Goal: Transaction & Acquisition: Obtain resource

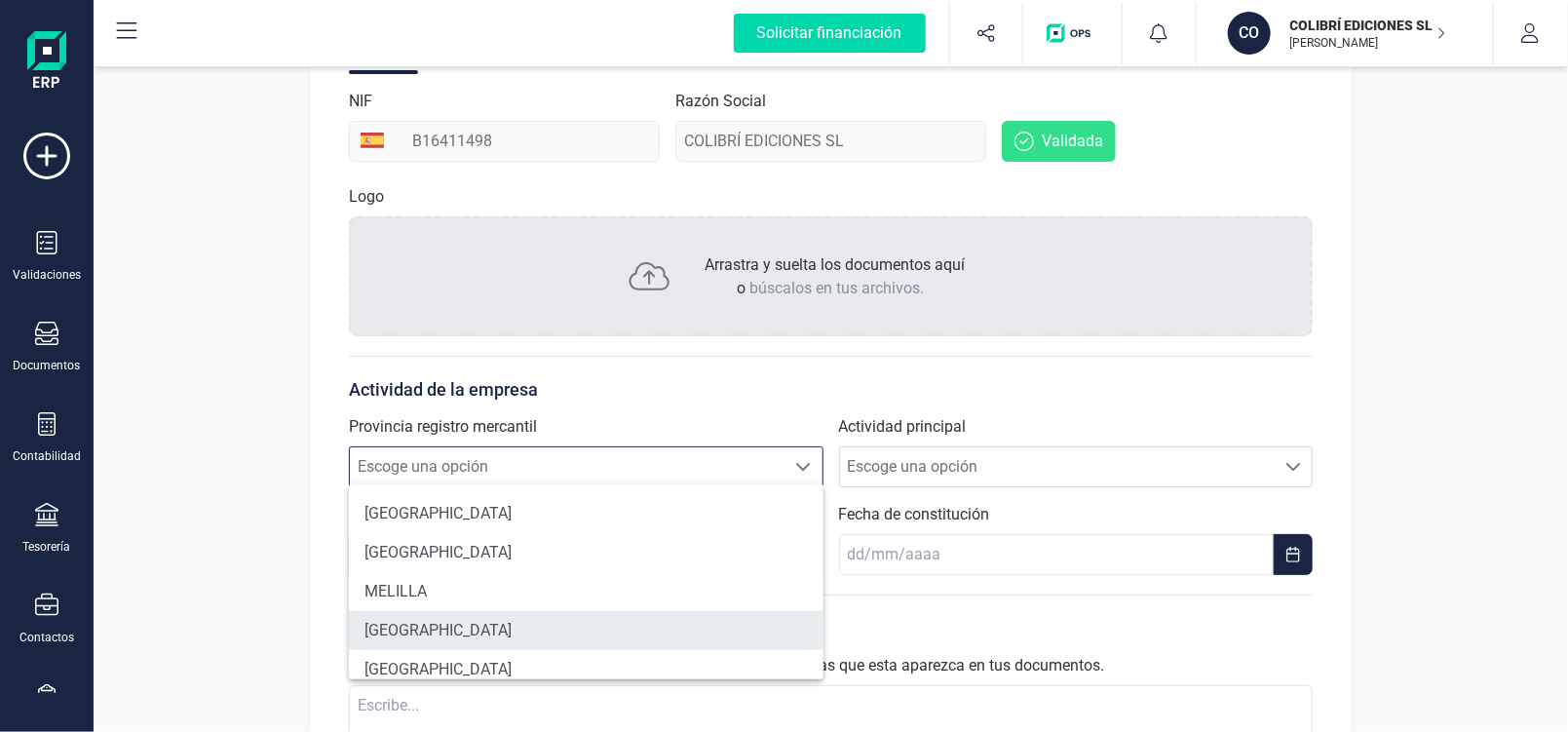
scroll to position [1170, 0]
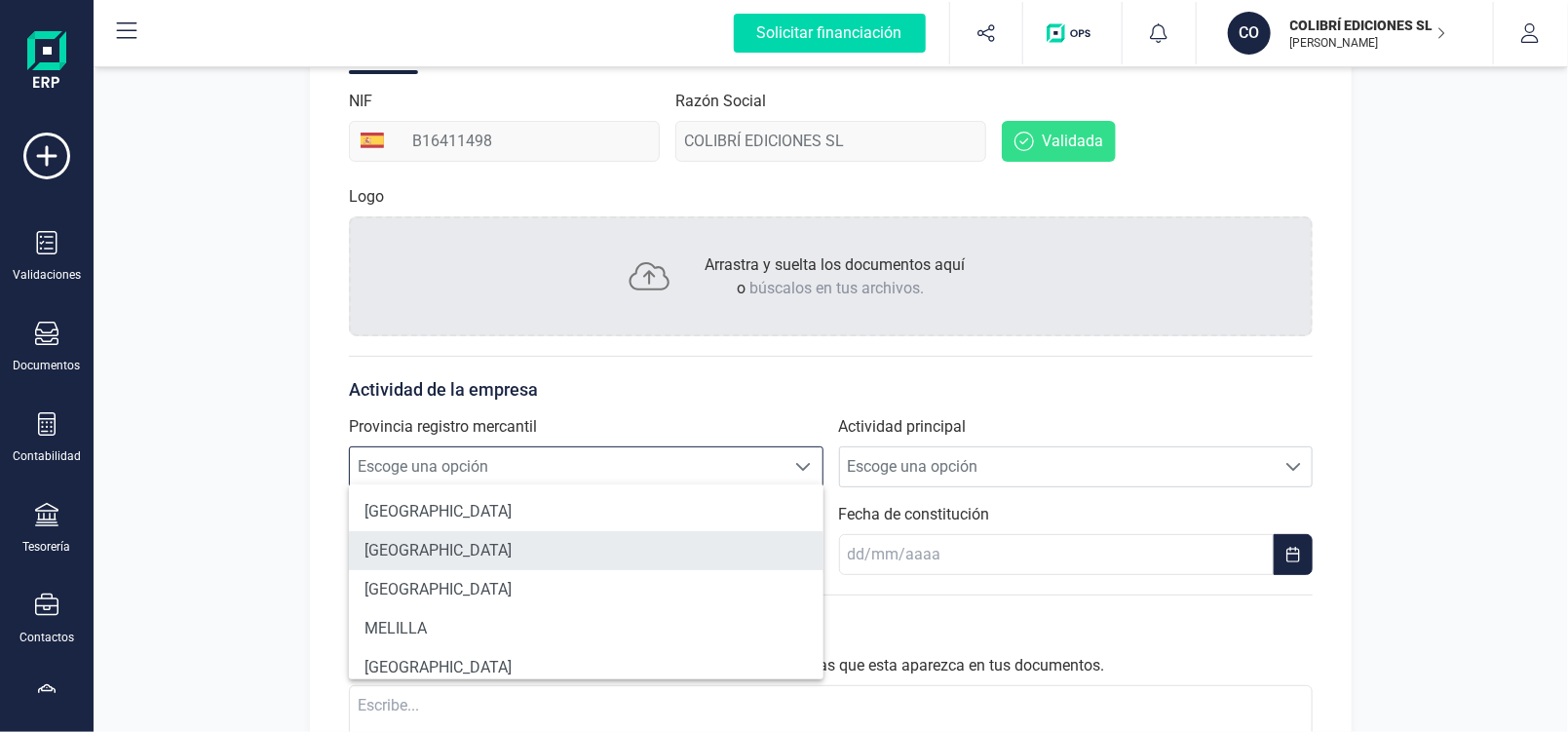
click at [424, 556] on li "[GEOGRAPHIC_DATA]" at bounding box center [586, 550] width 475 height 39
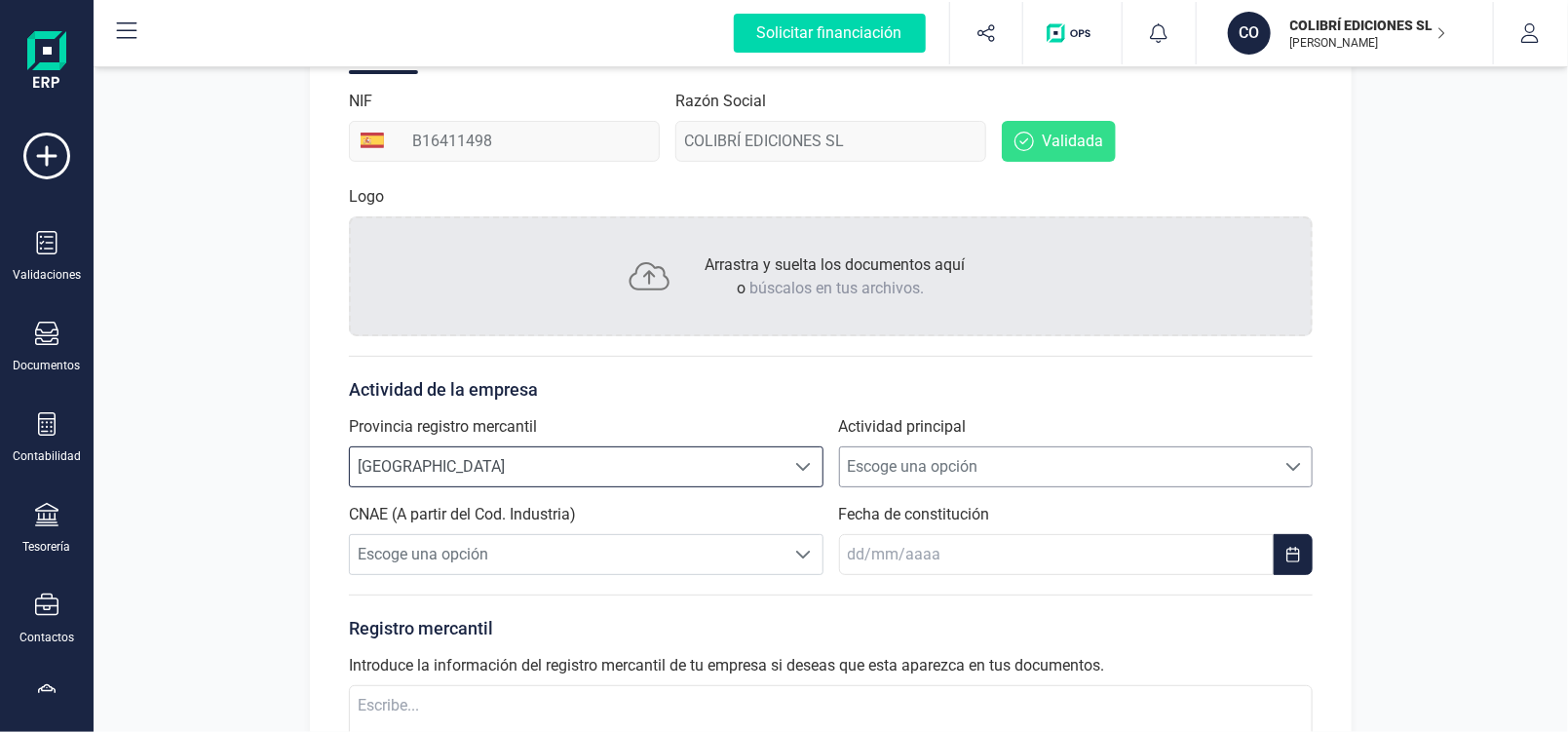
click at [1303, 467] on div at bounding box center [1292, 467] width 37 height 39
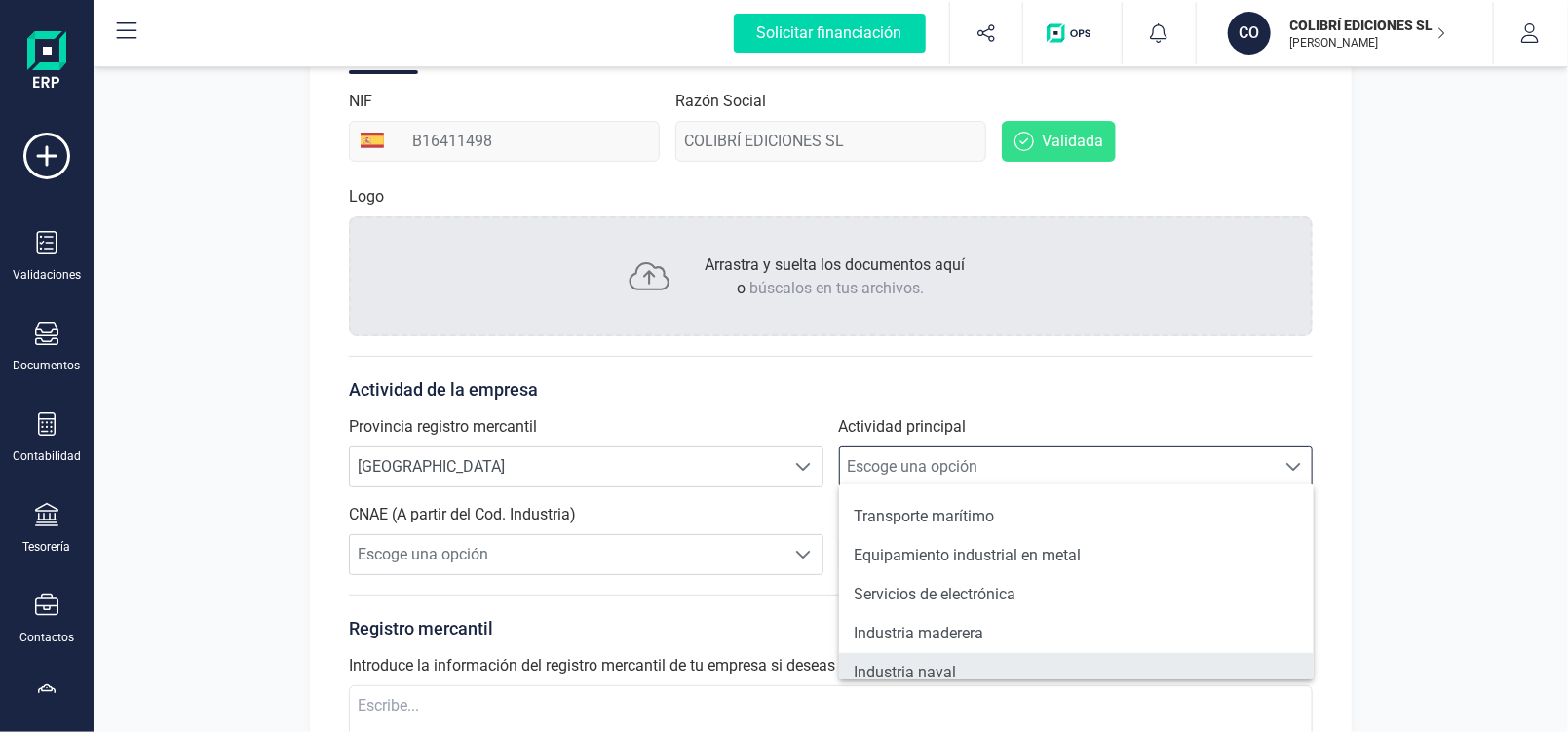
scroll to position [1497, 0]
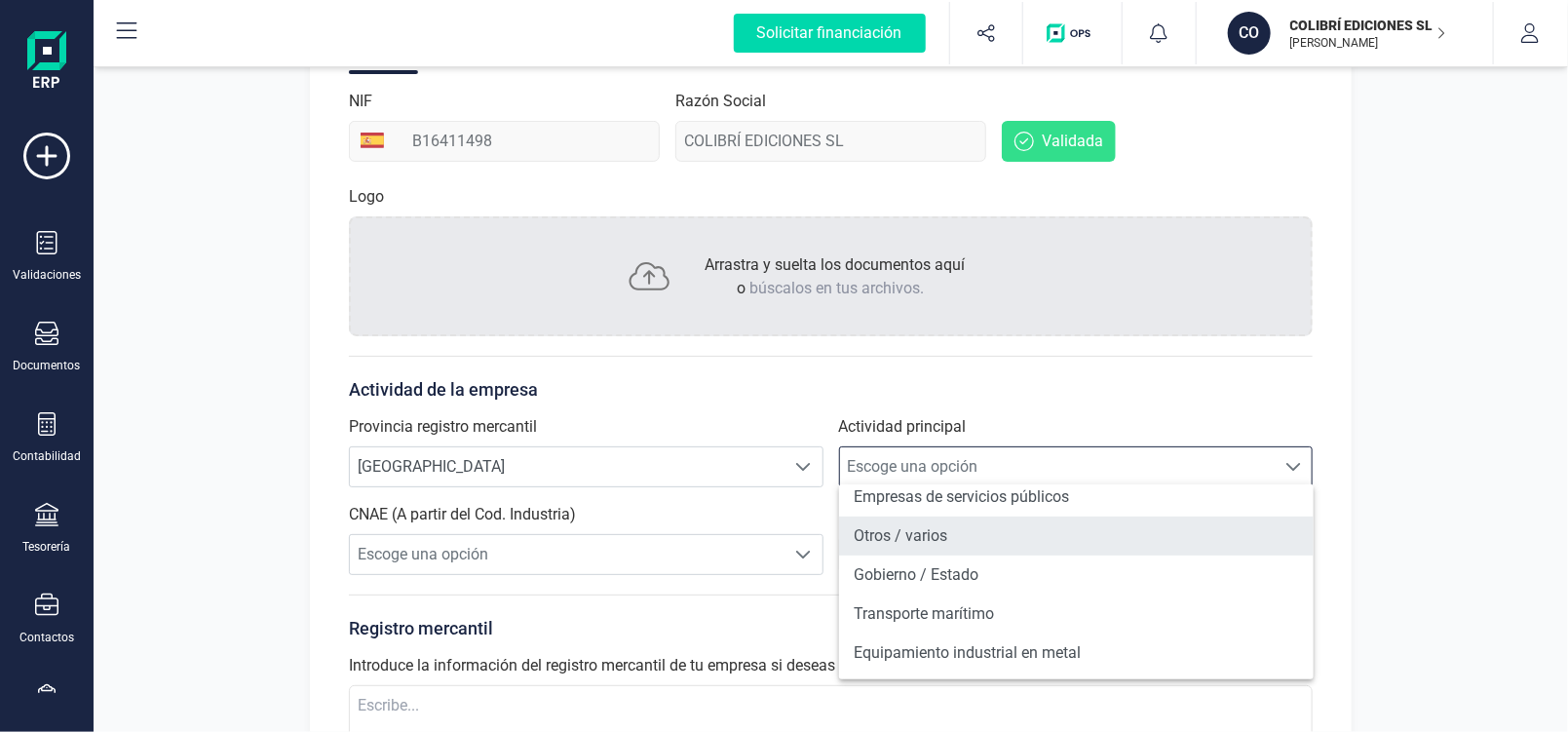
click at [961, 541] on li "Otros / varios" at bounding box center [1077, 536] width 475 height 39
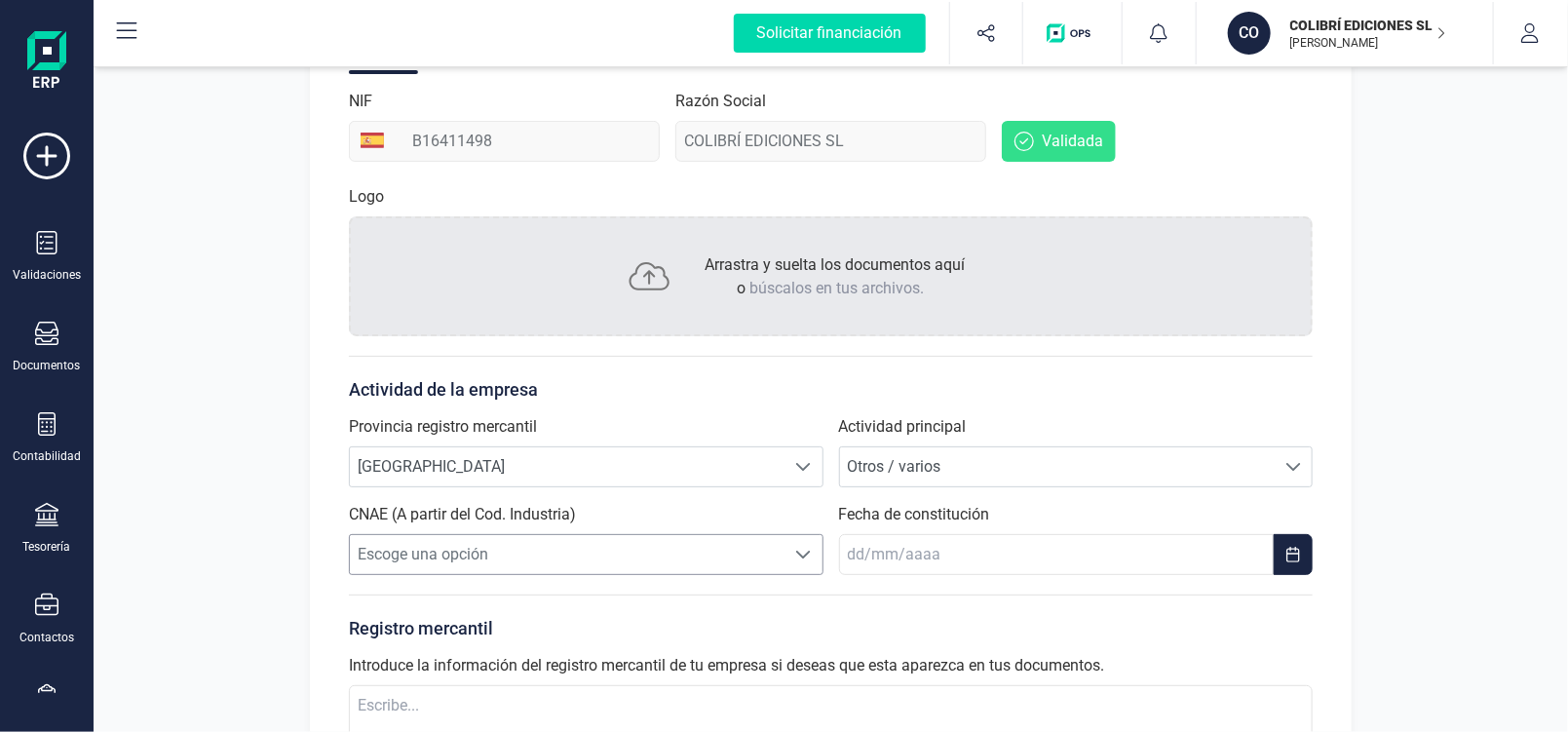
click at [804, 547] on span at bounding box center [804, 555] width 16 height 16
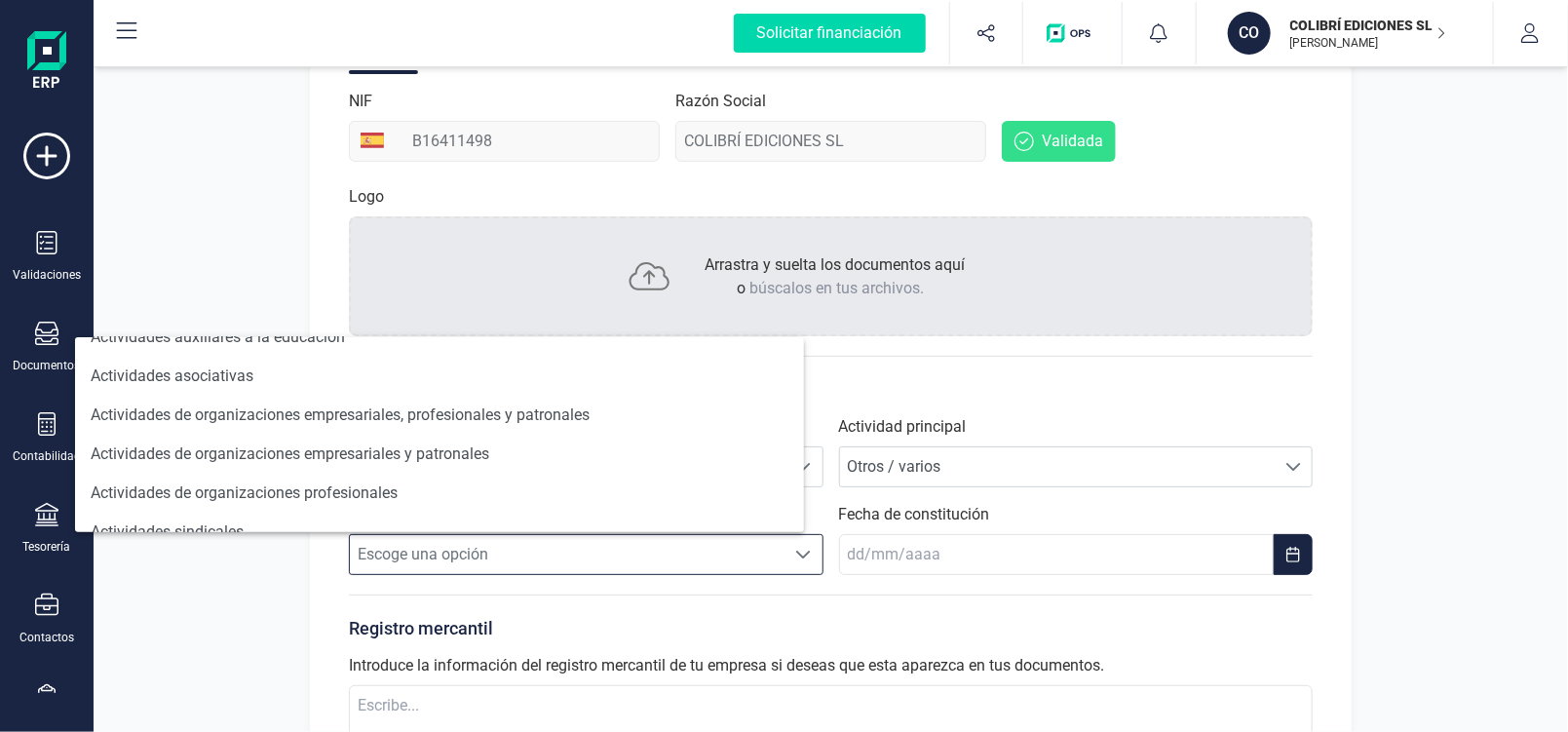
scroll to position [1015, 0]
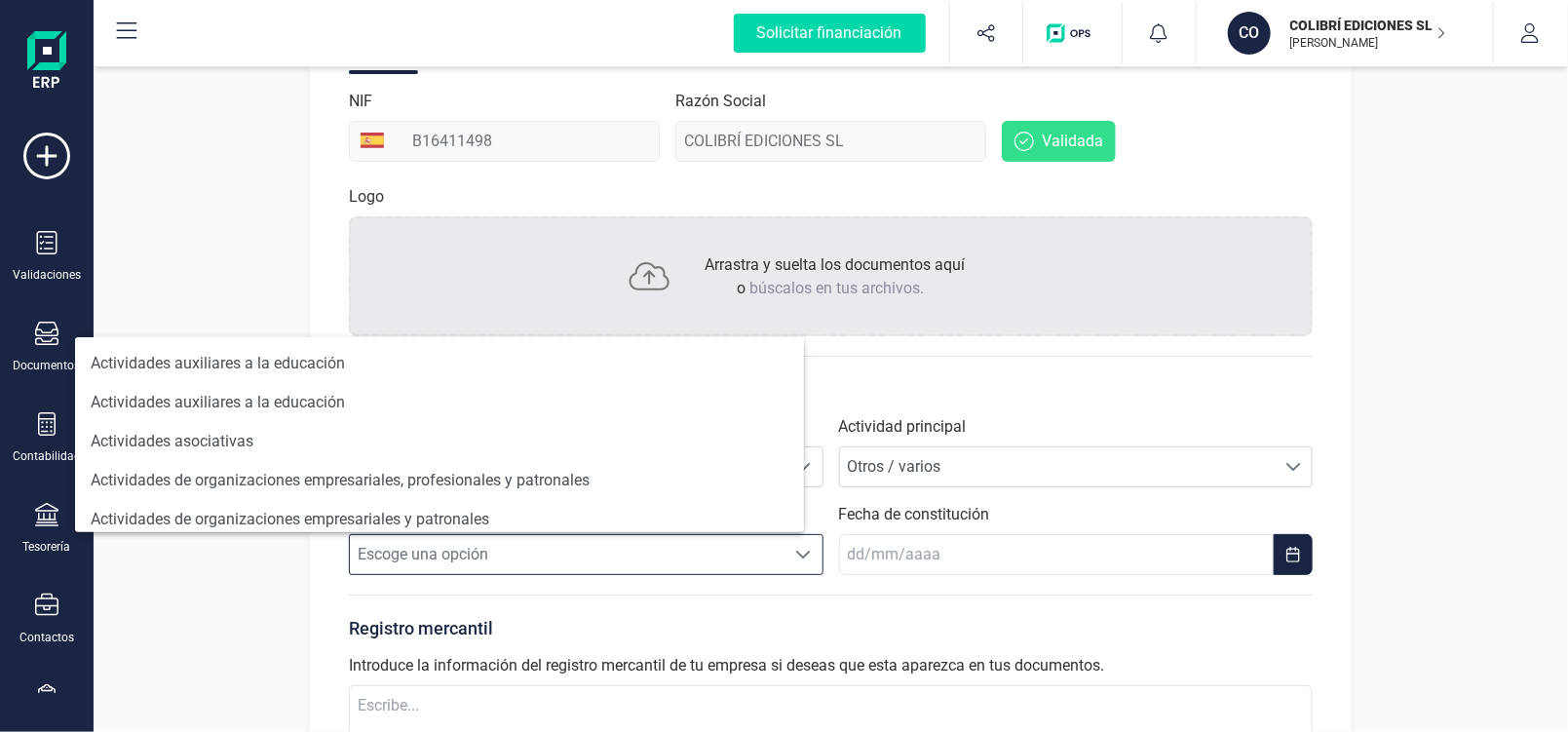
click at [232, 576] on div "Perfil empresa Integraciones Importa los datos de tu antiguo ERP a FinanEDI de …" at bounding box center [831, 350] width 1475 height 1162
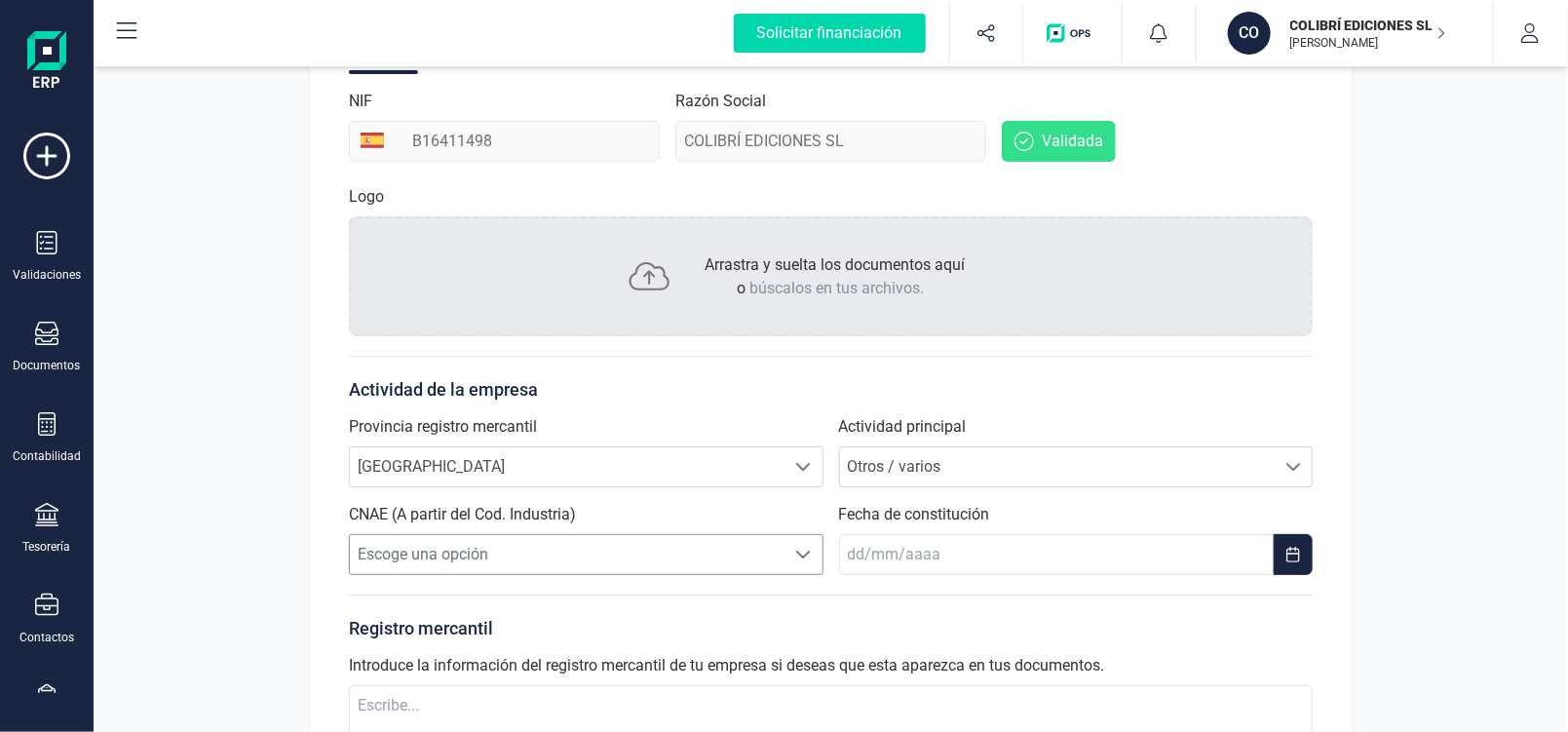
click at [389, 557] on span "Escoge una opción" at bounding box center [567, 554] width 436 height 39
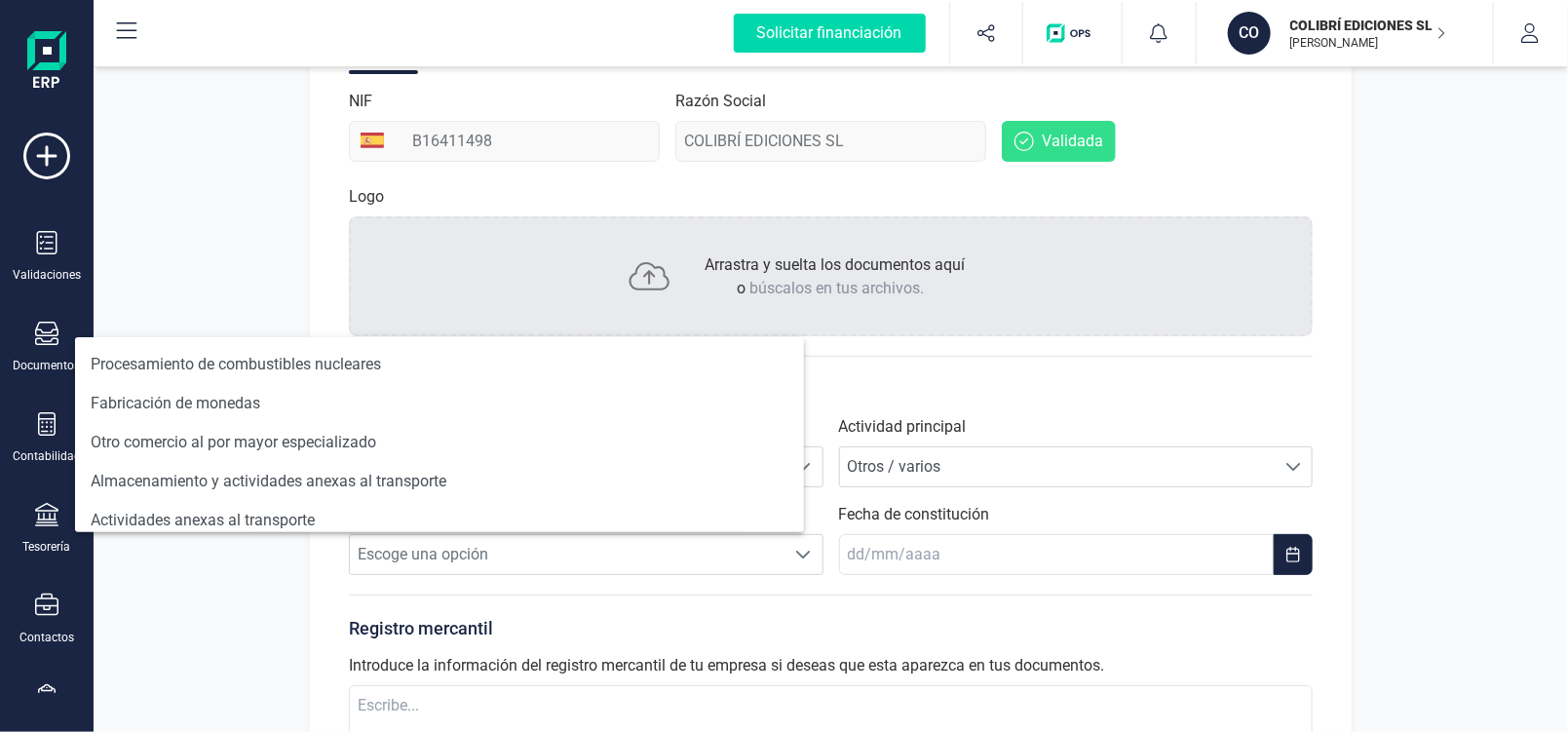
click at [240, 567] on div "Perfil empresa Integraciones Importa los datos de tu antiguo ERP a FinanEDI de …" at bounding box center [831, 350] width 1475 height 1162
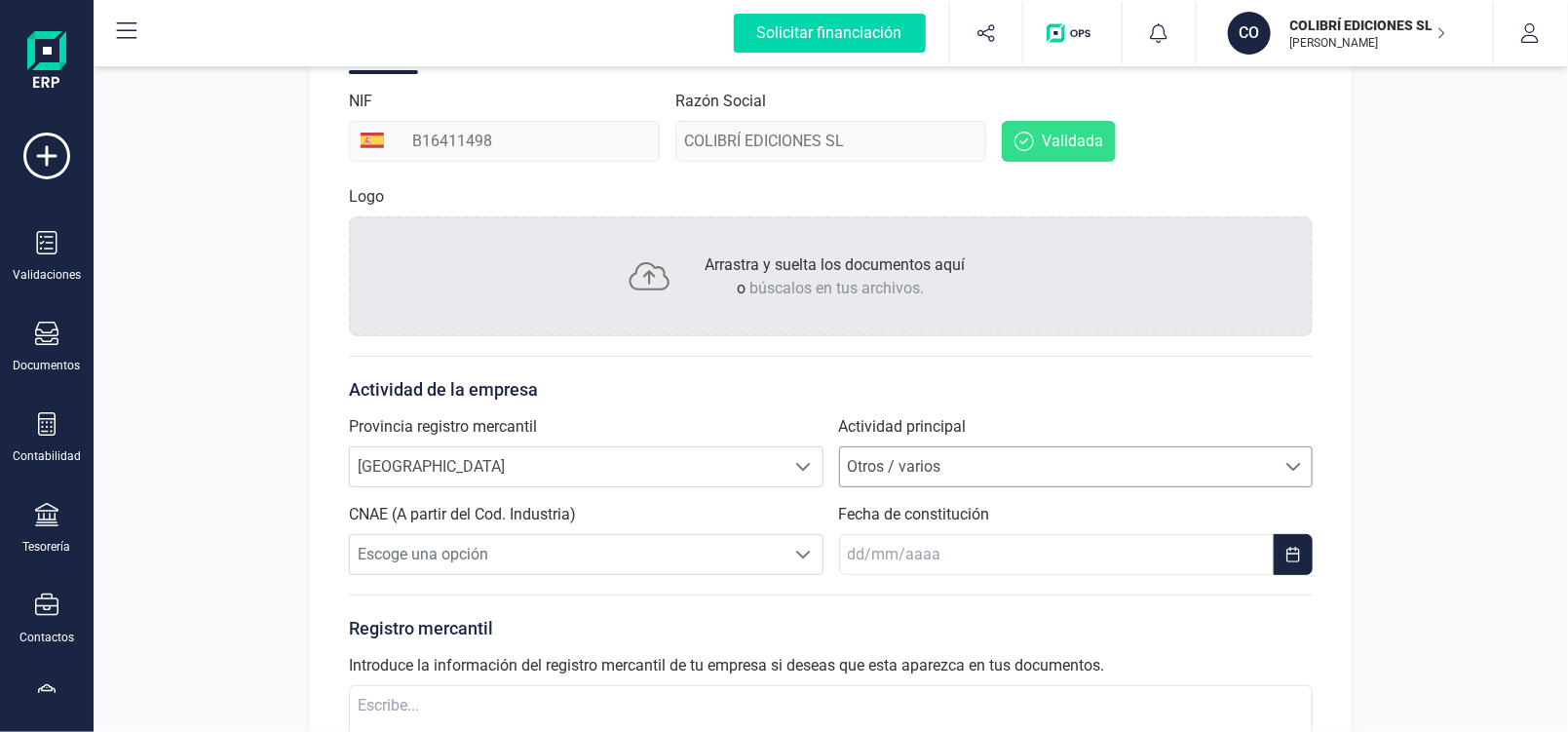
click at [1297, 463] on span at bounding box center [1293, 467] width 16 height 16
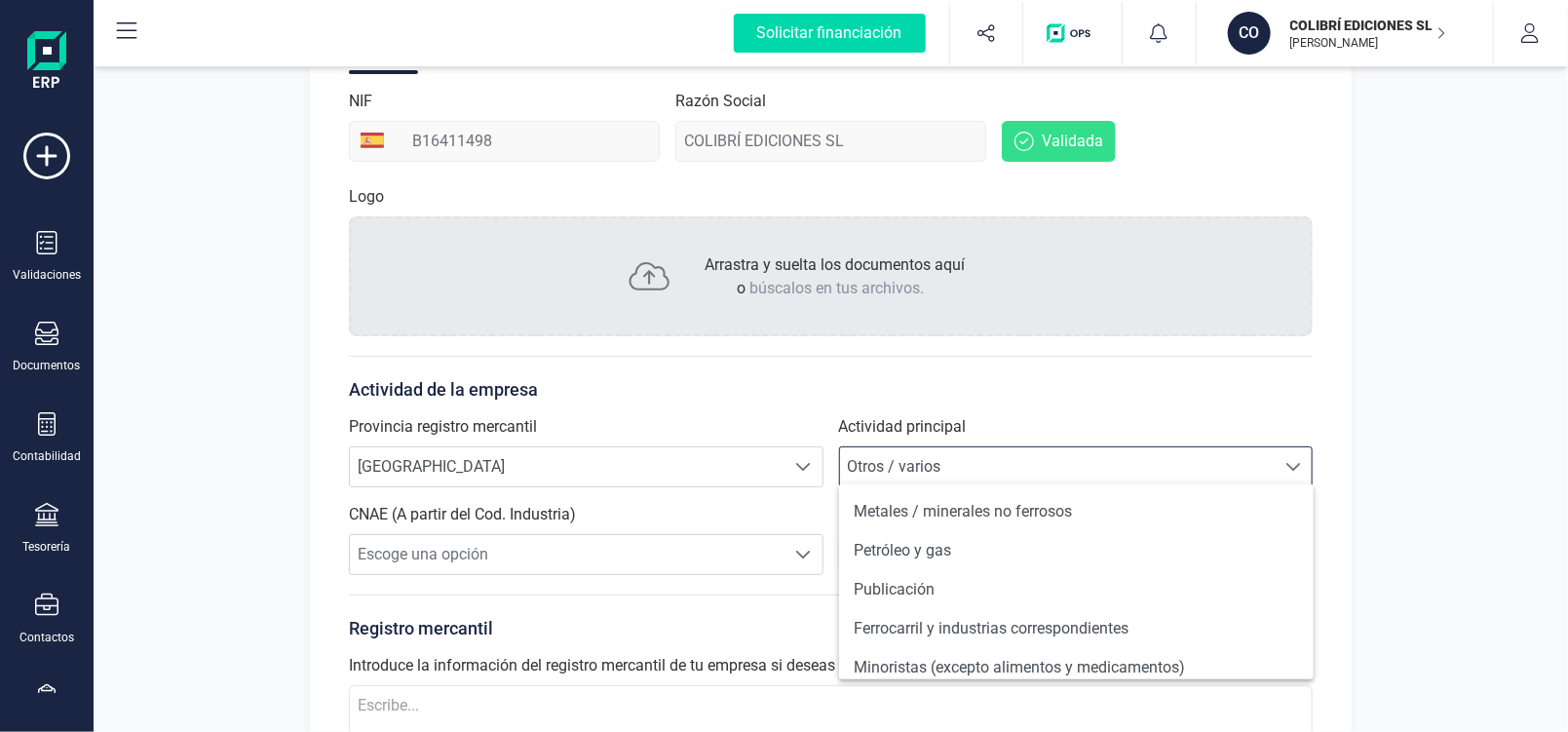
scroll to position [1365, 0]
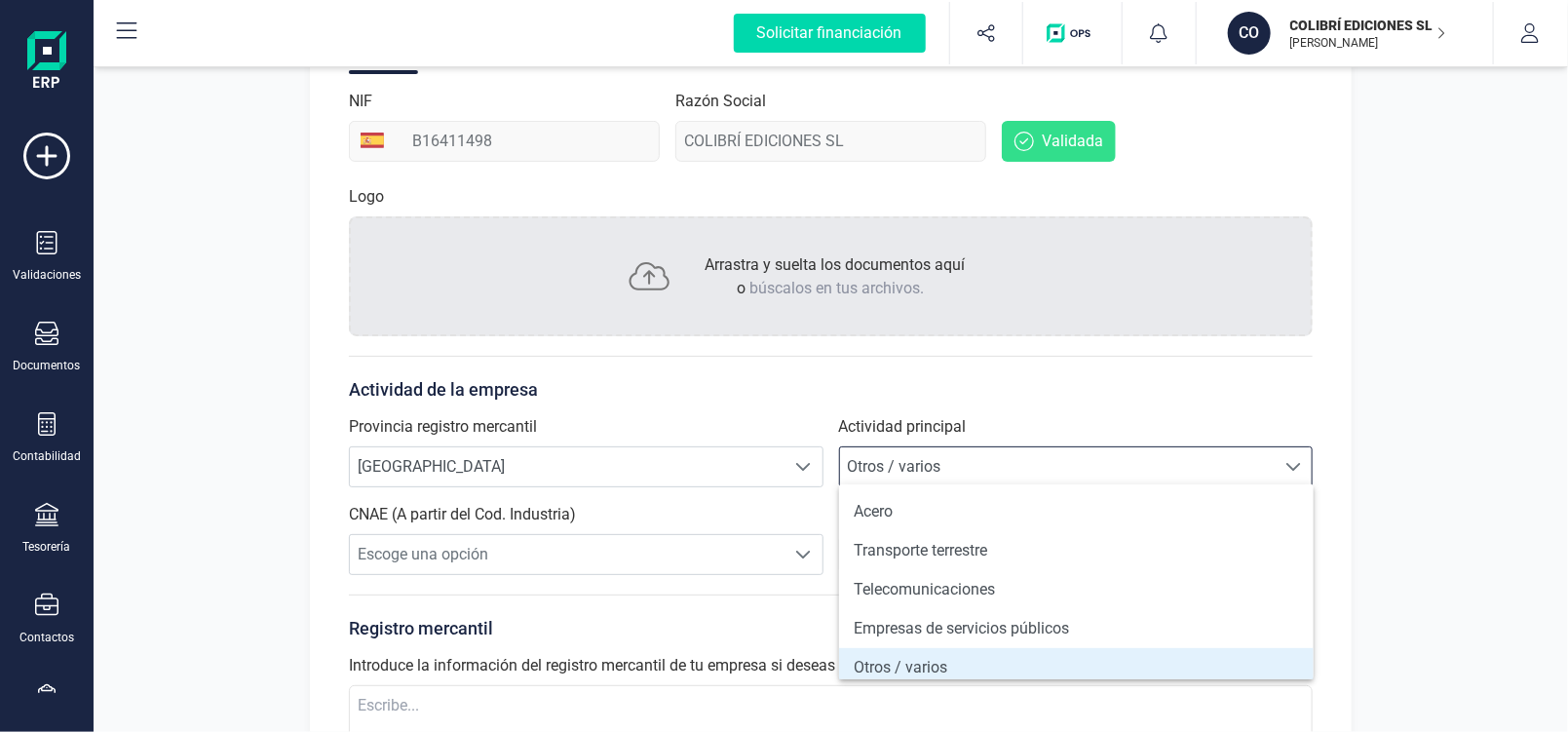
click at [1347, 403] on div "Empresa Direcciones Datos de contacto Cuentas bancarias NIF B16411498 Razón Soc…" at bounding box center [831, 454] width 1042 height 909
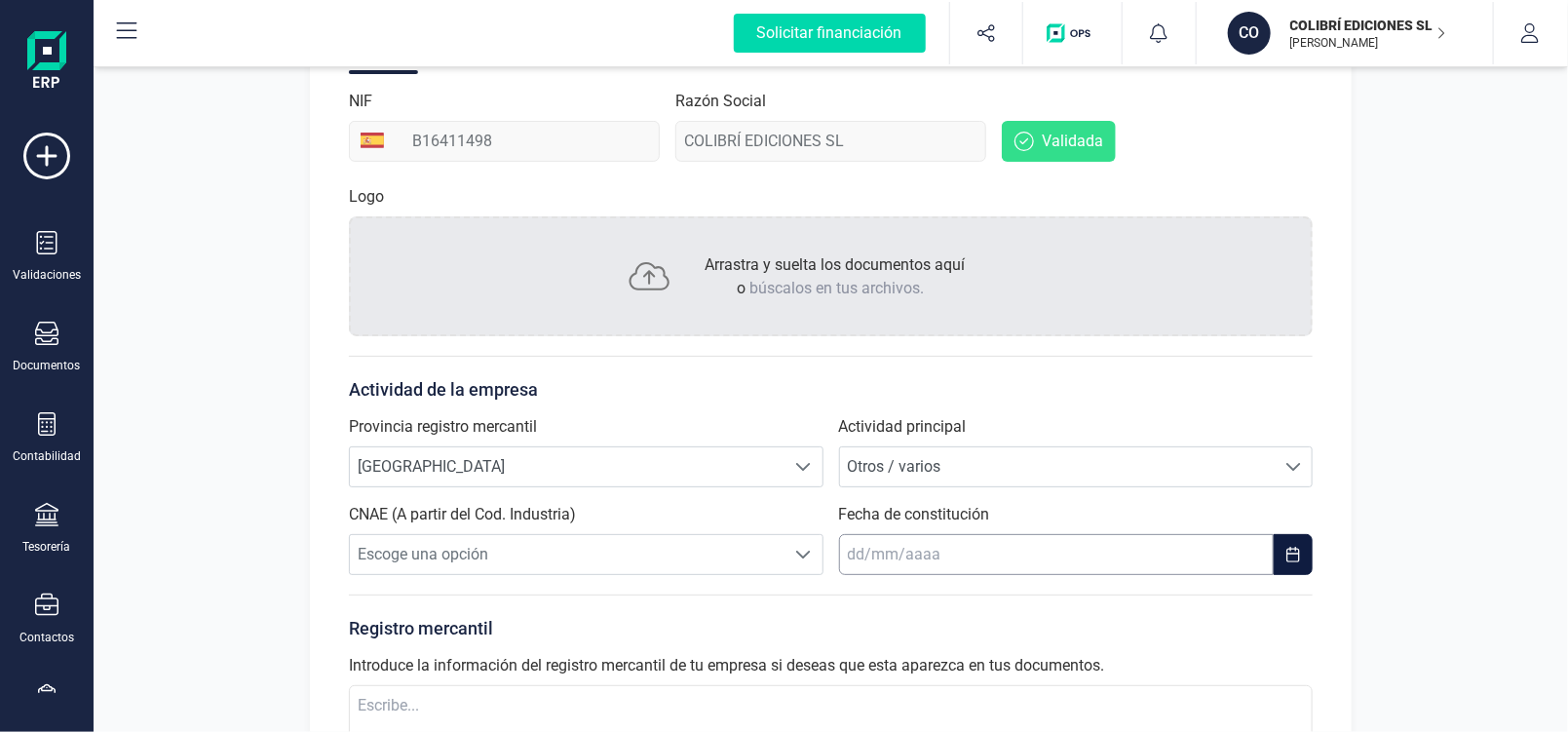
click at [861, 557] on input "text" at bounding box center [1057, 554] width 435 height 41
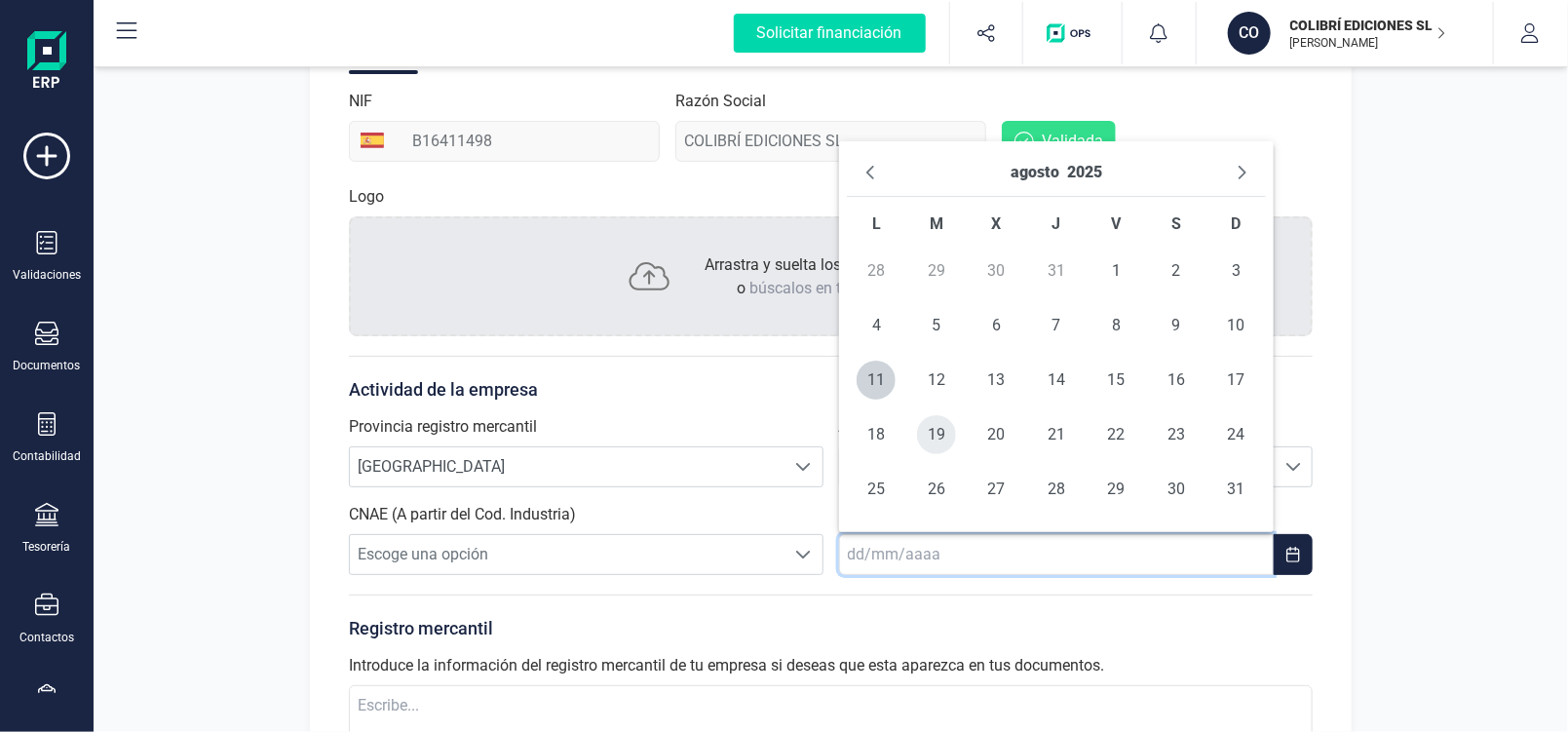
click at [938, 439] on span "19" at bounding box center [936, 434] width 39 height 39
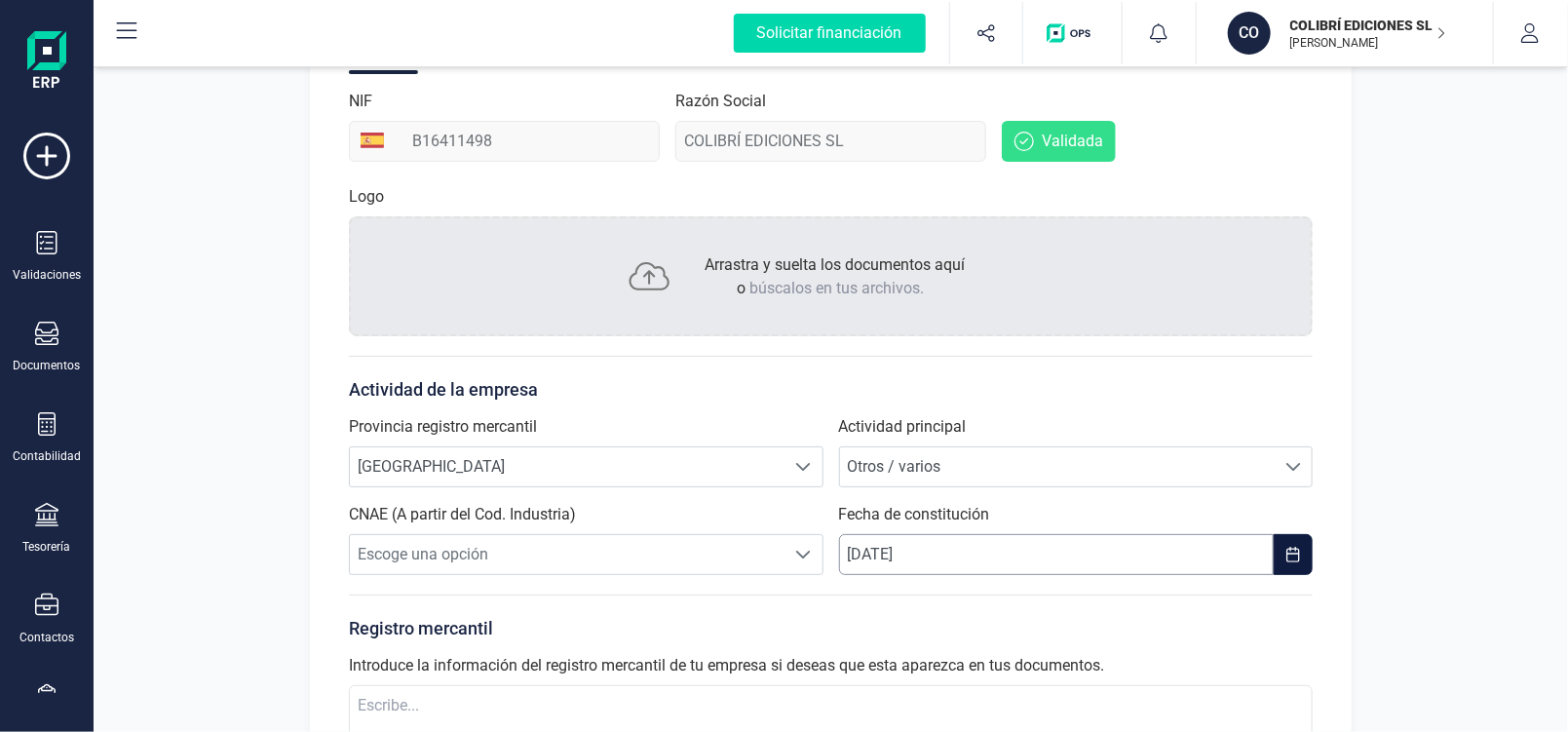
click at [943, 550] on input "[DATE]" at bounding box center [1057, 554] width 435 height 41
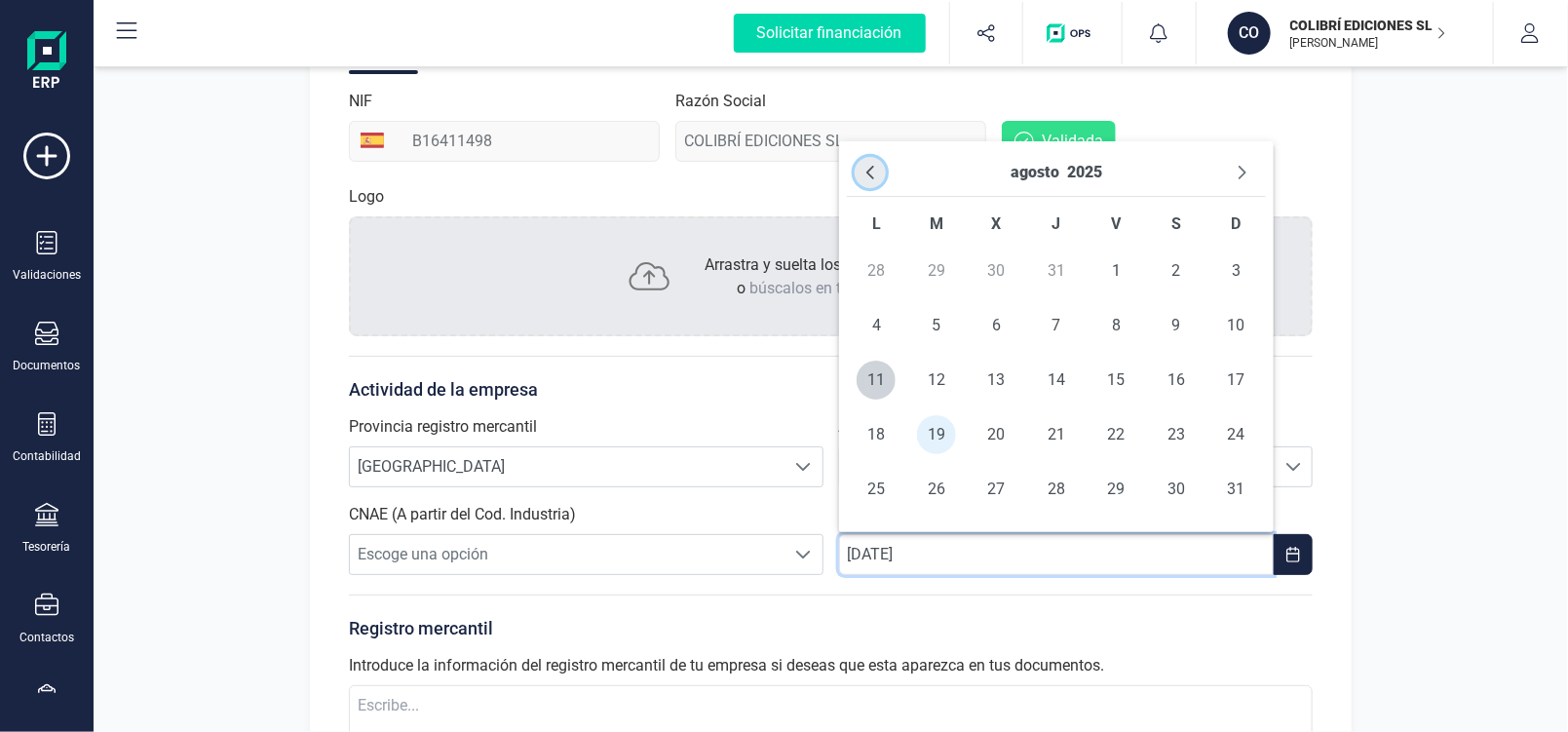
click at [868, 167] on icon "Previous Month" at bounding box center [870, 173] width 16 height 16
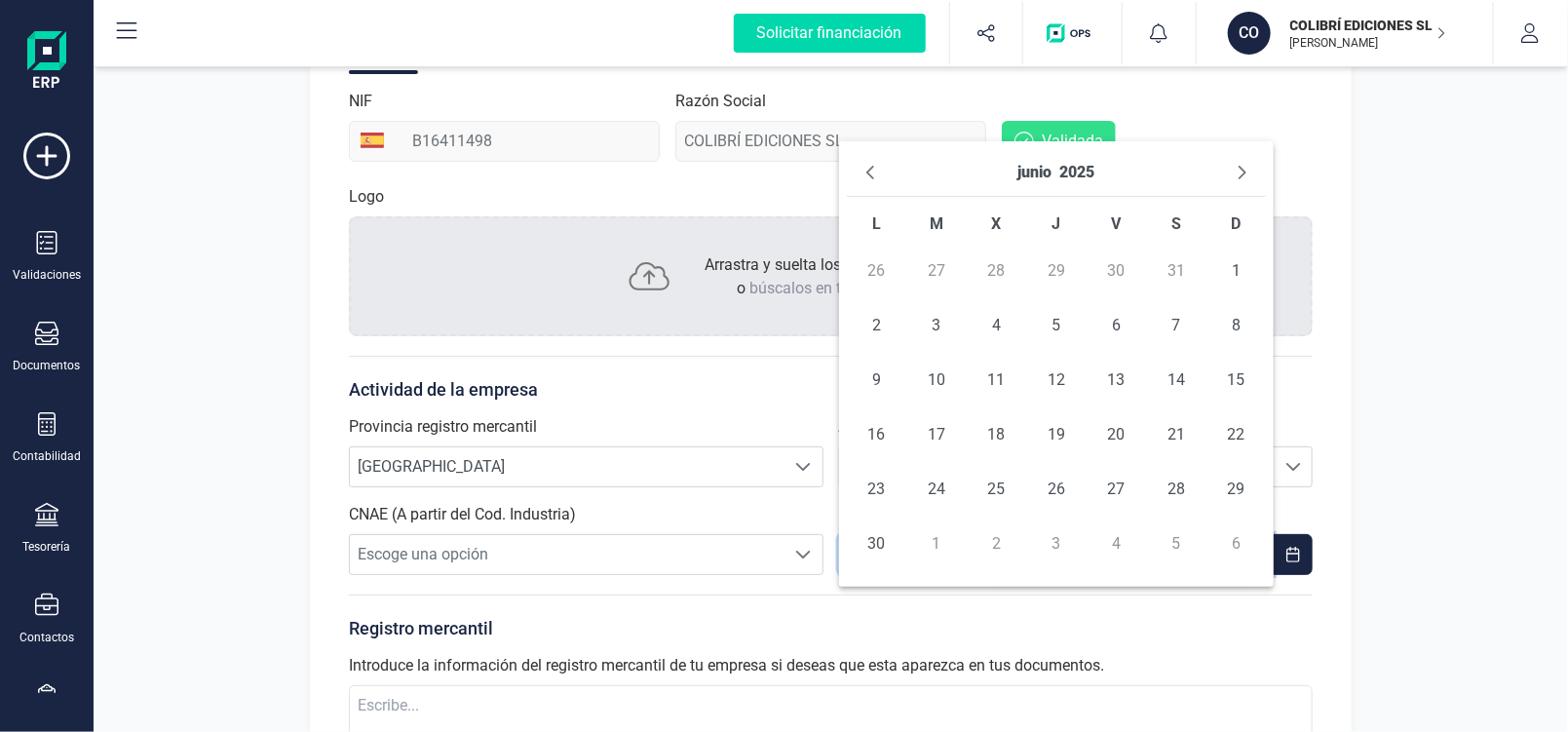
click at [868, 167] on icon "Previous Month" at bounding box center [870, 173] width 16 height 16
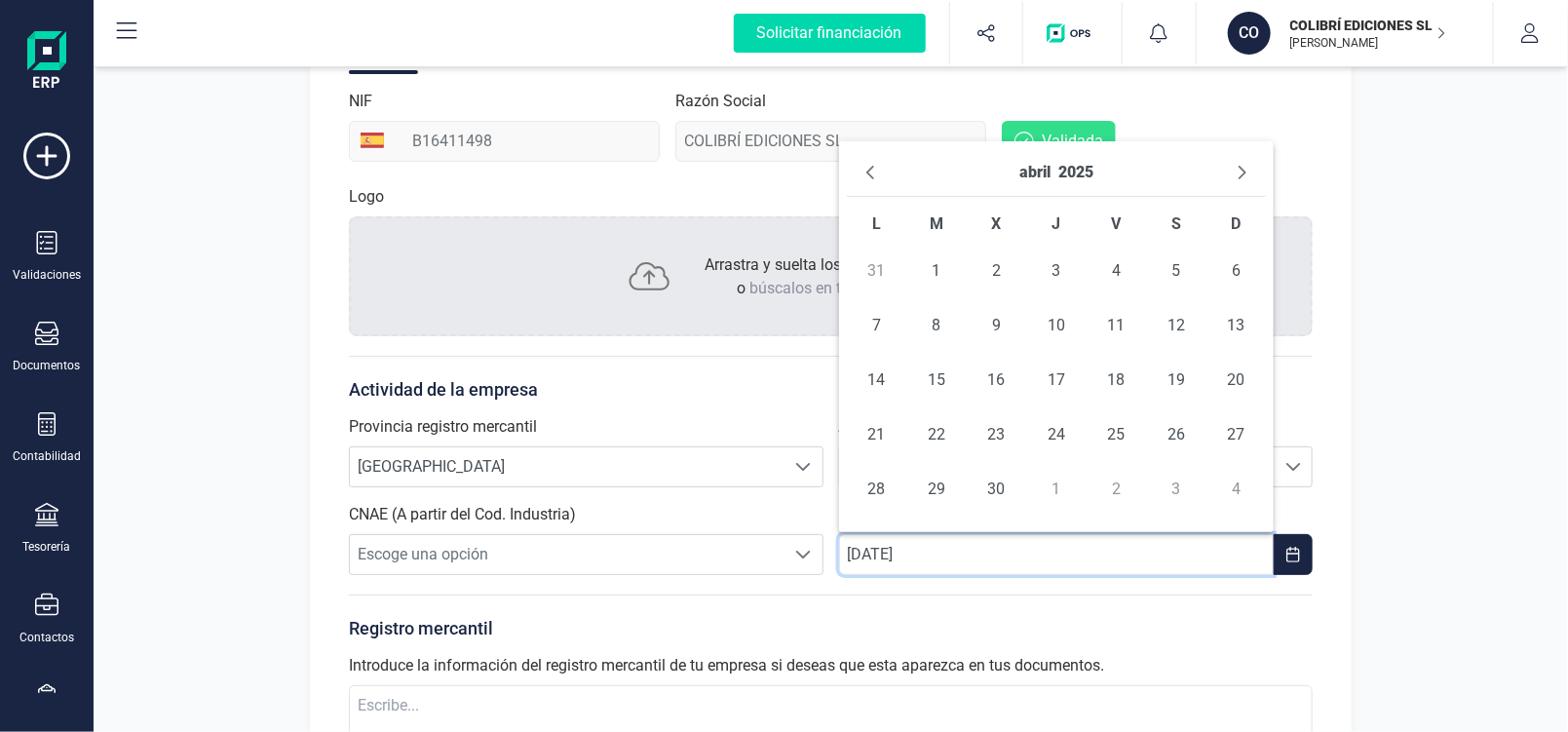
click at [868, 167] on icon "Previous Month" at bounding box center [870, 173] width 16 height 16
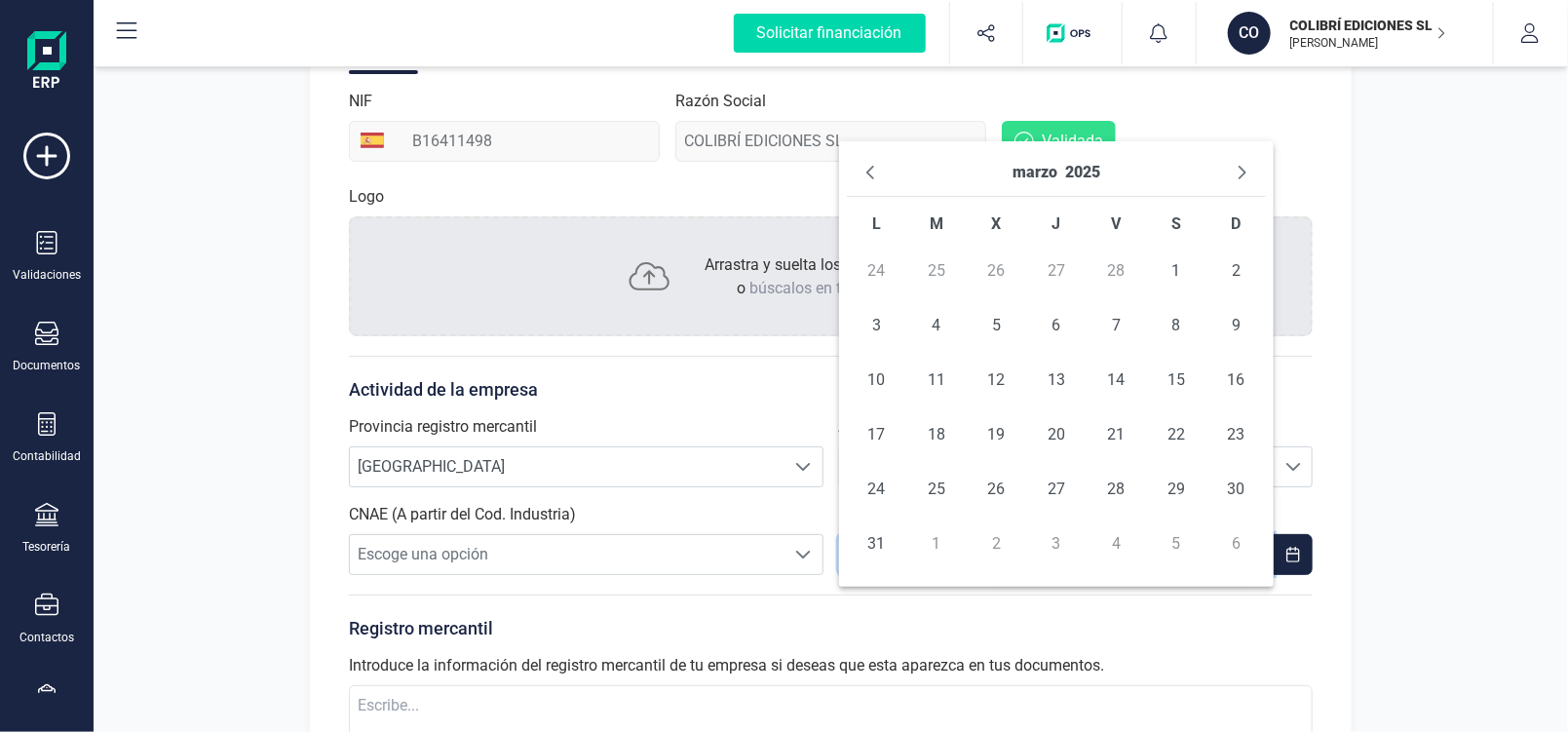
click at [868, 167] on icon "Previous Month" at bounding box center [870, 173] width 16 height 16
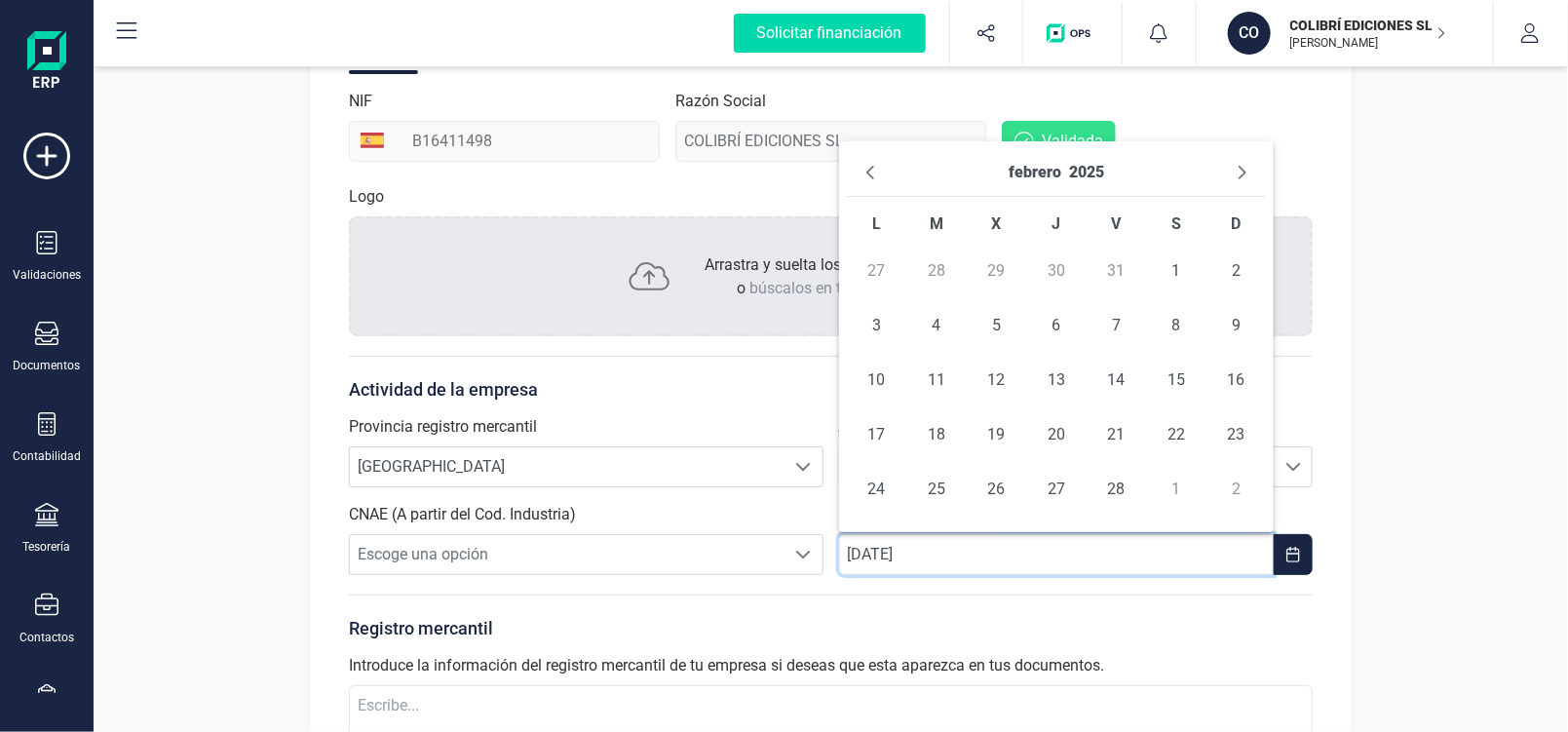
click at [868, 167] on icon "Previous Month" at bounding box center [870, 173] width 16 height 16
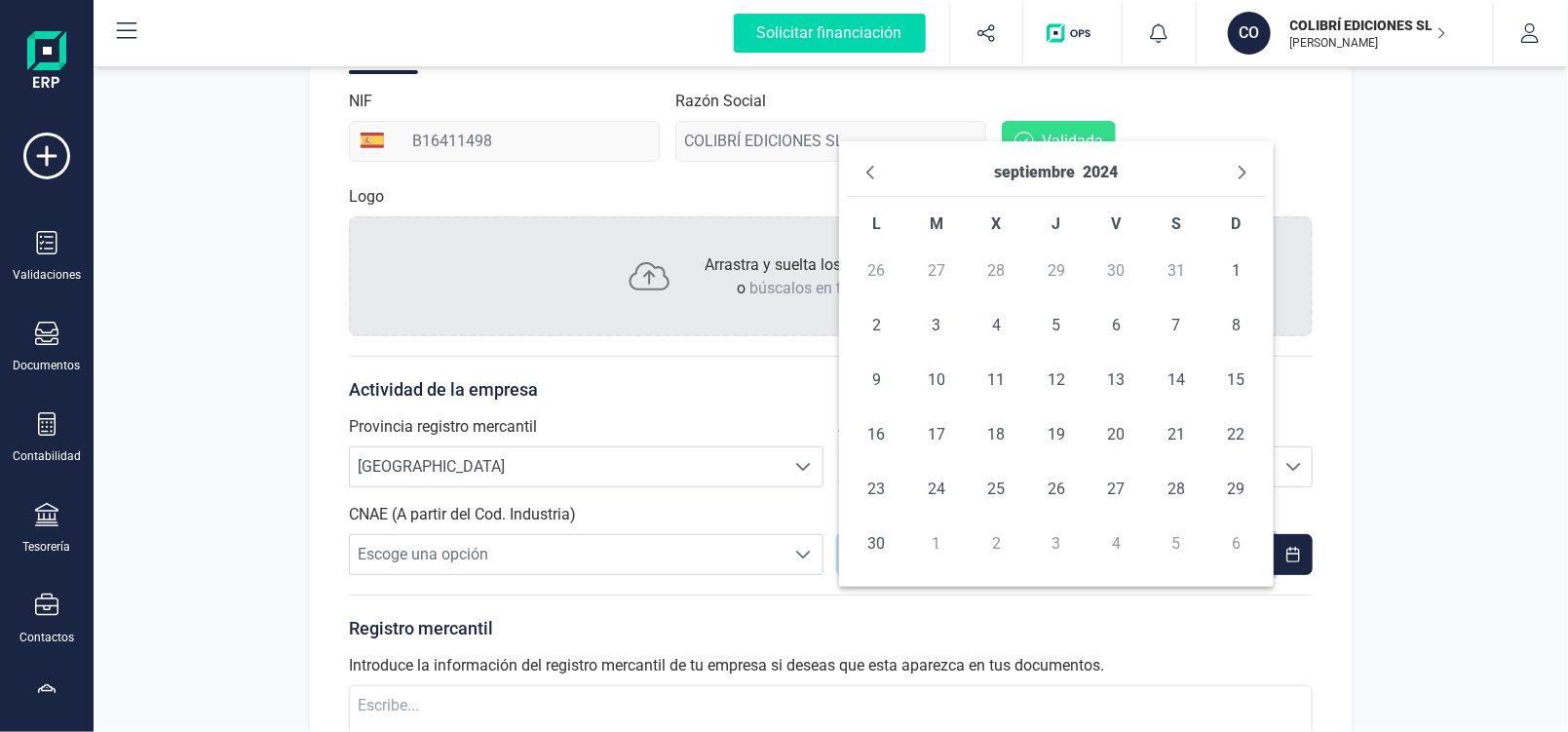
click at [868, 167] on icon "Previous Month" at bounding box center [870, 173] width 16 height 16
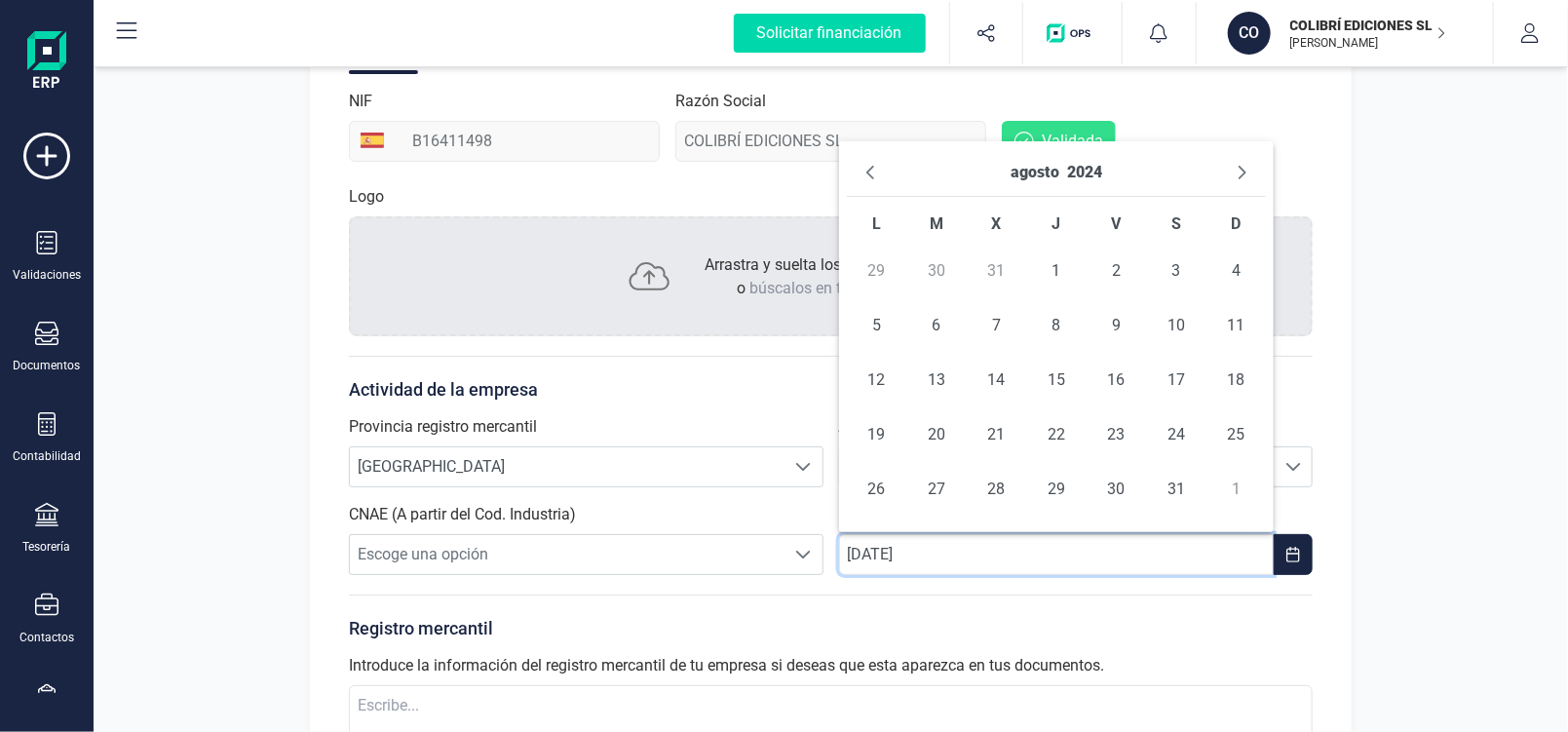
click at [868, 167] on icon "Previous Month" at bounding box center [870, 173] width 16 height 16
click at [1118, 386] on span "19" at bounding box center [1115, 380] width 39 height 39
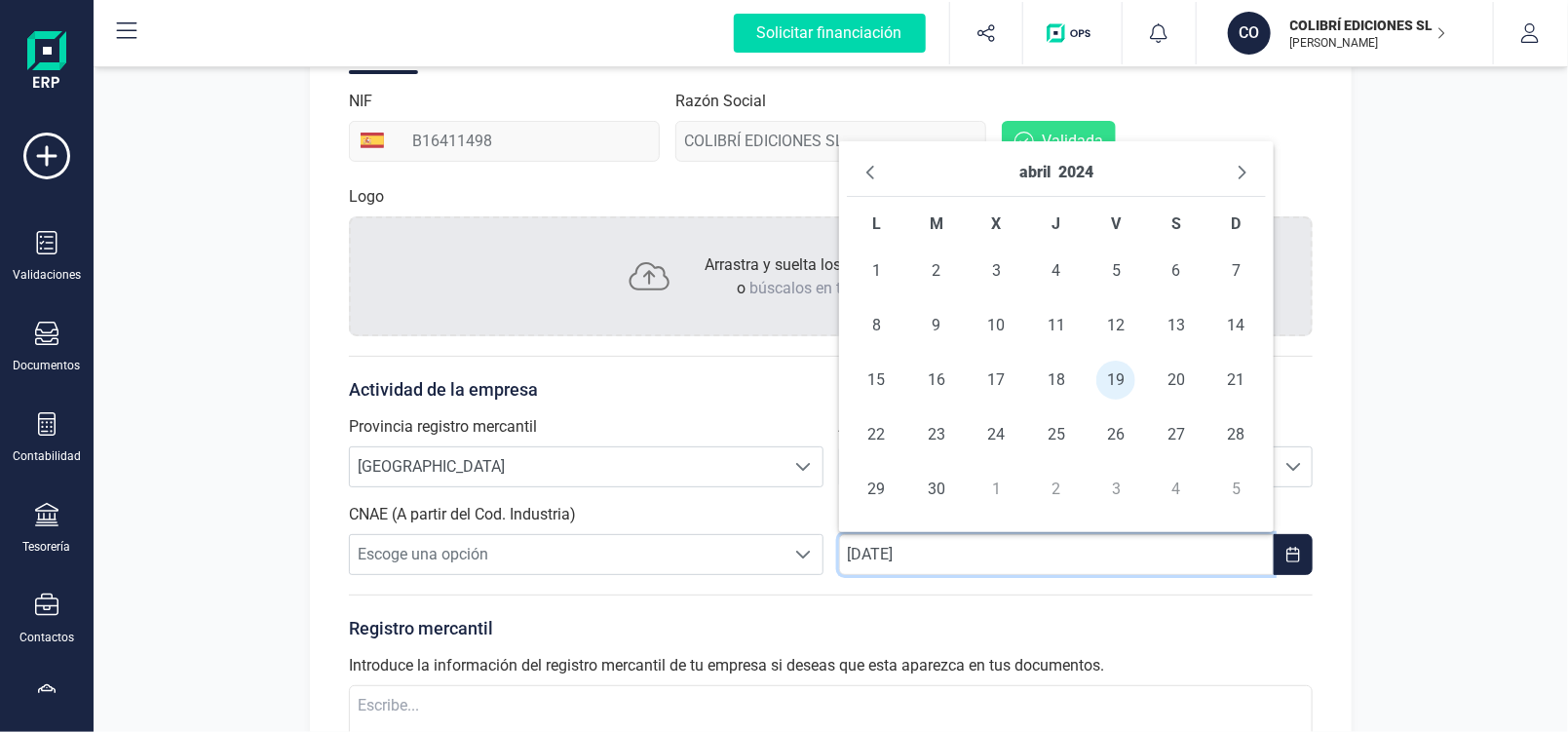
type input "[DATE]"
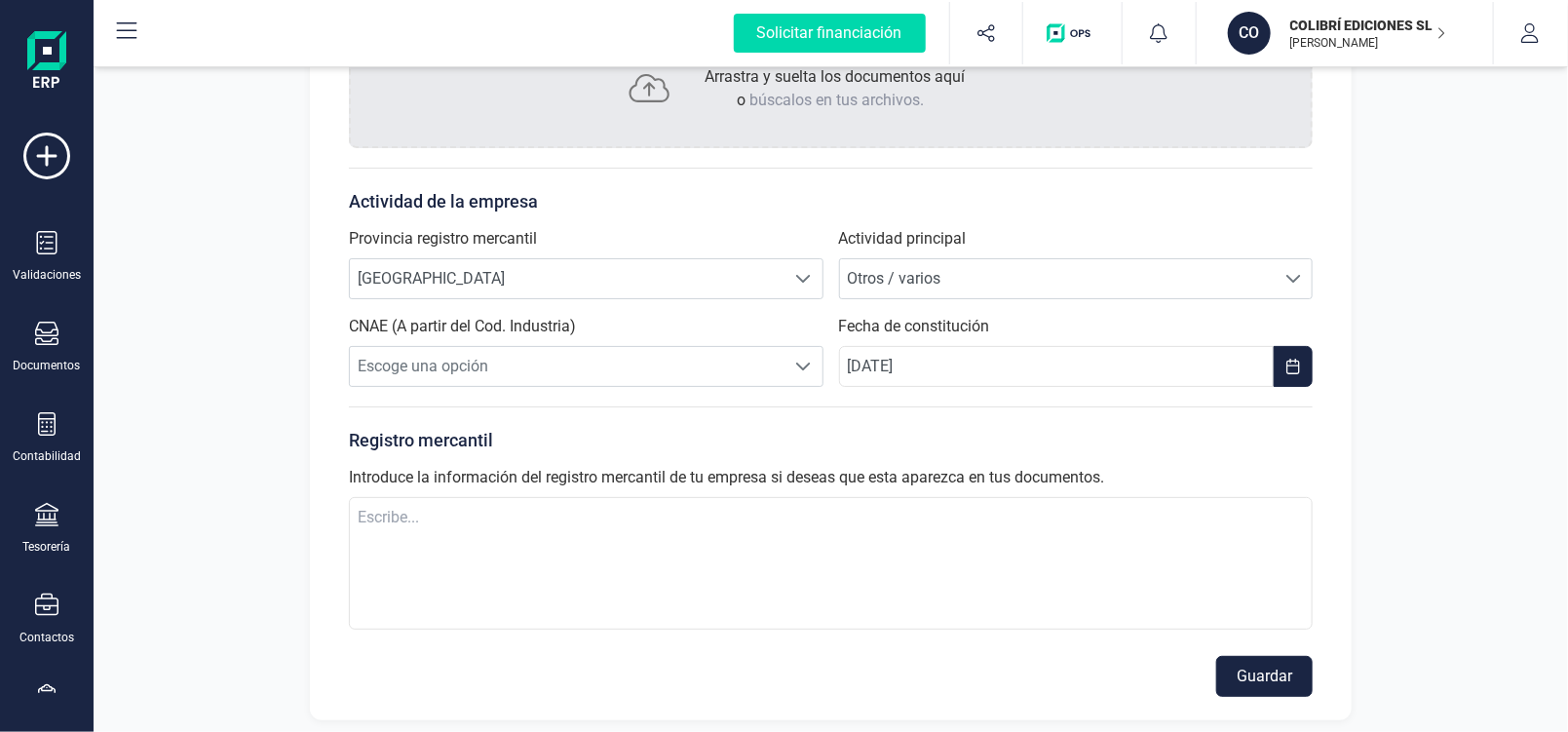
scroll to position [488, 0]
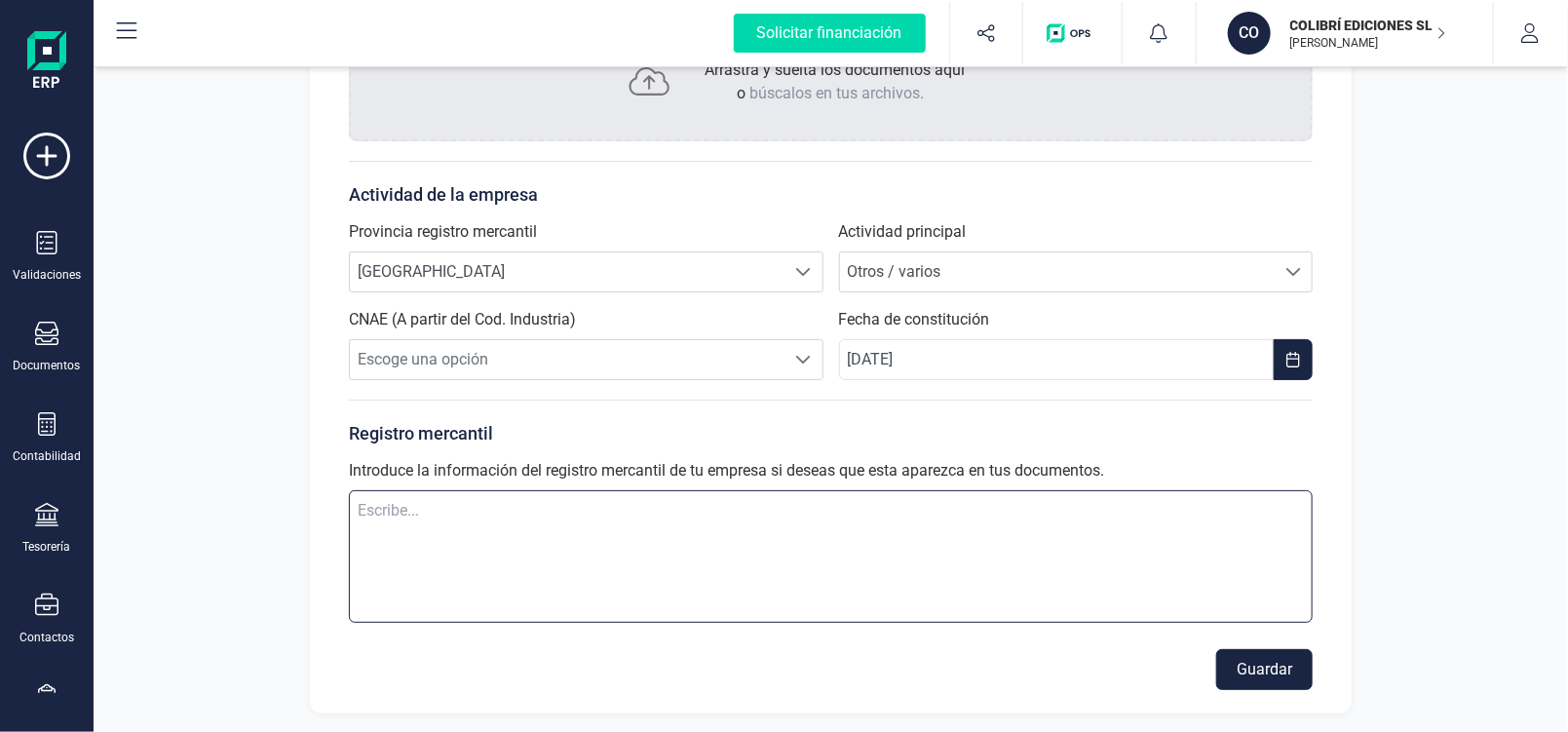
click at [381, 505] on textarea at bounding box center [830, 557] width 964 height 133
click at [1295, 264] on span at bounding box center [1293, 272] width 16 height 16
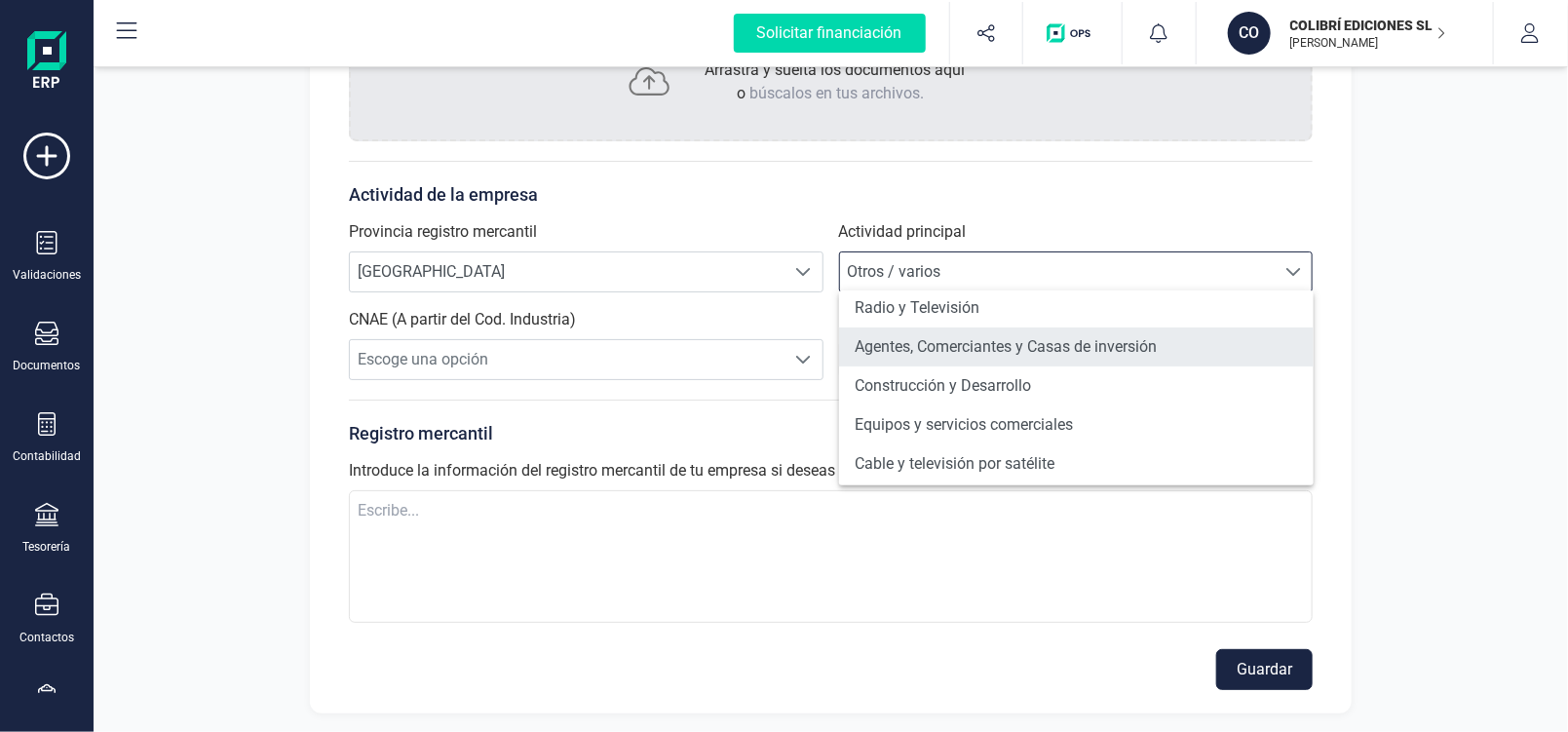
scroll to position [195, 0]
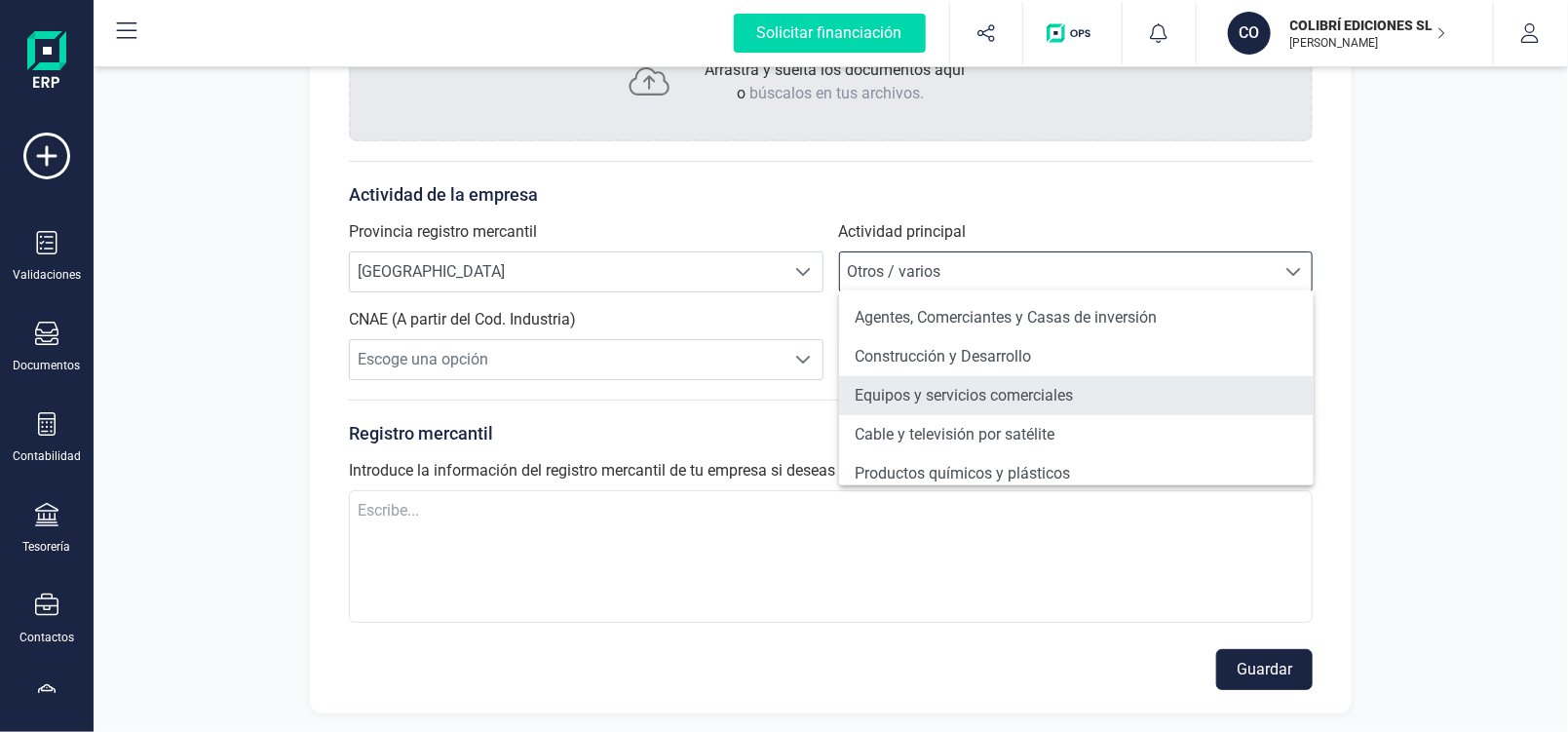
click at [1139, 402] on li "Equipos y servicios comerciales" at bounding box center [1077, 396] width 475 height 39
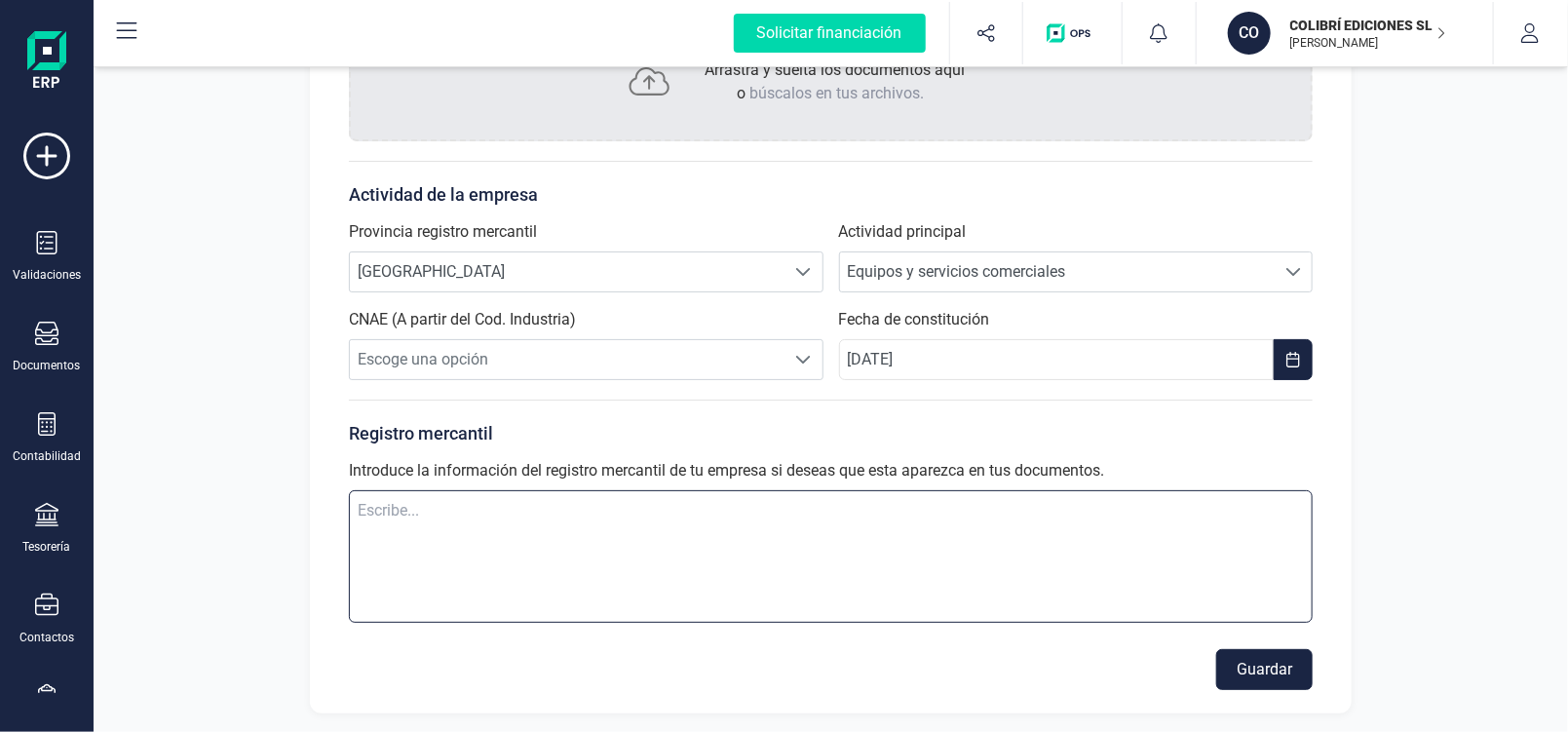
click at [368, 504] on textarea at bounding box center [830, 557] width 964 height 133
type textarea "R"
click at [495, 514] on textarea "Inscrita en Reg." at bounding box center [830, 557] width 964 height 133
click at [435, 504] on textarea "Inscrita en Reg. Mercantil de [GEOGRAPHIC_DATA]" at bounding box center [830, 557] width 964 height 133
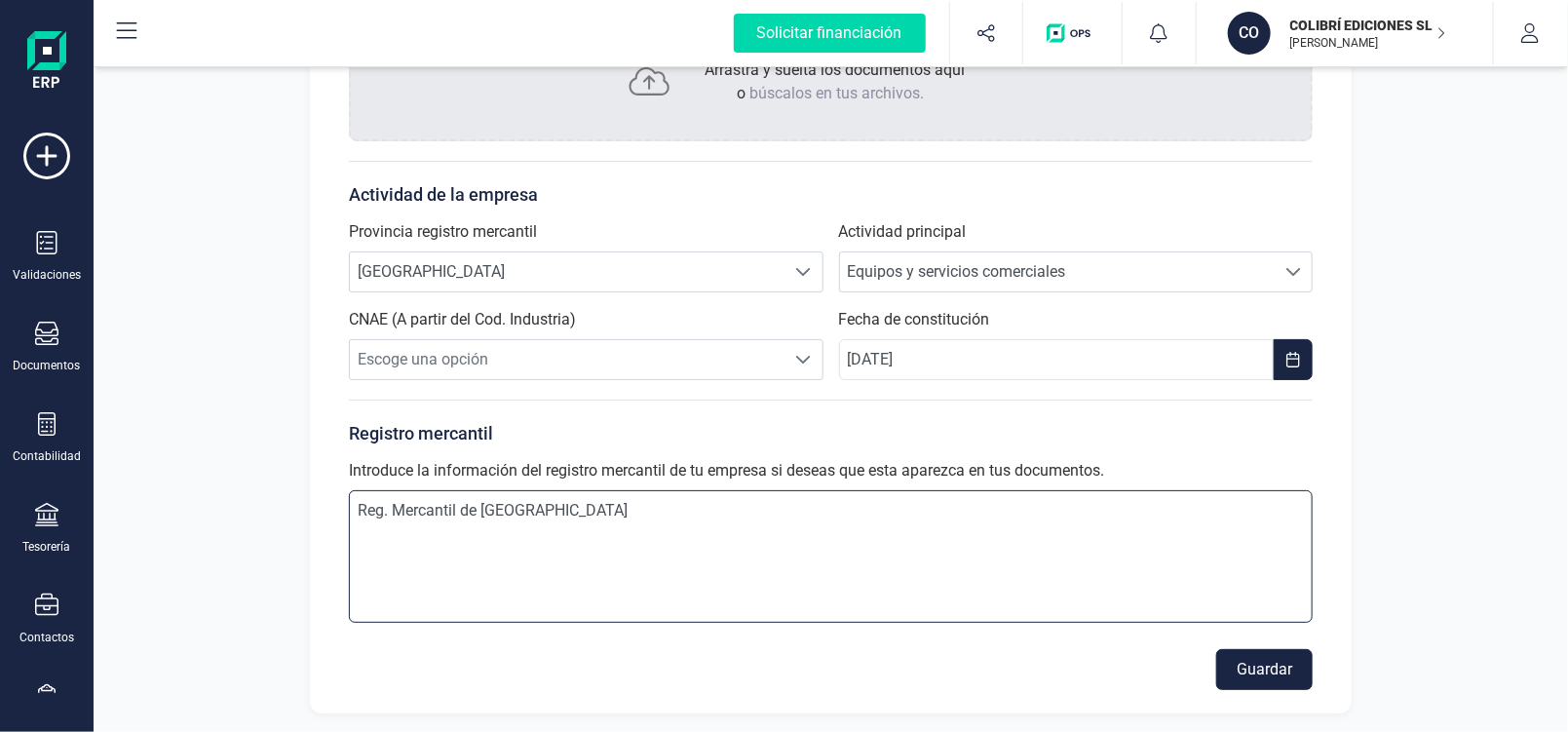
click at [552, 501] on textarea "Reg. Mercantil de [GEOGRAPHIC_DATA]" at bounding box center [830, 557] width 964 height 133
type textarea "Reg. Mercantil de Madrid Tomo 46813 Folio 51 Seccion8 Hoja M821789 Inscrip 1ª"
click at [805, 360] on span at bounding box center [804, 360] width 16 height 16
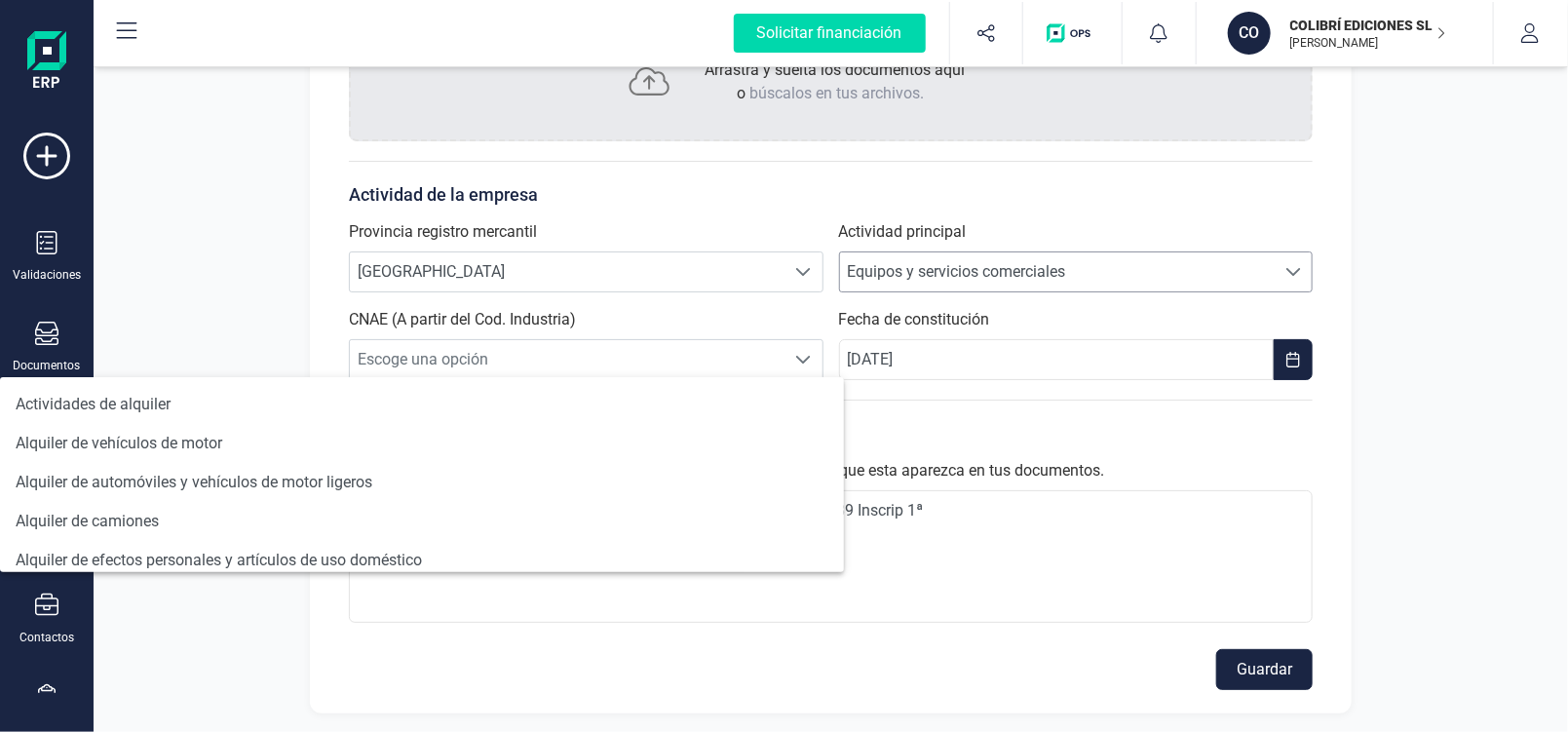
click at [1295, 265] on span at bounding box center [1293, 272] width 16 height 16
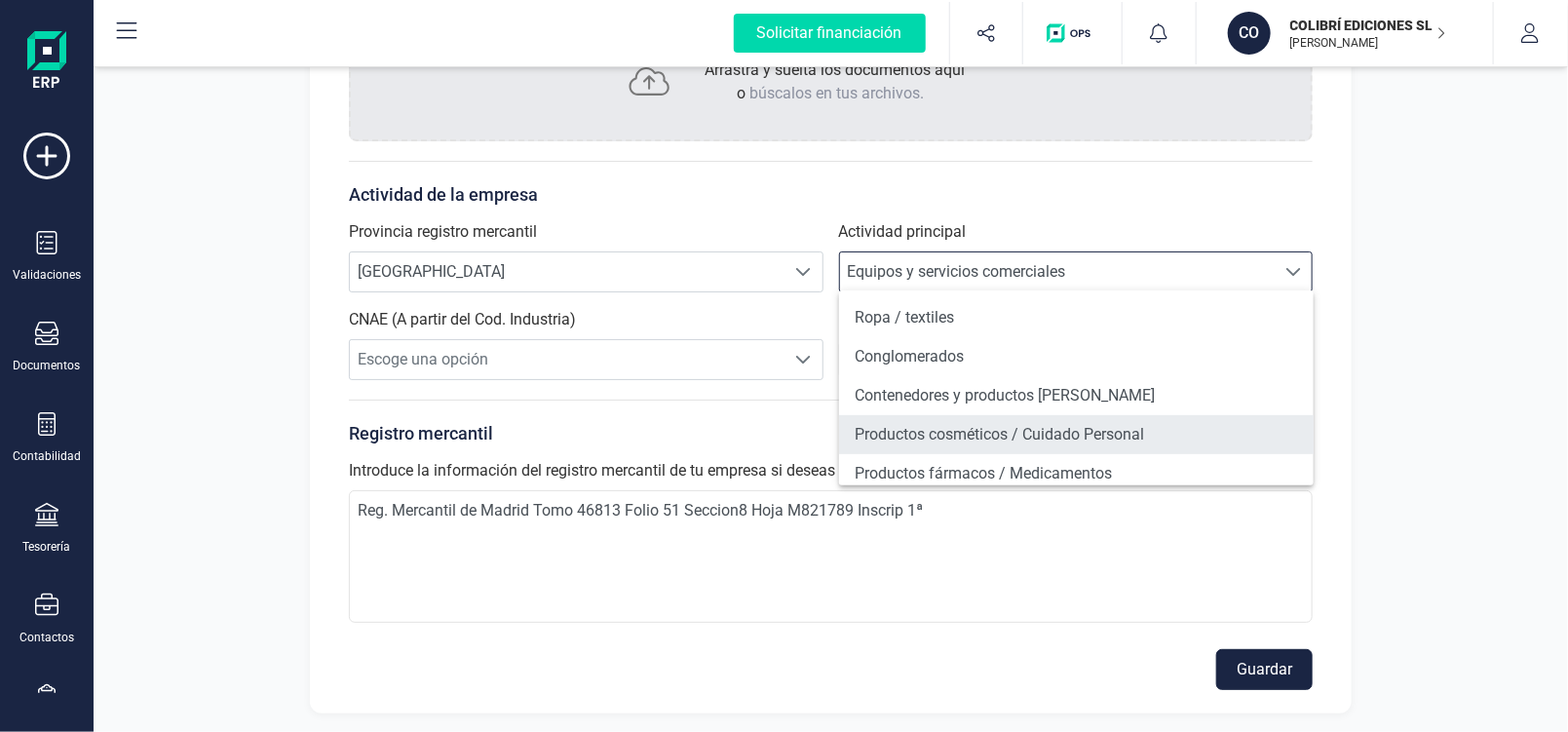
scroll to position [488, 0]
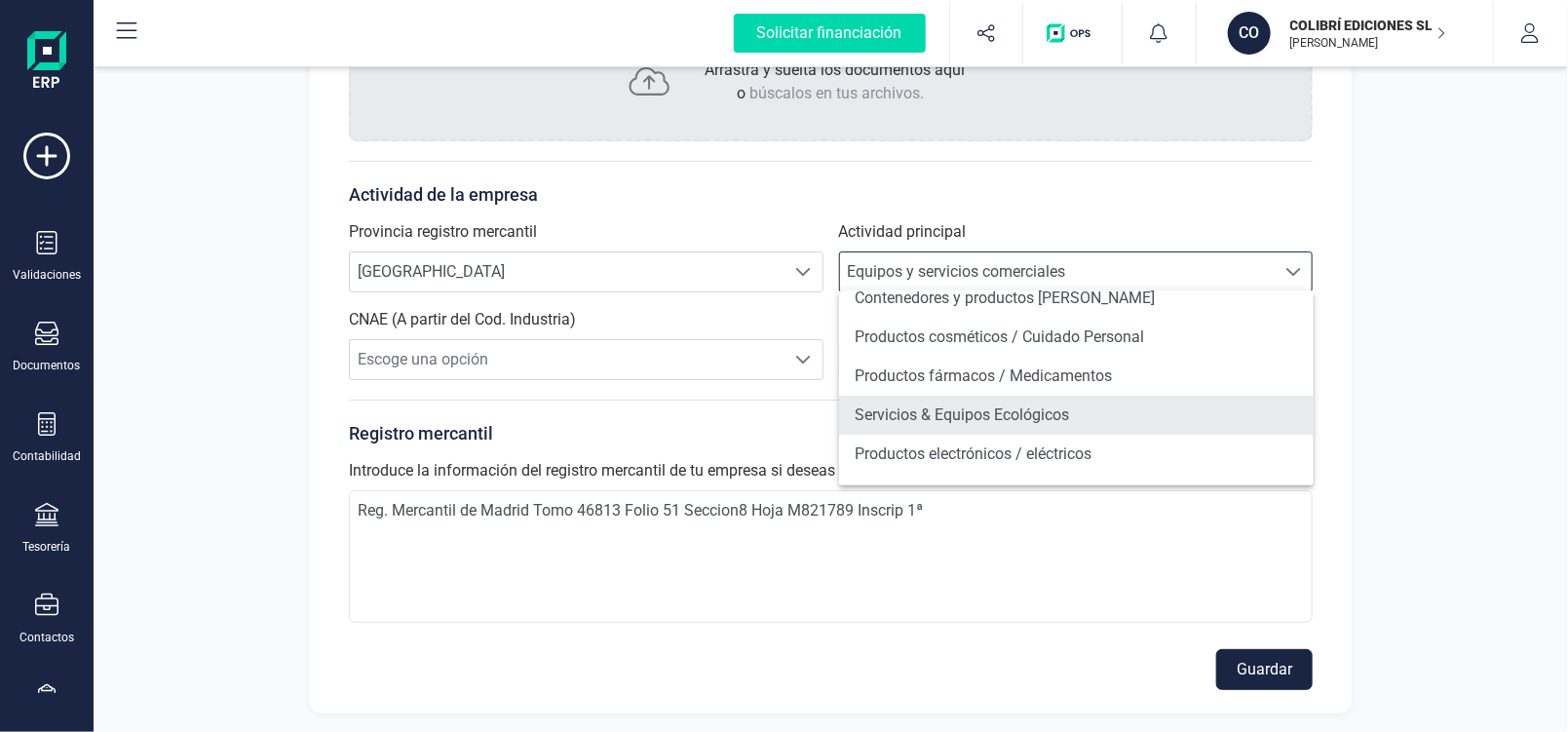
click at [1102, 420] on li "Servicios & Equipos Ecológicos" at bounding box center [1077, 414] width 475 height 39
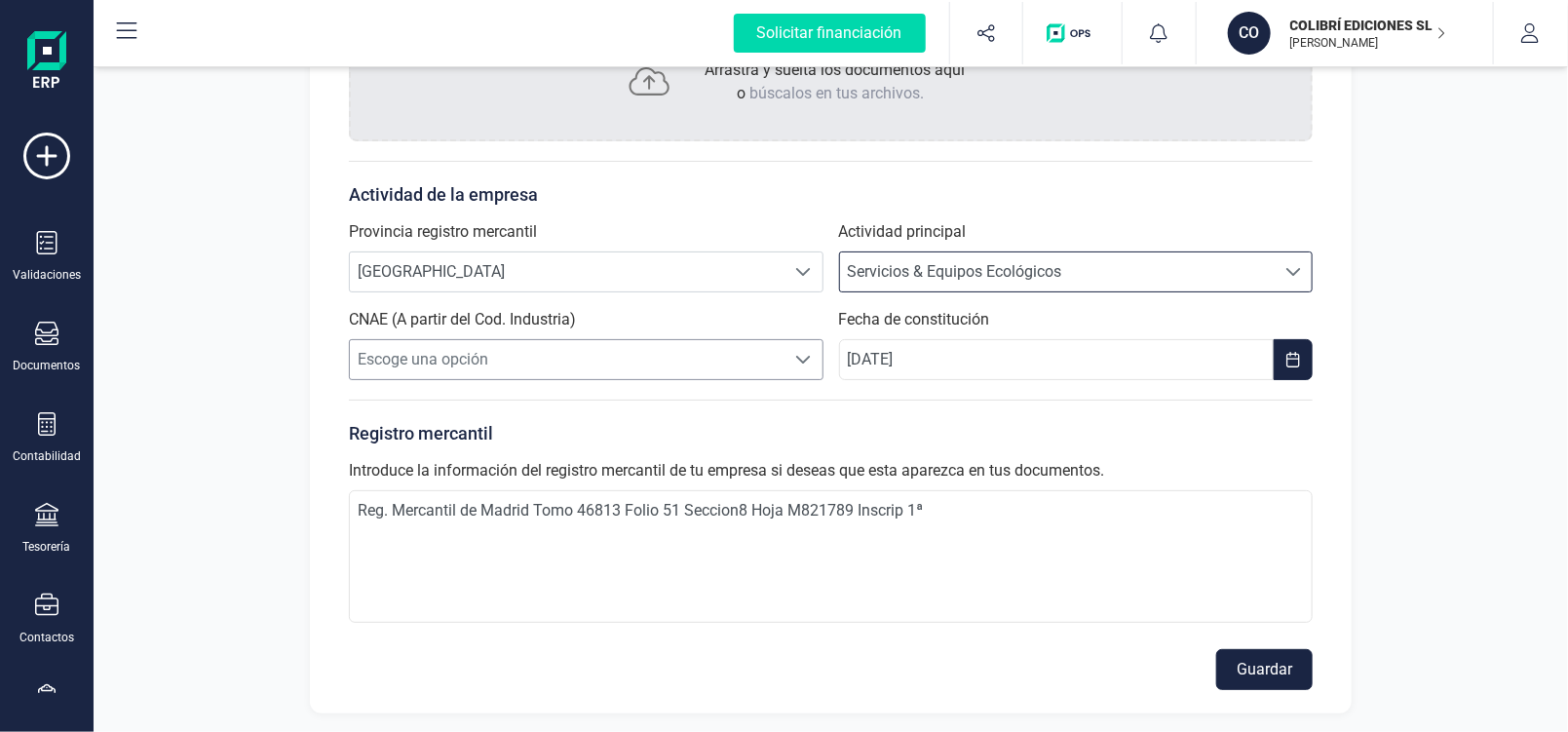
click at [809, 359] on span at bounding box center [804, 360] width 16 height 16
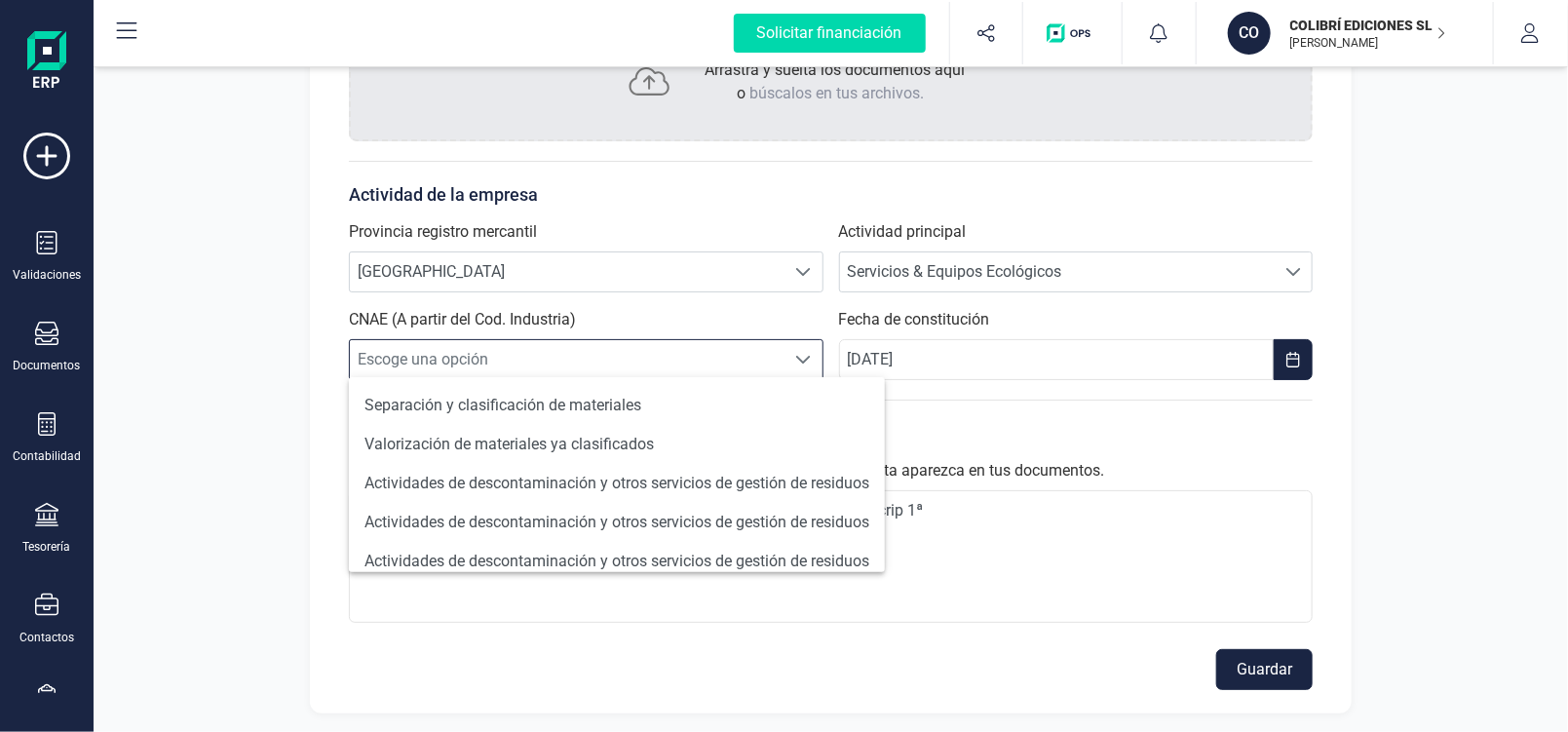
scroll to position [326, 0]
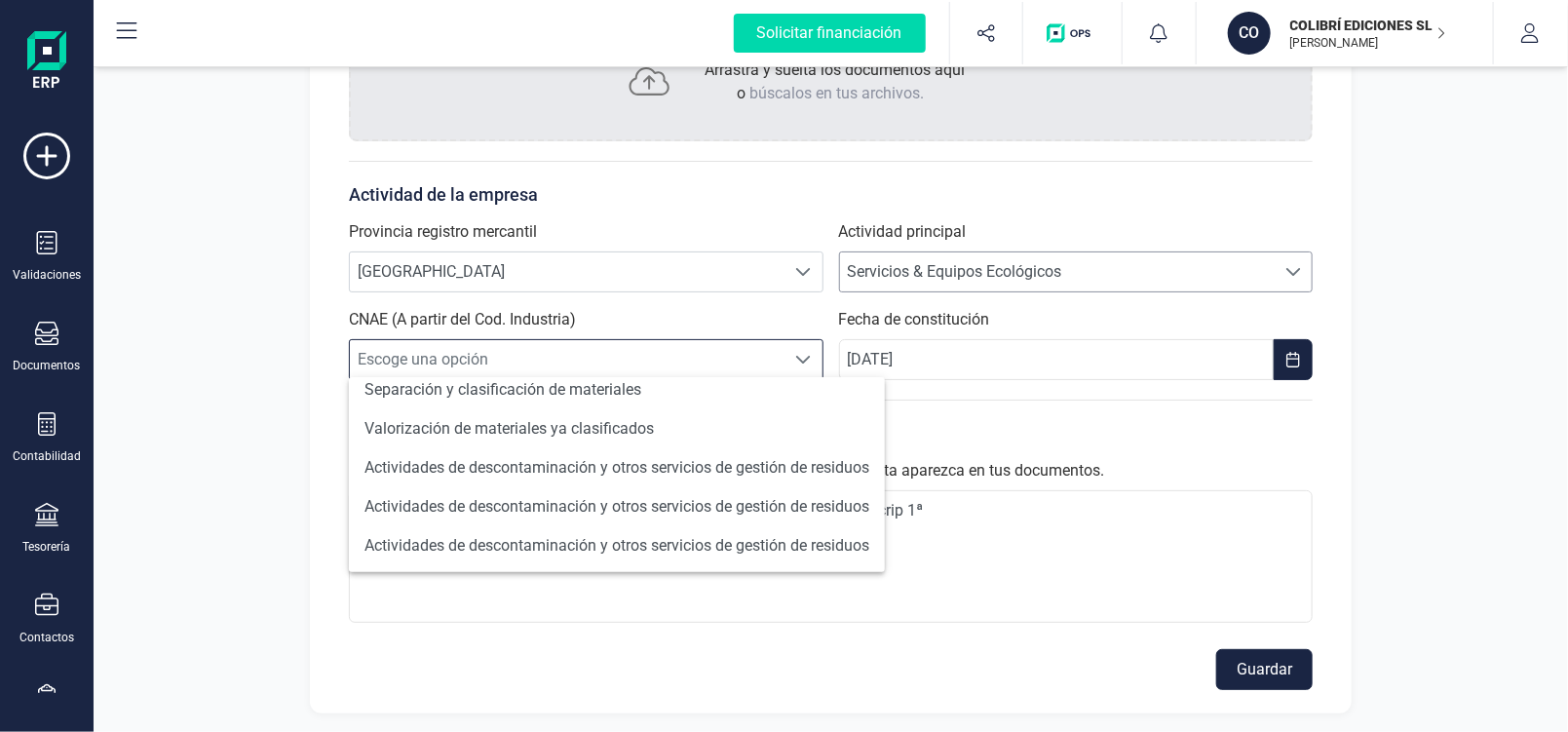
click at [1299, 269] on span at bounding box center [1293, 272] width 16 height 16
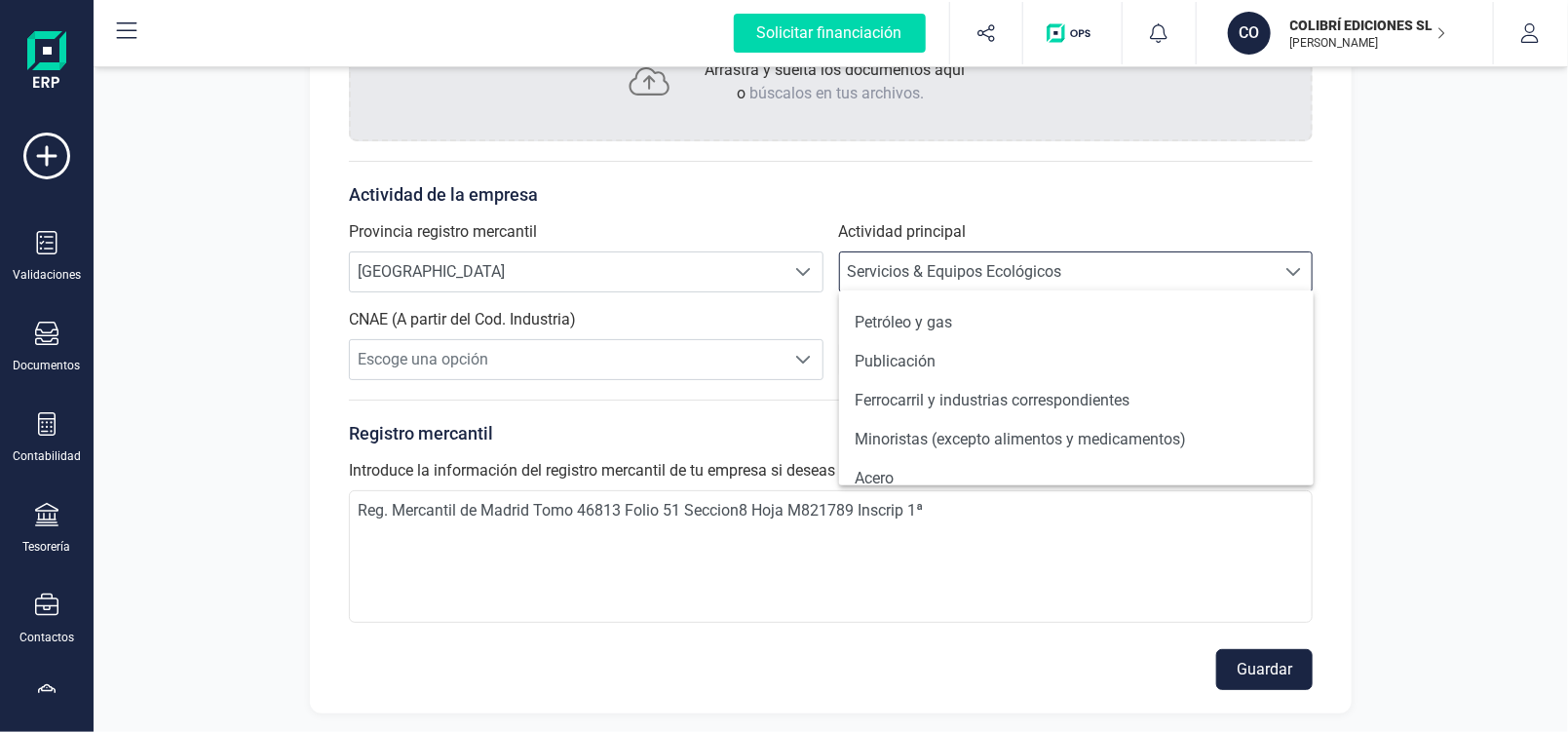
scroll to position [1107, 0]
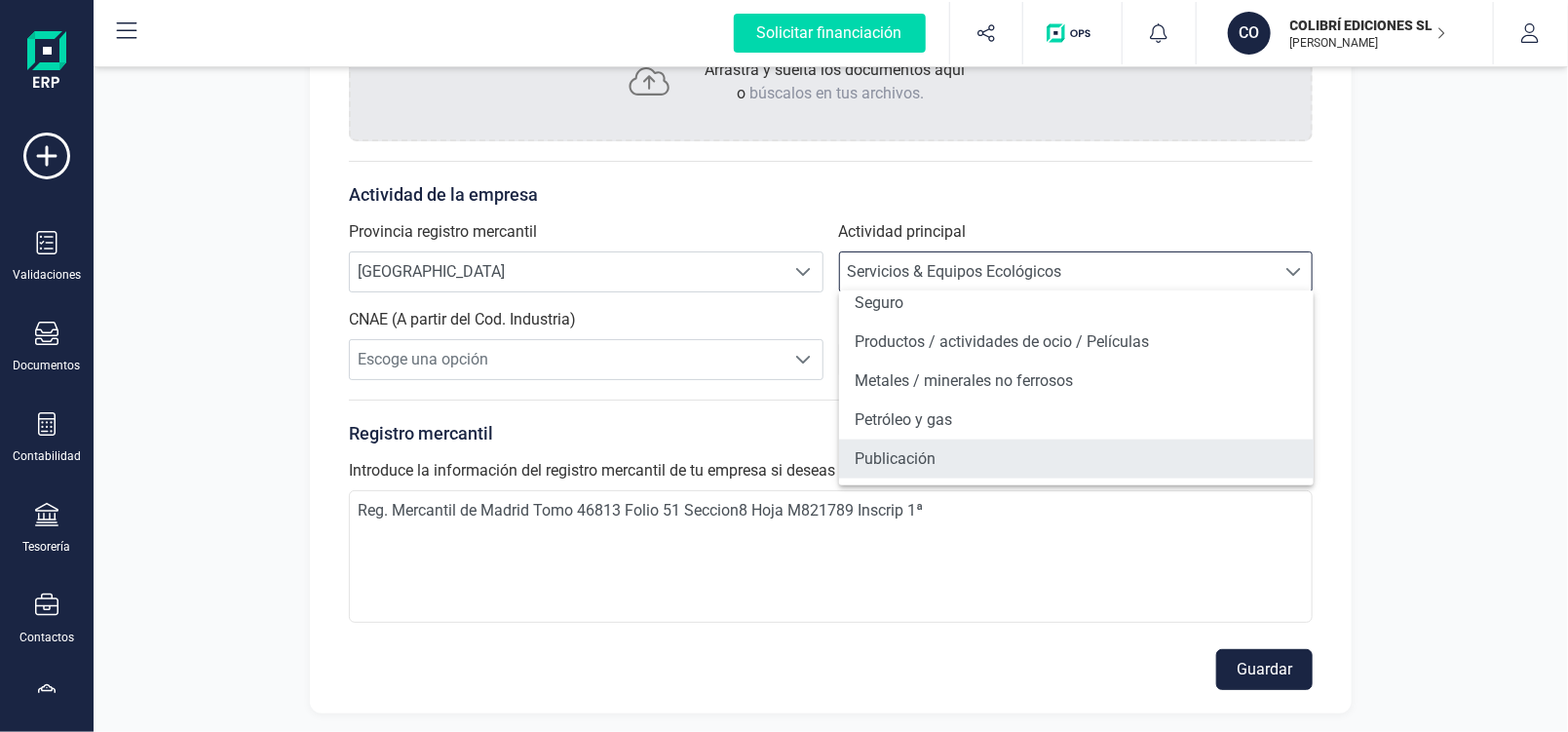
click at [1200, 460] on li "Publicación" at bounding box center [1077, 459] width 475 height 39
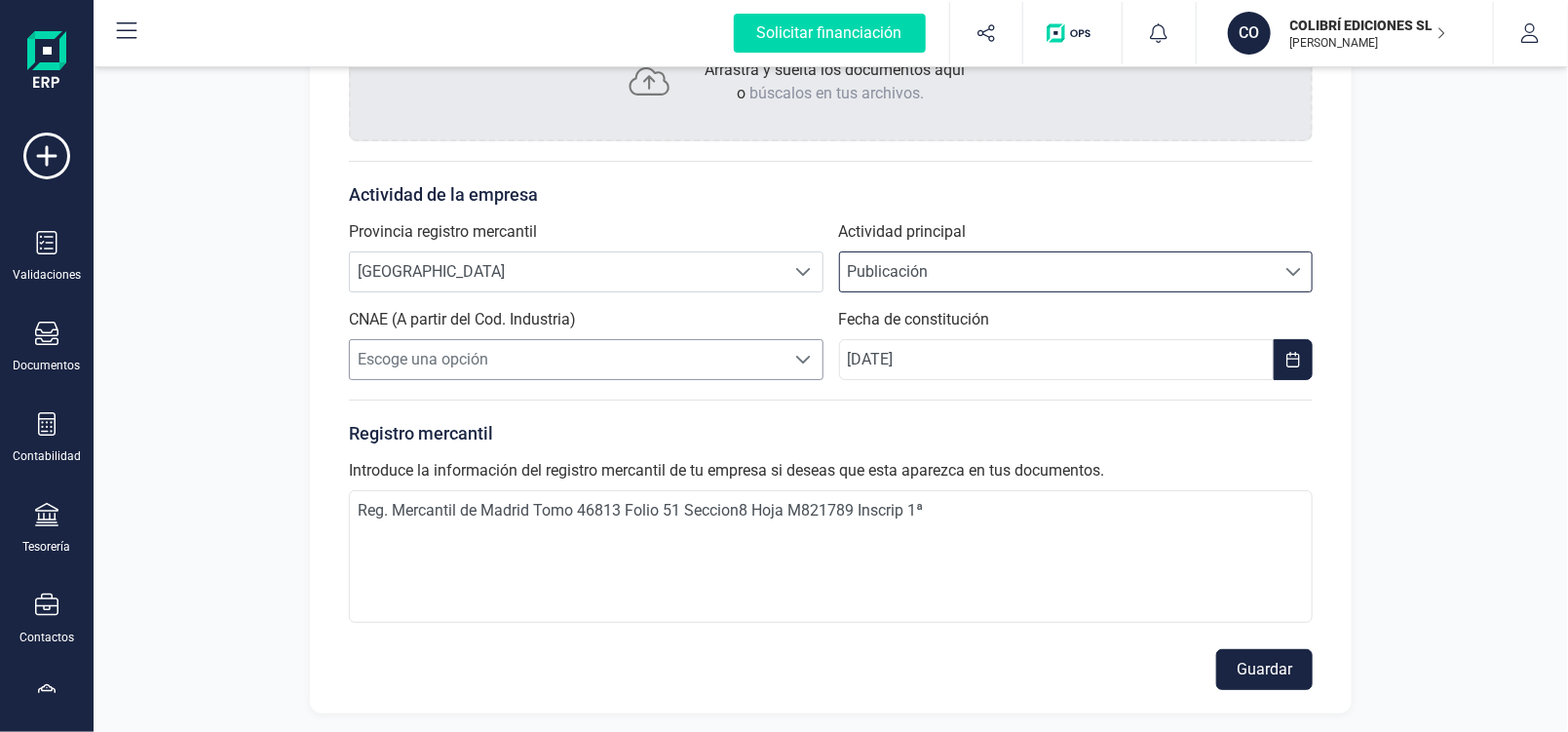
click at [804, 361] on span at bounding box center [804, 360] width 16 height 16
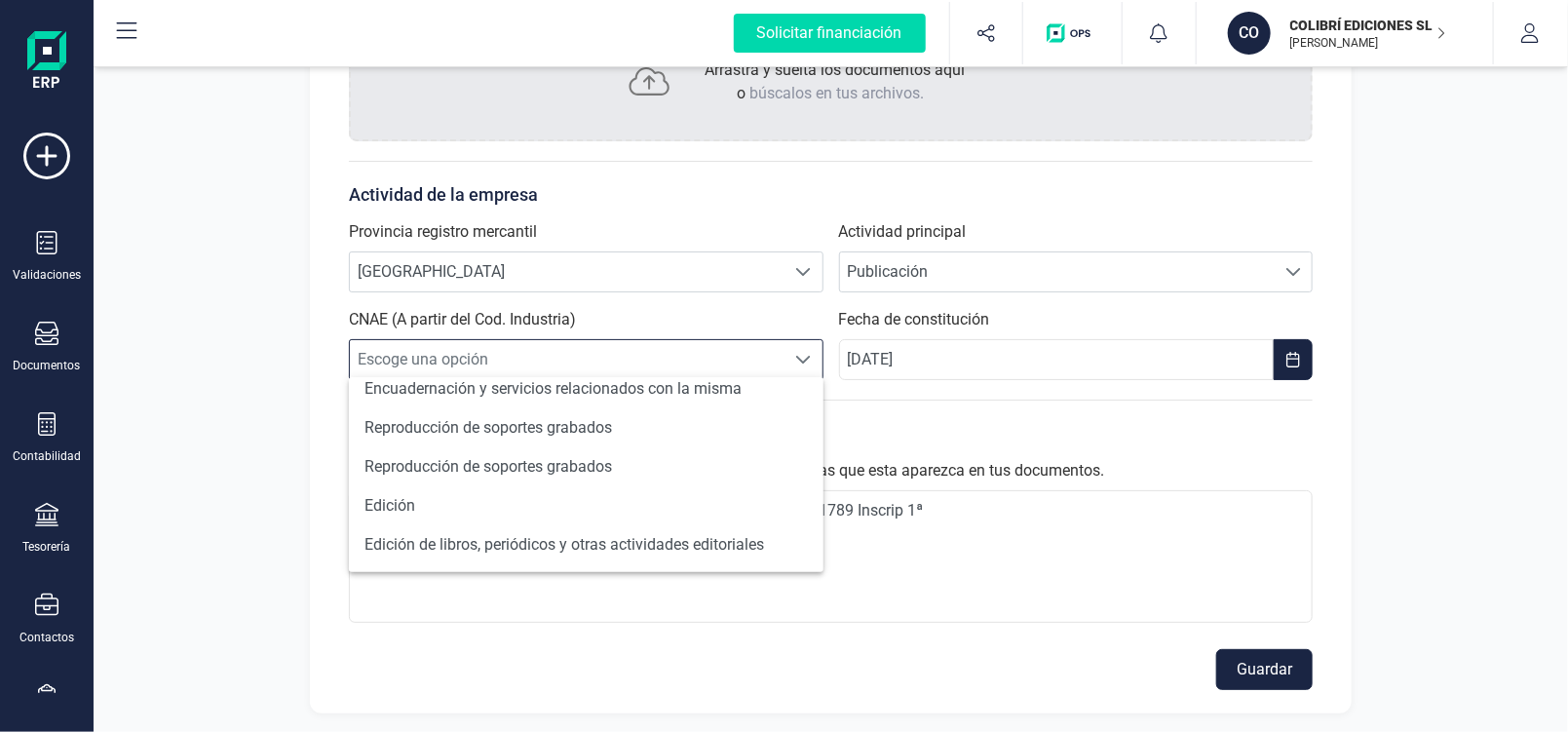
scroll to position [112, 0]
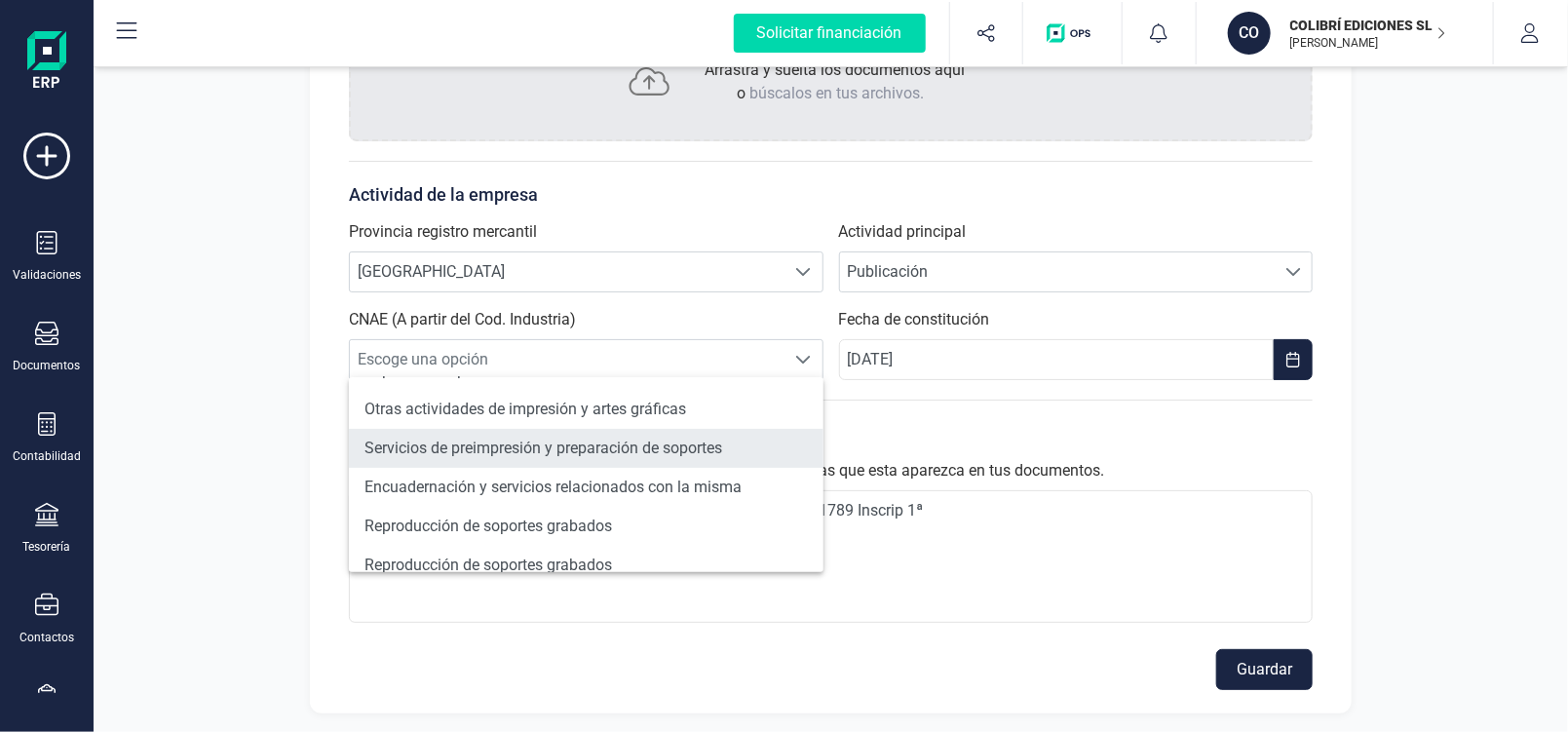
click at [501, 450] on li "Servicios de preimpresión y preparación de soportes" at bounding box center [586, 448] width 475 height 39
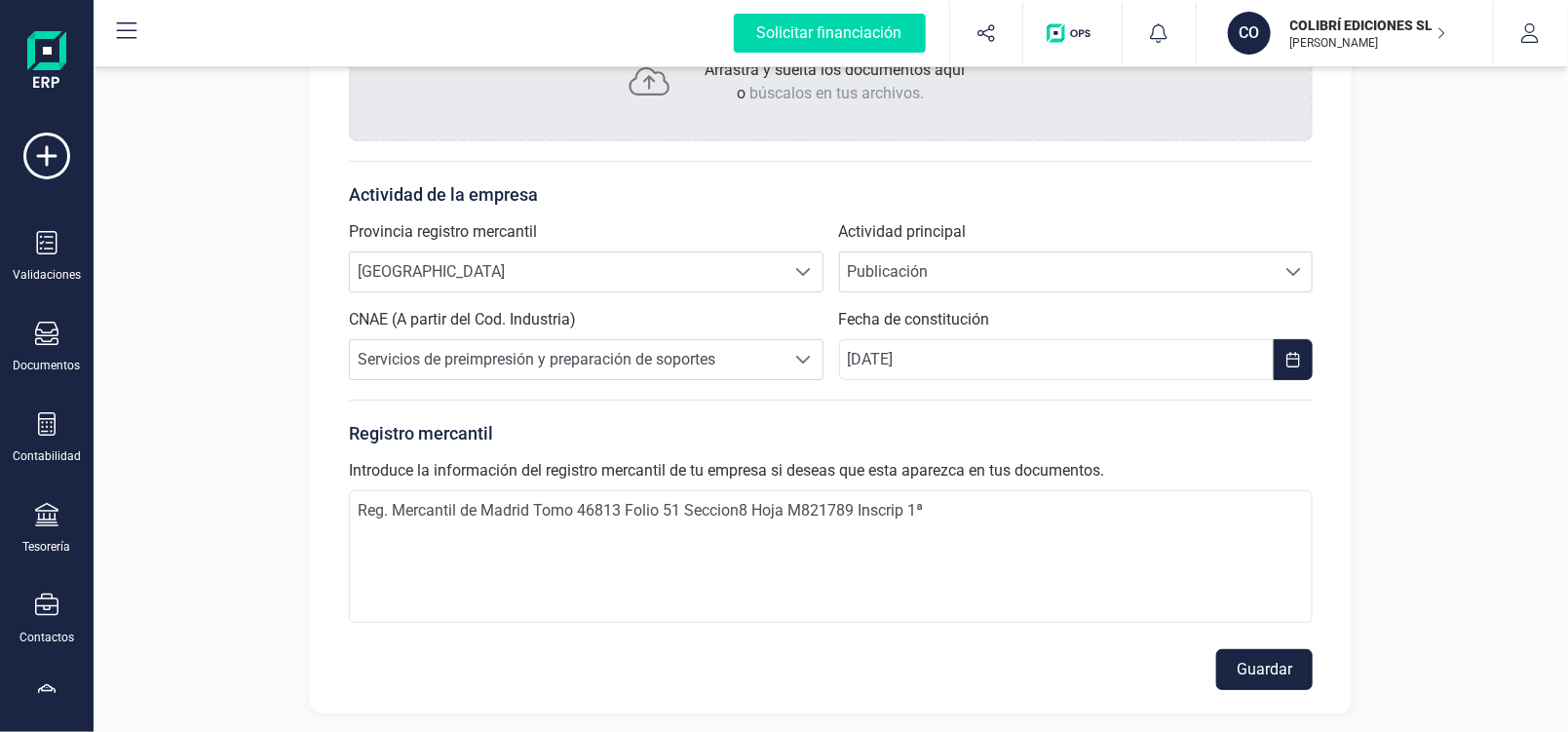
click at [1249, 672] on button "Guardar" at bounding box center [1264, 670] width 97 height 41
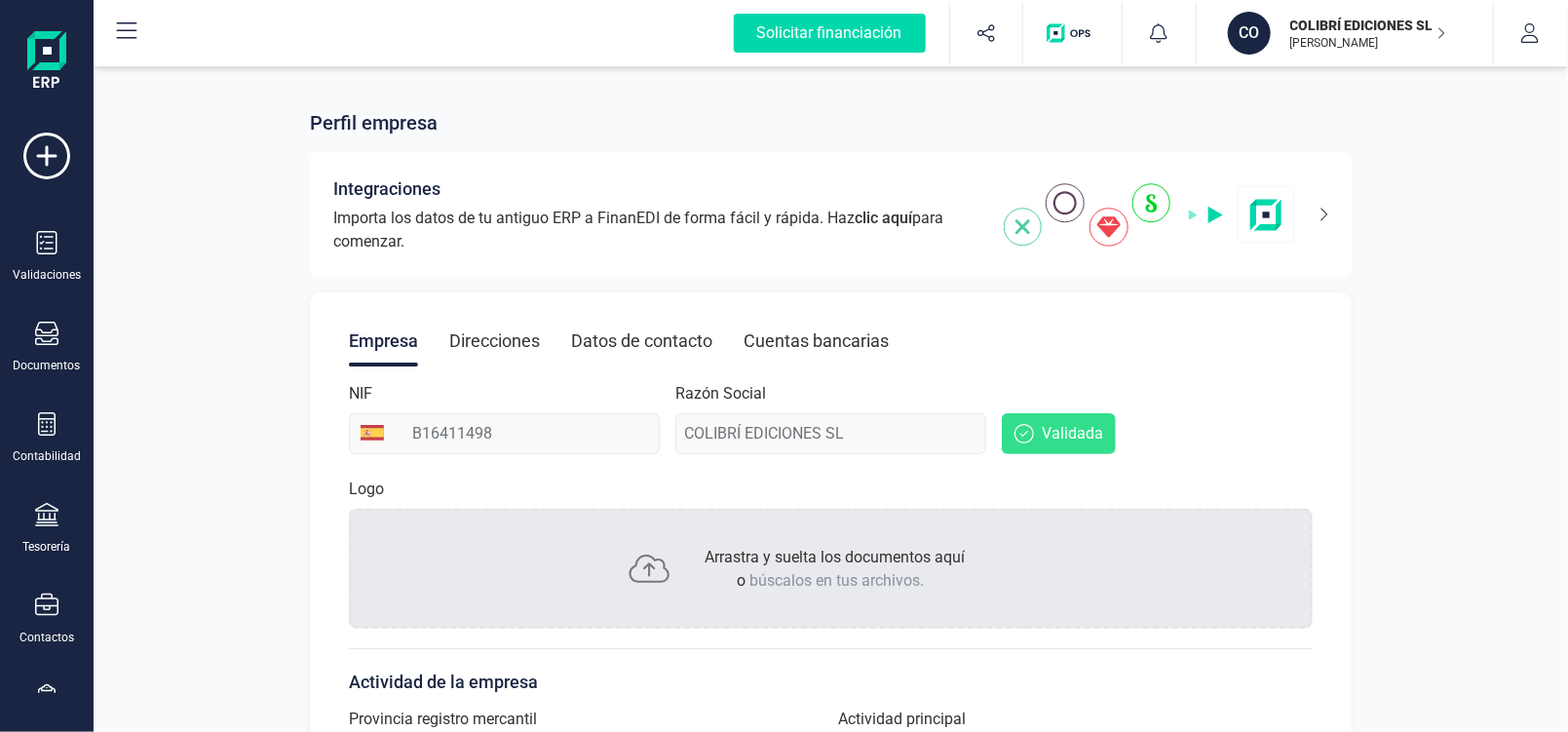
scroll to position [488, 0]
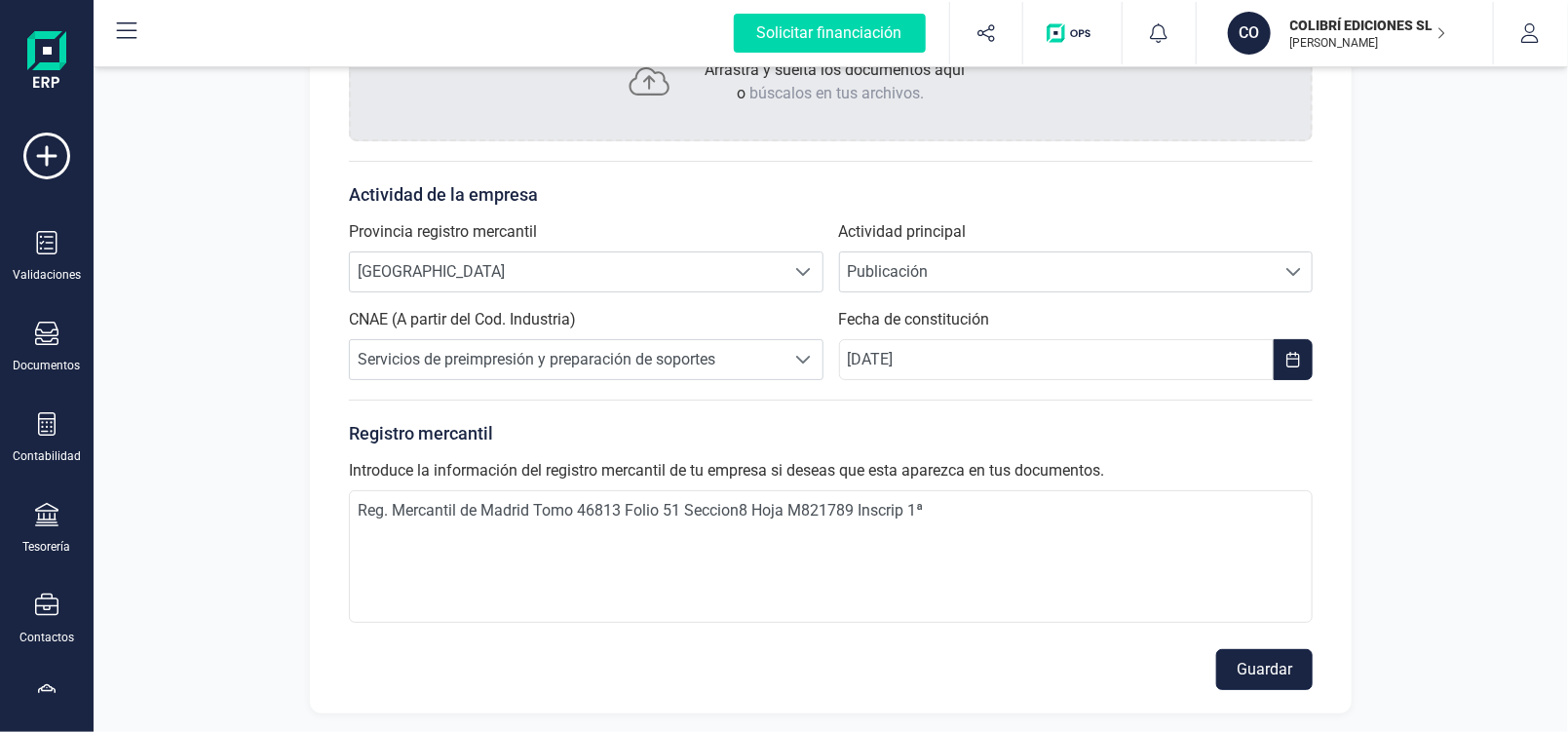
click at [1283, 670] on button "Guardar" at bounding box center [1264, 670] width 97 height 41
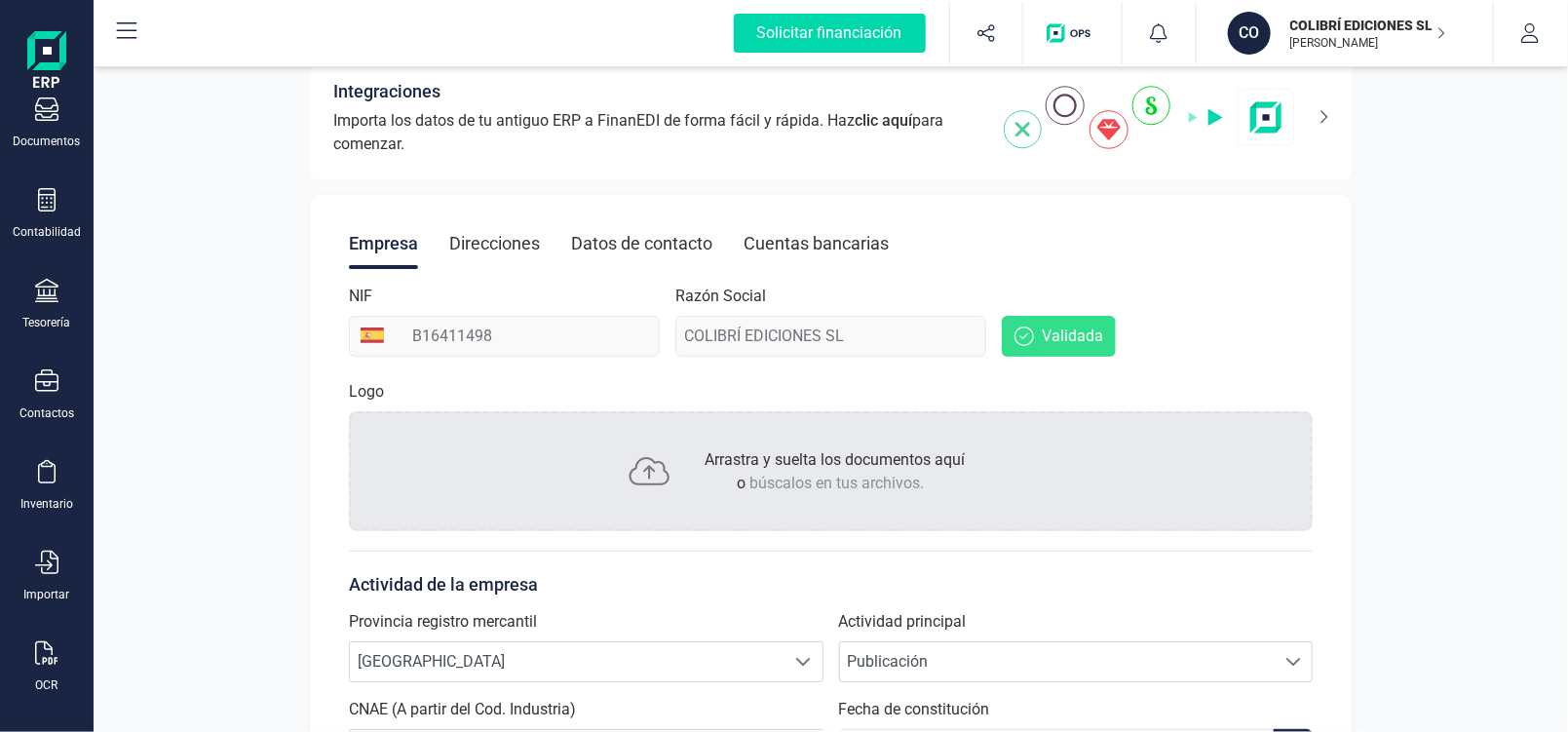
scroll to position [233, 0]
click at [44, 655] on div "OCR" at bounding box center [46, 659] width 78 height 51
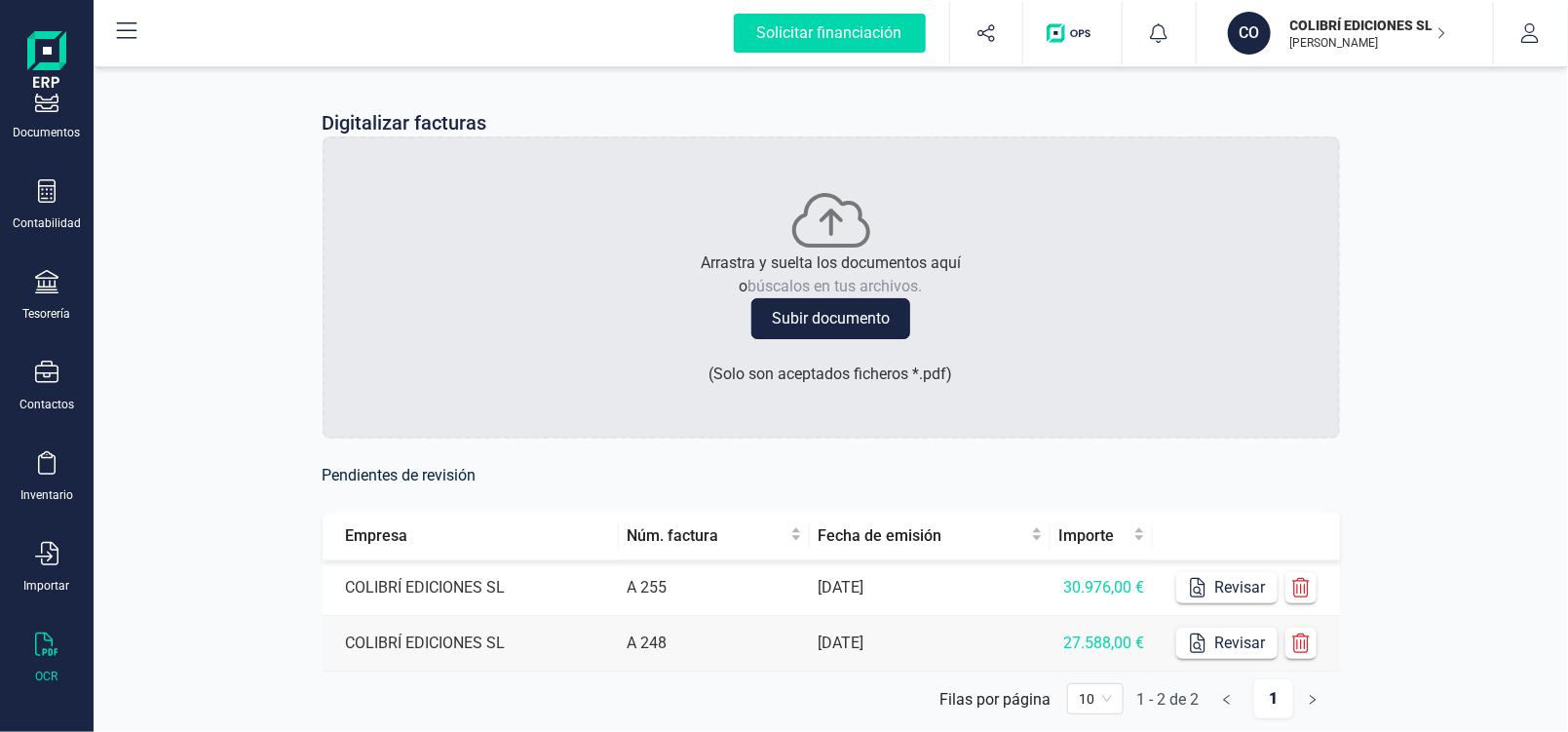
click at [852, 321] on button "Subir documento" at bounding box center [830, 319] width 159 height 41
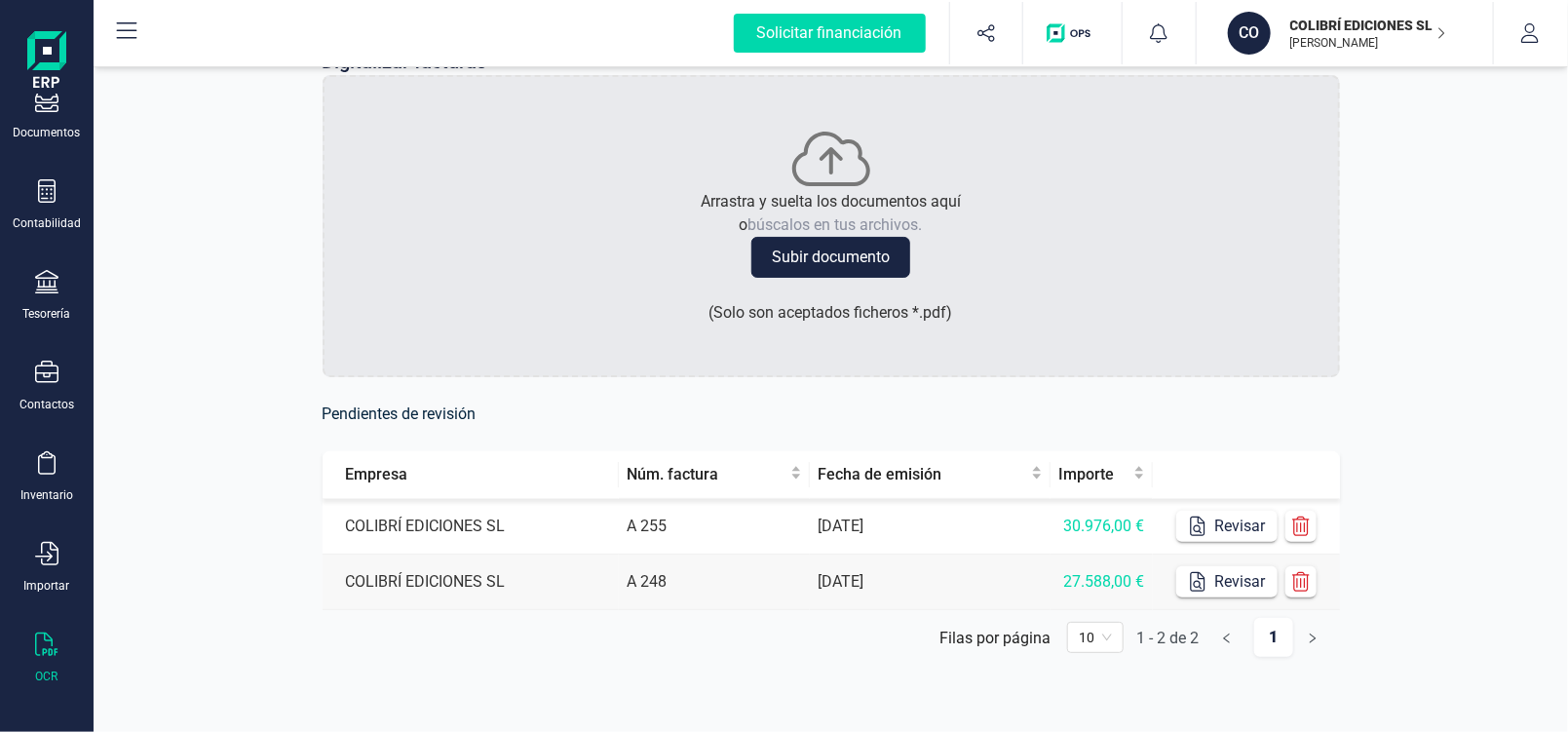
scroll to position [62, 0]
click at [869, 39] on div "Solicitar financiación" at bounding box center [829, 33] width 192 height 39
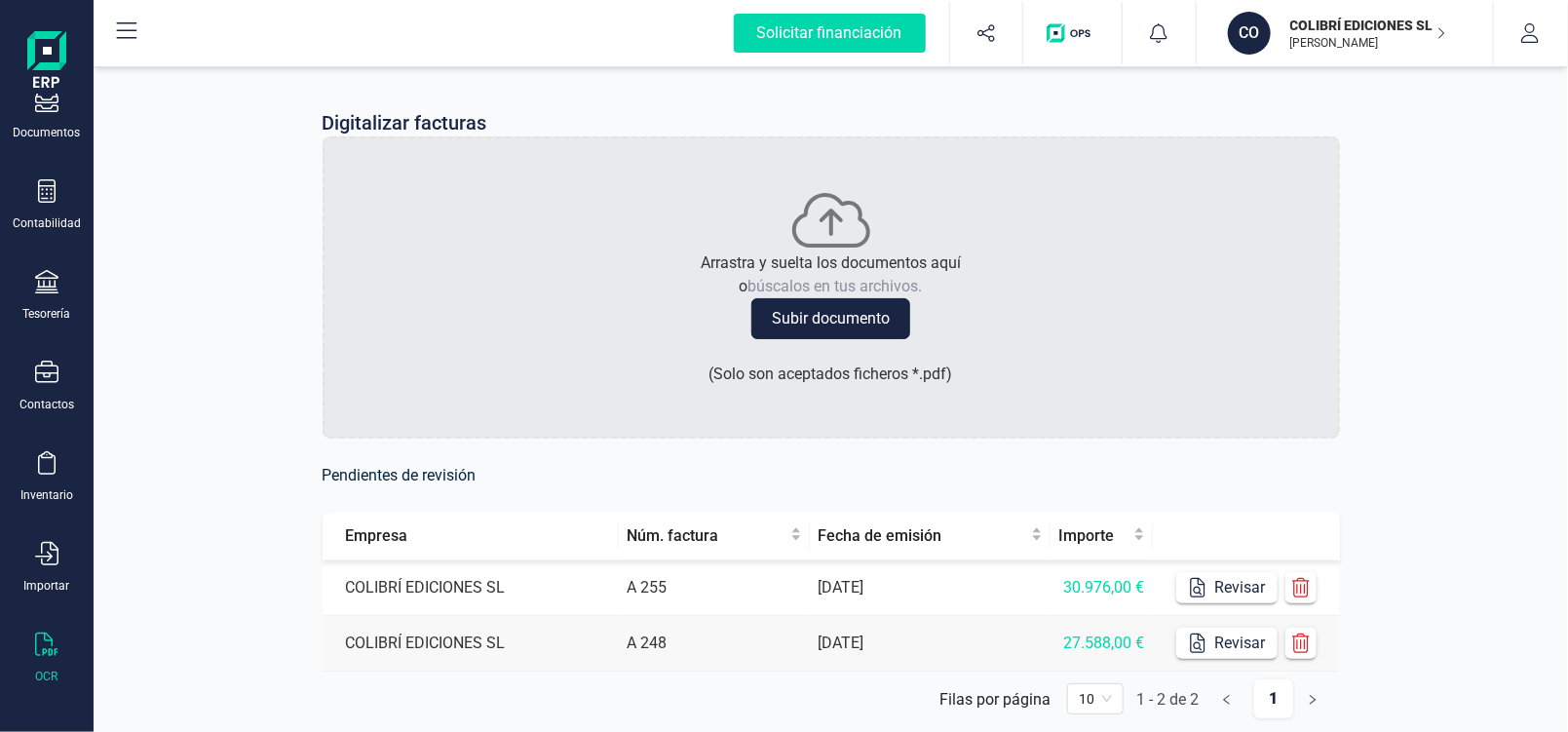
scroll to position [62, 0]
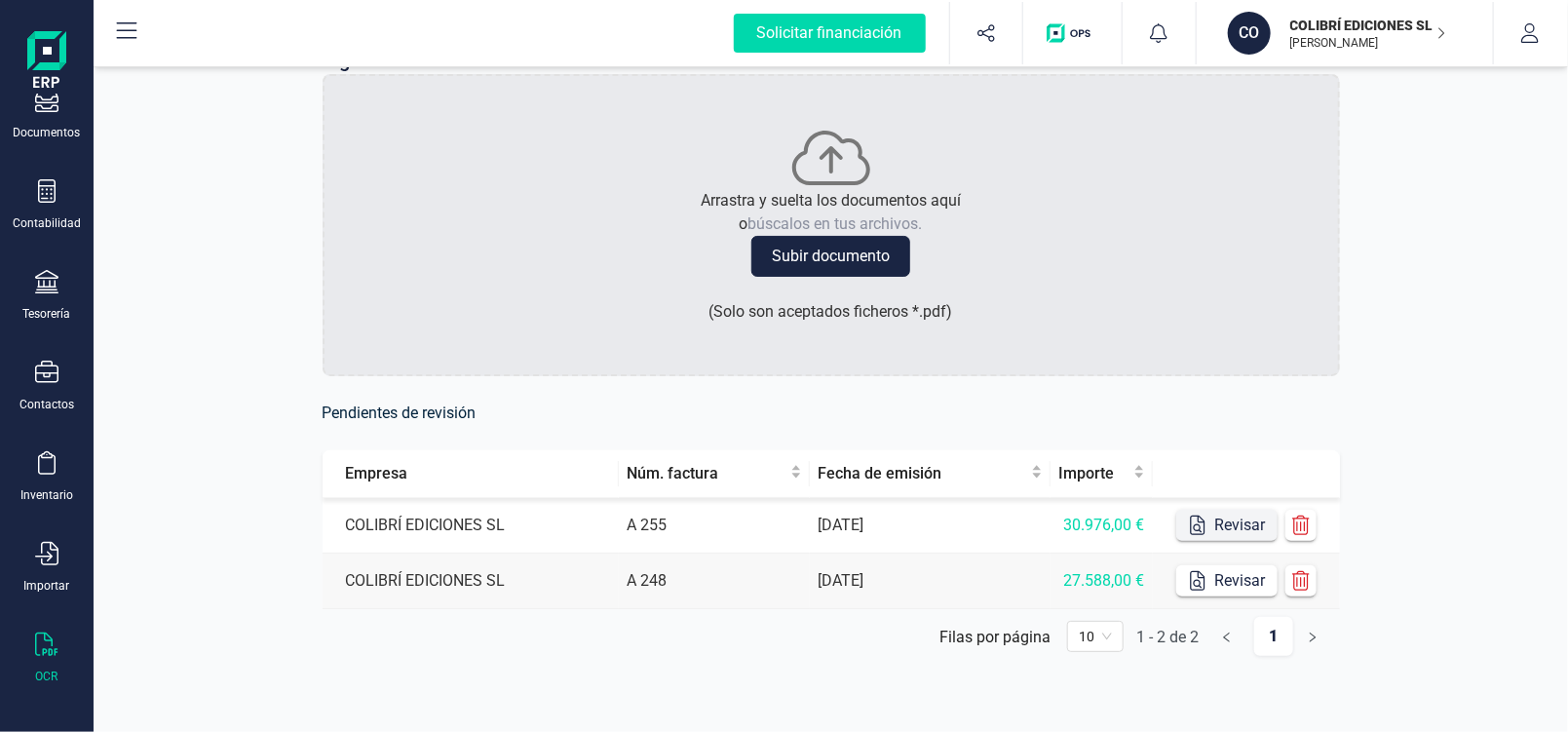
click at [1246, 525] on button "Revisar" at bounding box center [1227, 526] width 102 height 32
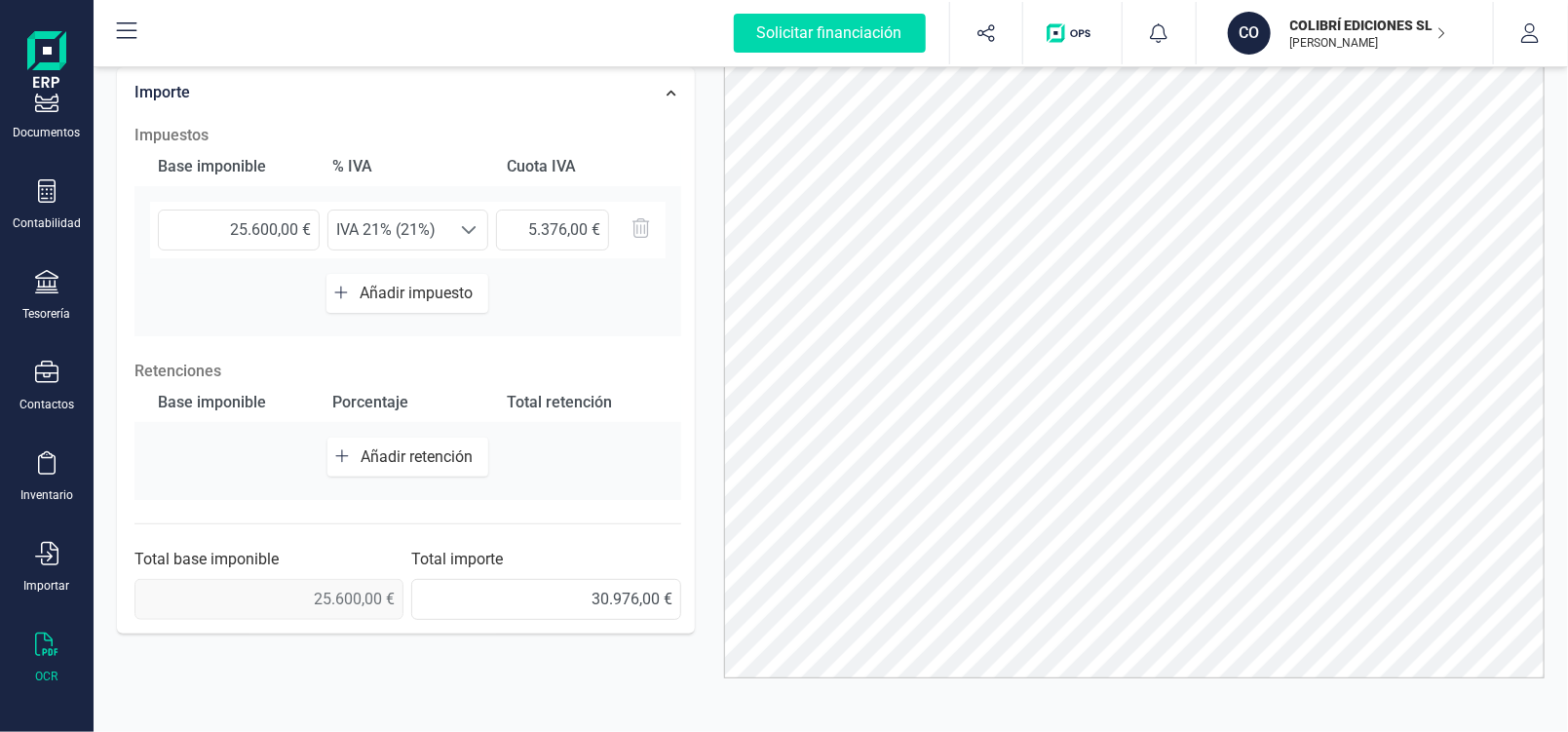
scroll to position [104, 0]
click at [867, 41] on div "Solicitar financiación" at bounding box center [829, 33] width 192 height 39
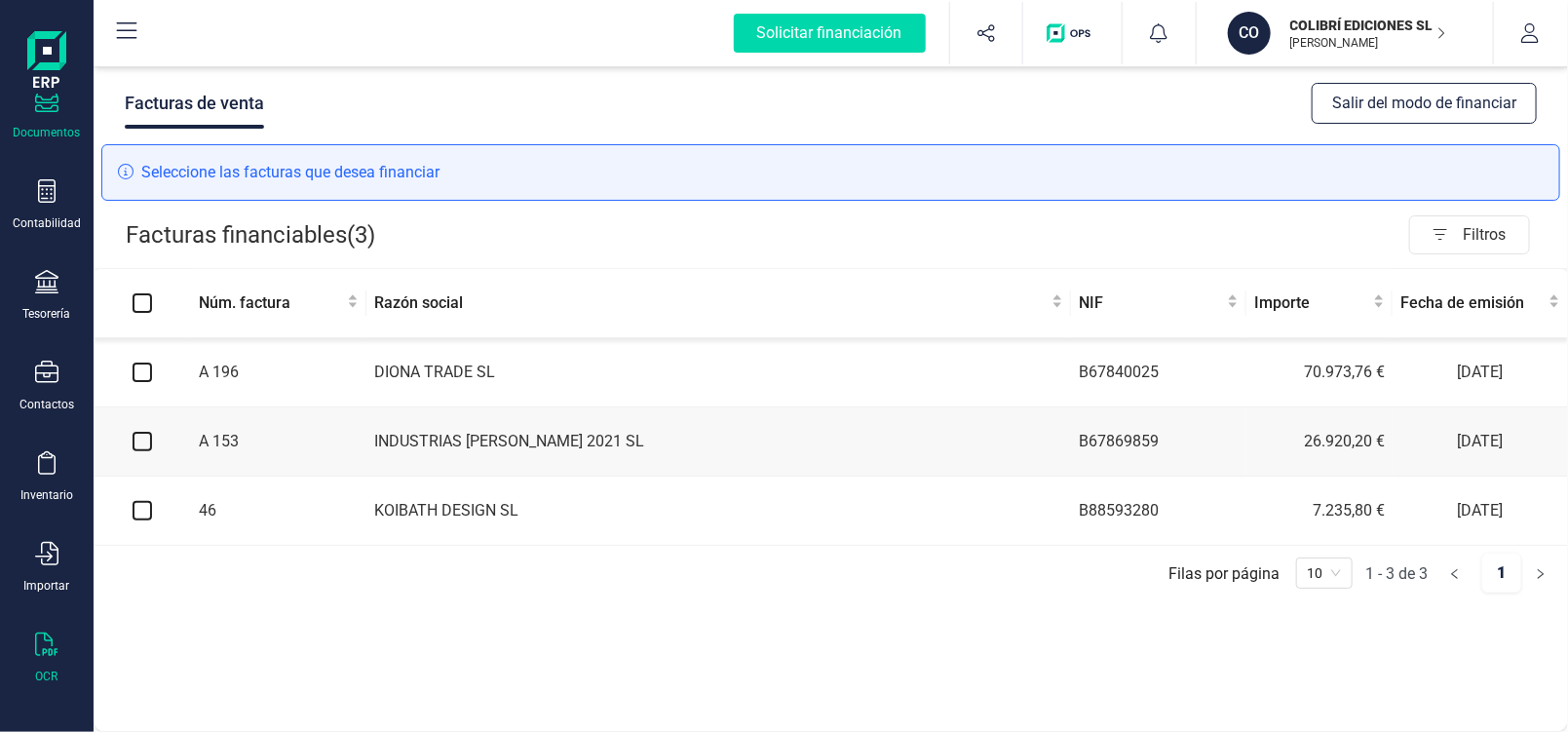
click at [35, 652] on div "OCR" at bounding box center [46, 659] width 78 height 51
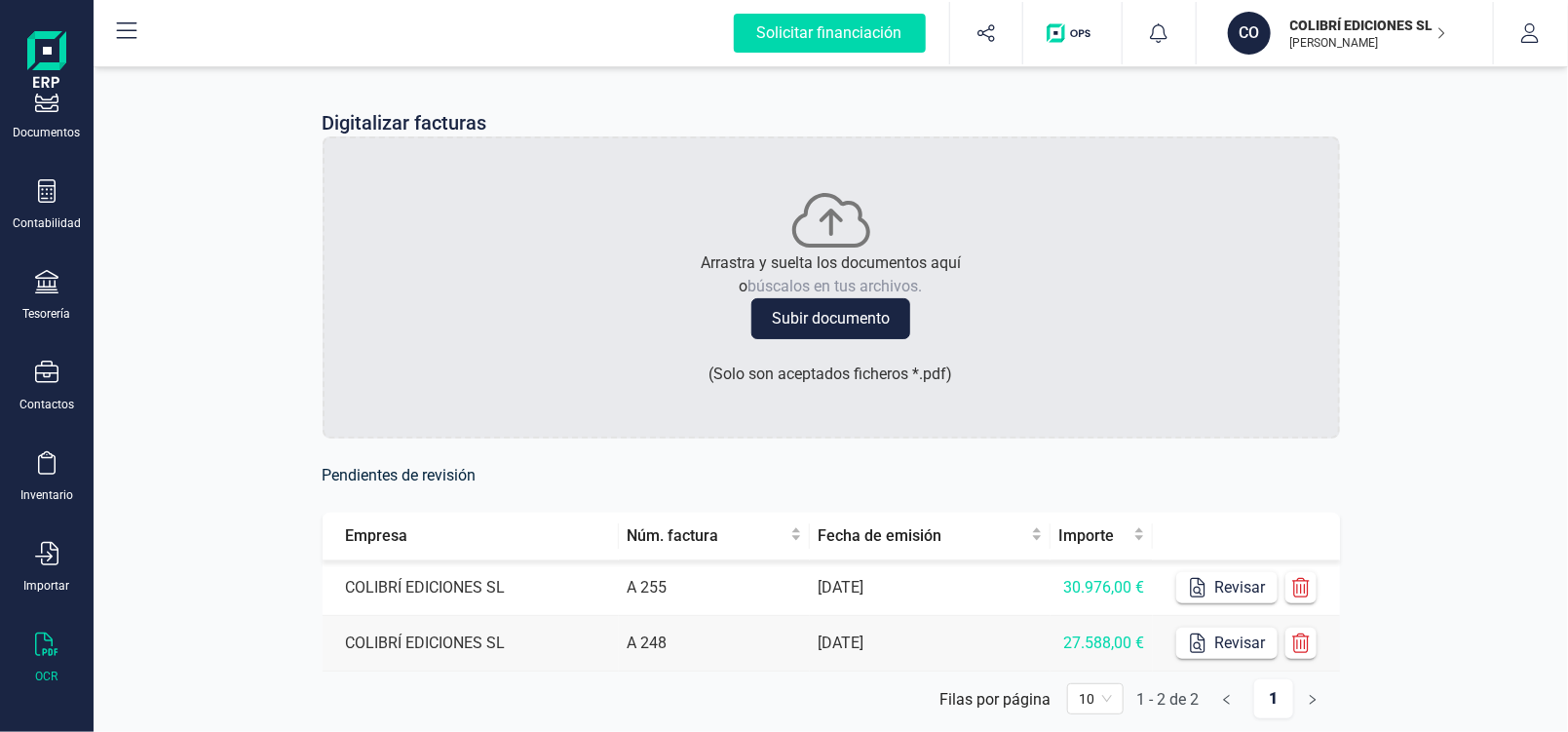
scroll to position [62, 0]
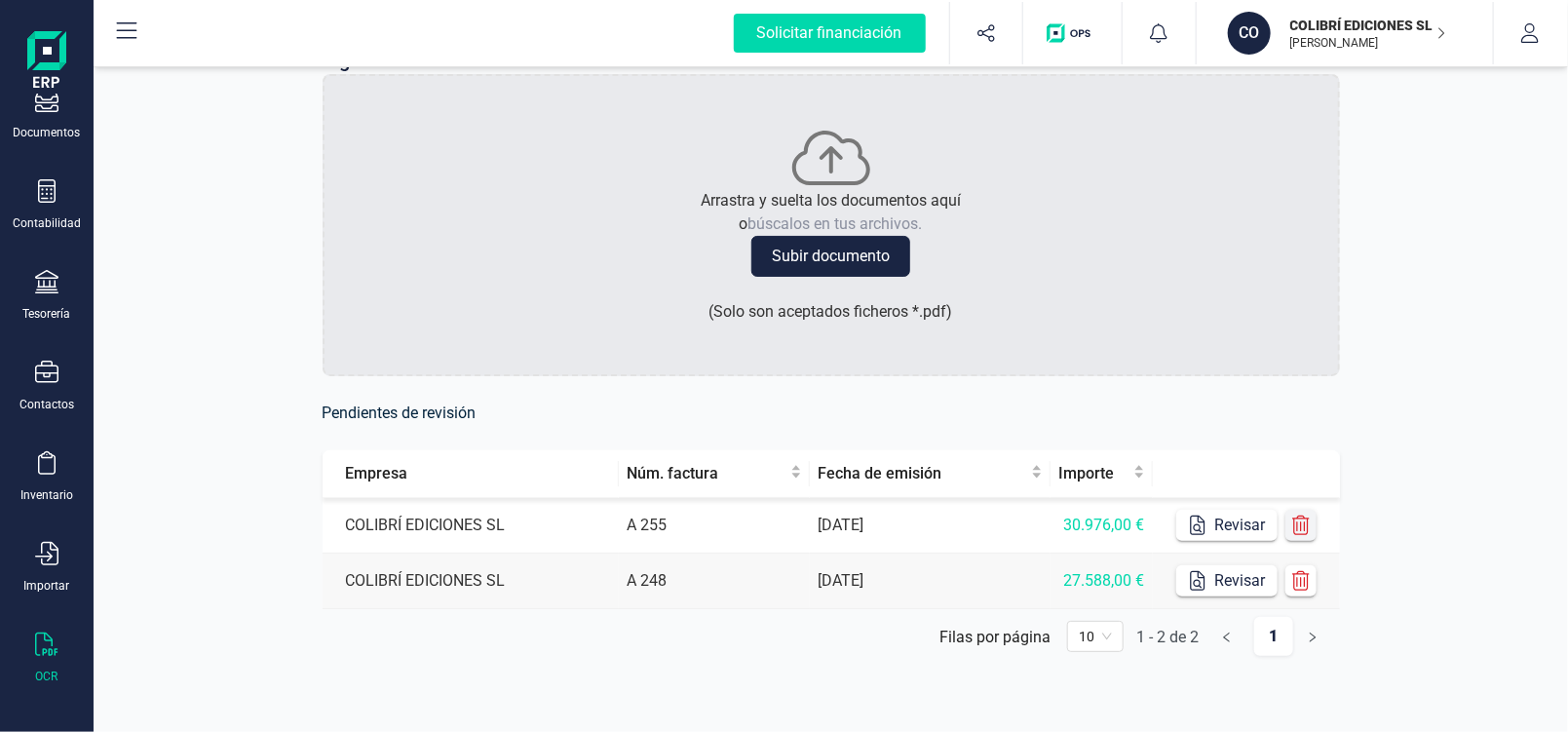
click at [1294, 526] on icon "button" at bounding box center [1301, 526] width 20 height 20
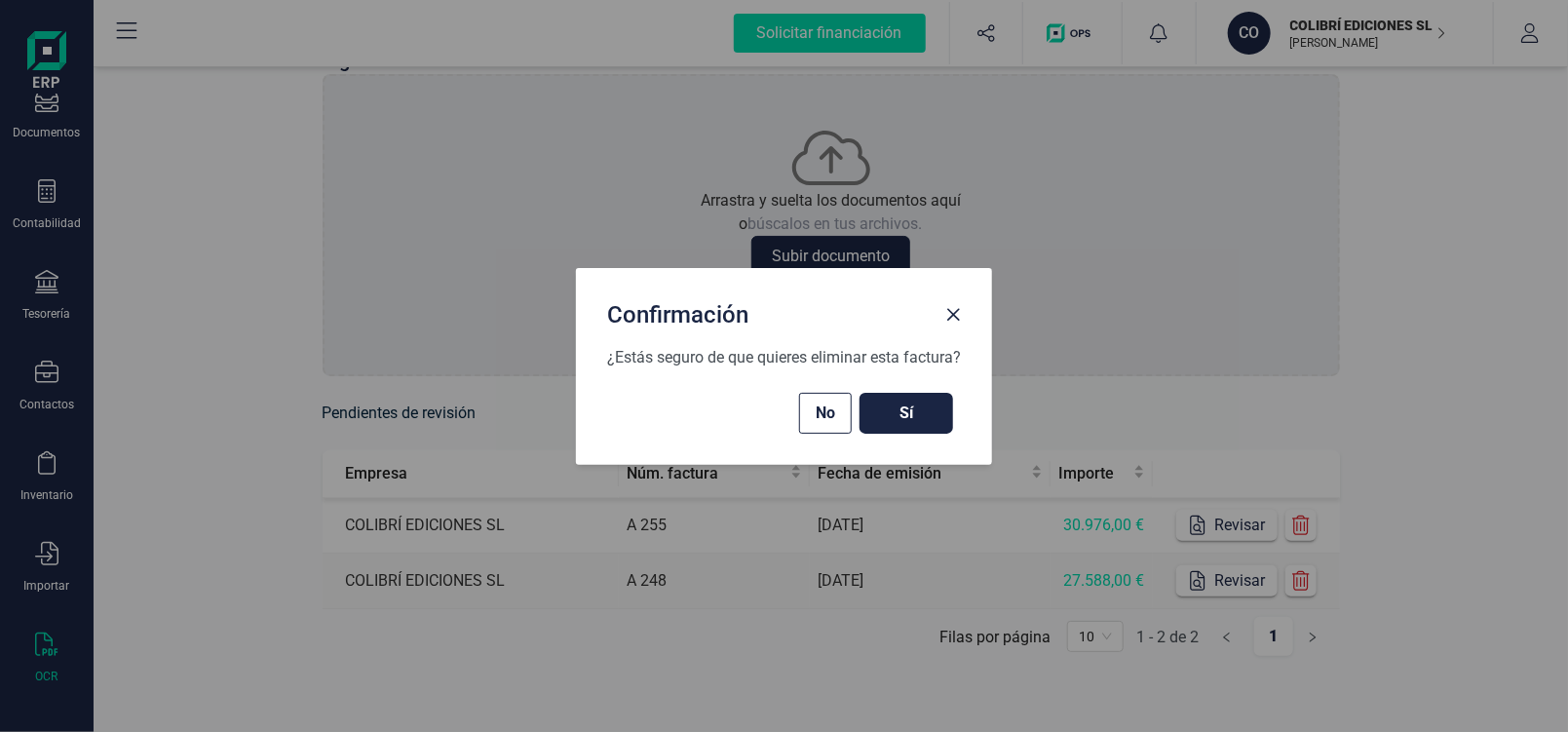
click at [902, 423] on span "Sí" at bounding box center [906, 413] width 54 height 24
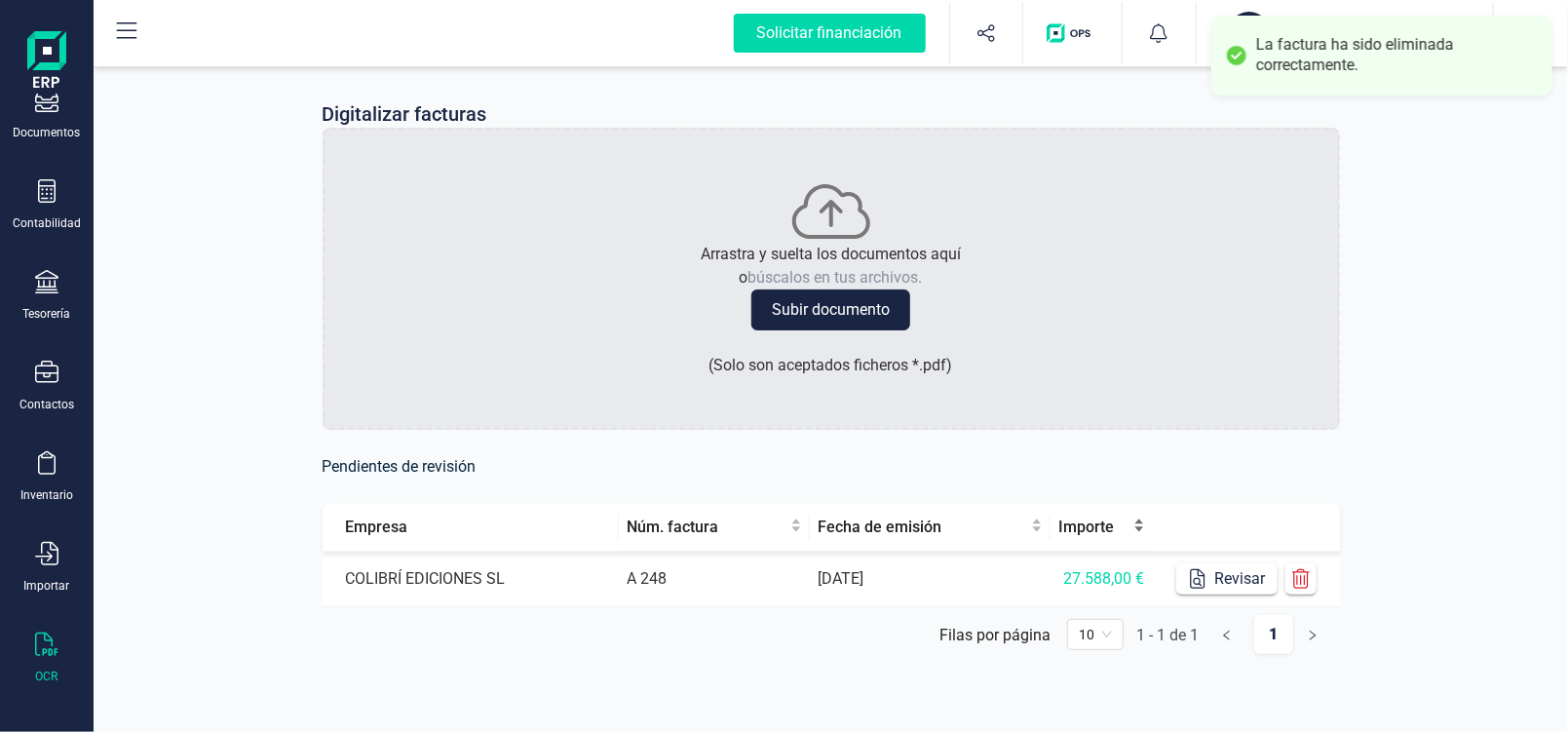
scroll to position [7, 0]
click at [1306, 589] on icon "button" at bounding box center [1301, 582] width 18 height 20
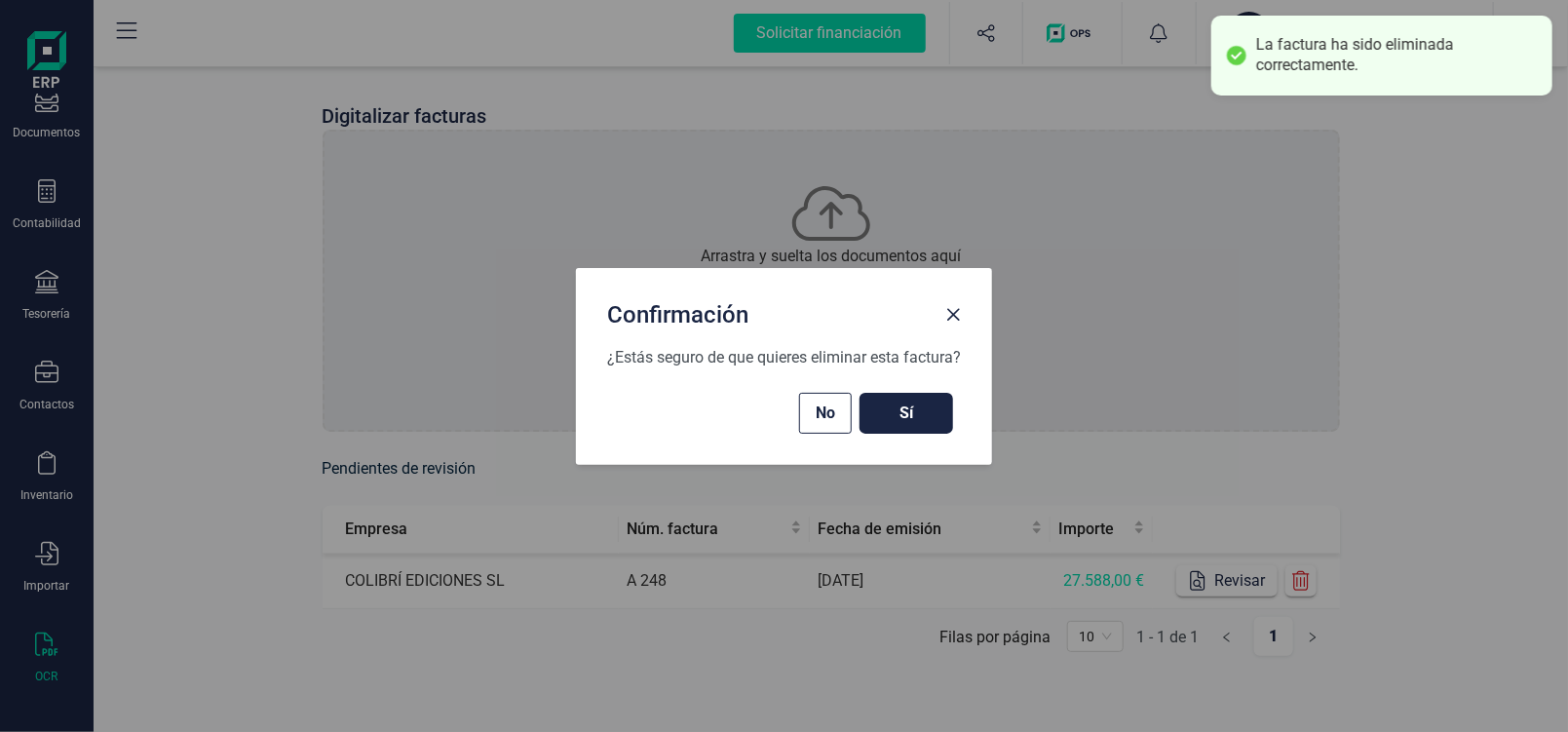
click at [943, 421] on button "Sí" at bounding box center [907, 412] width 94 height 41
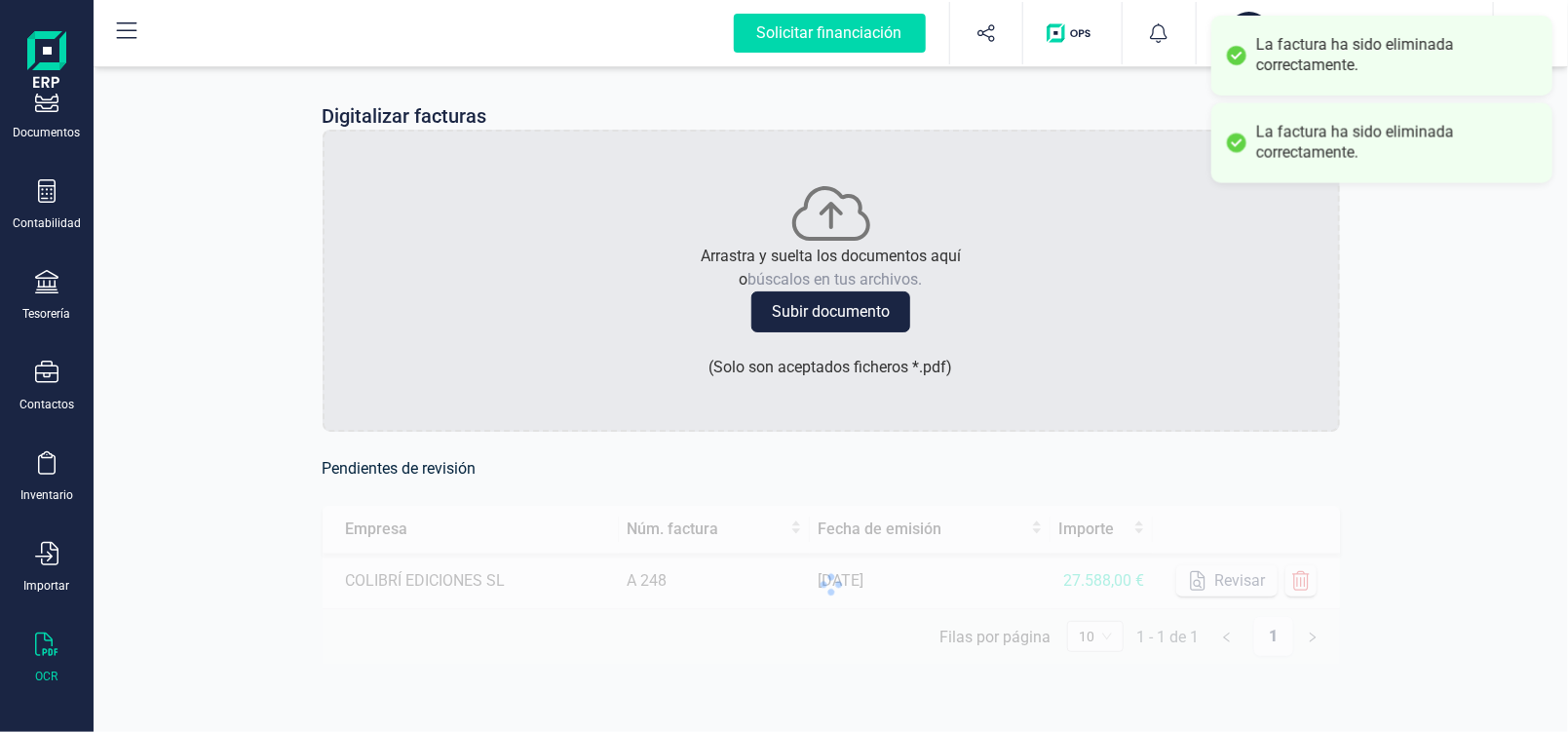
scroll to position [0, 0]
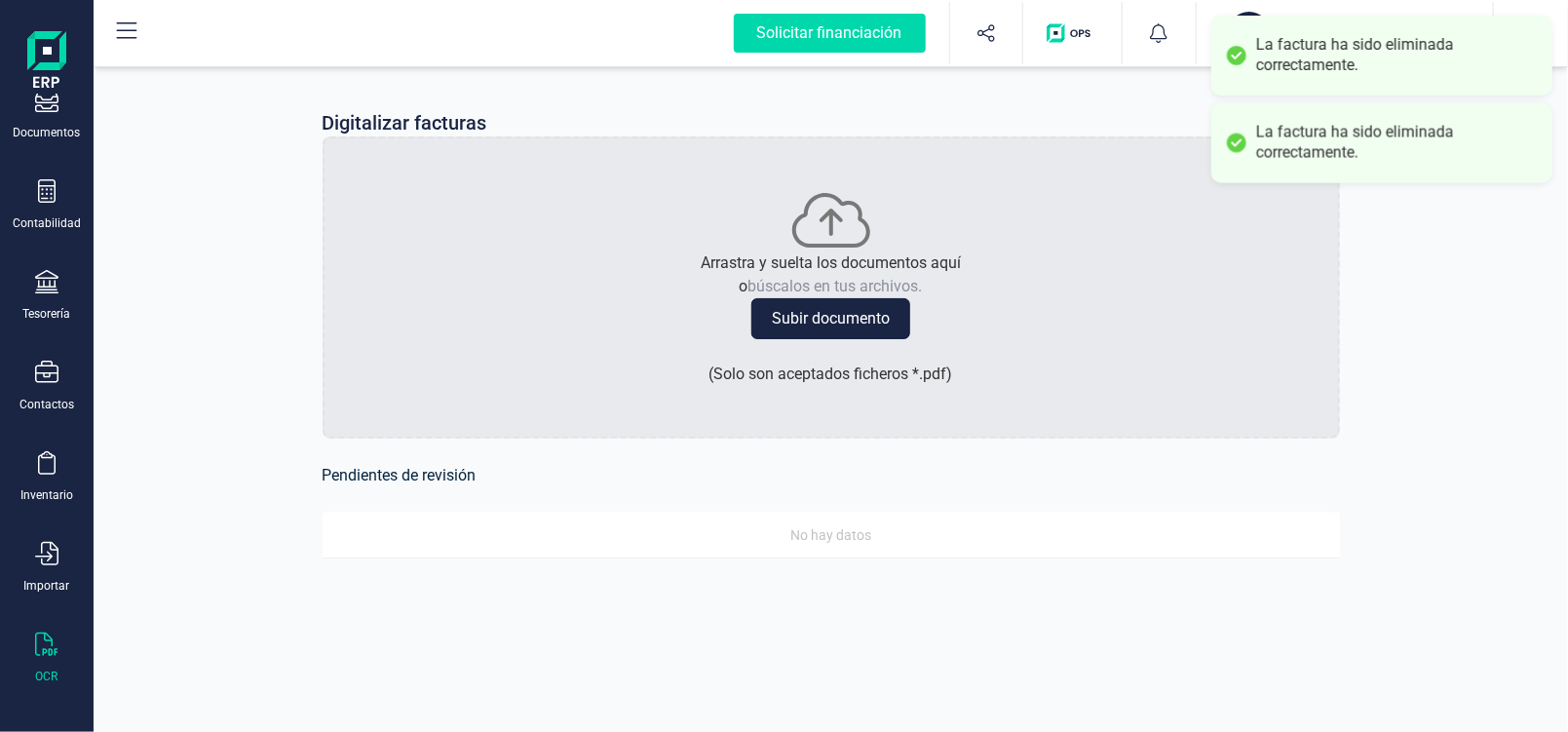
click at [840, 318] on button "Subir documento" at bounding box center [830, 319] width 159 height 41
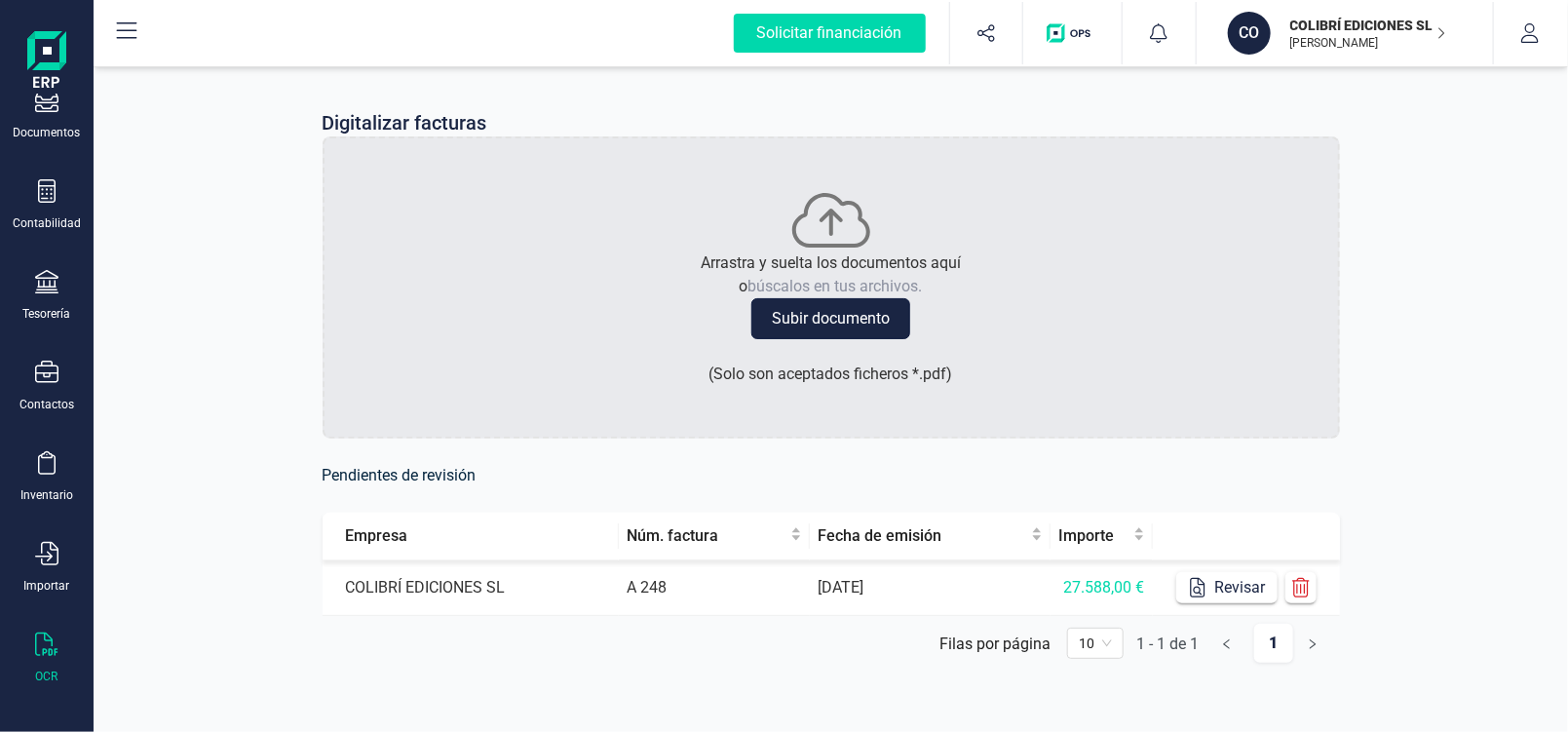
click at [878, 322] on button "Subir documento" at bounding box center [830, 319] width 159 height 41
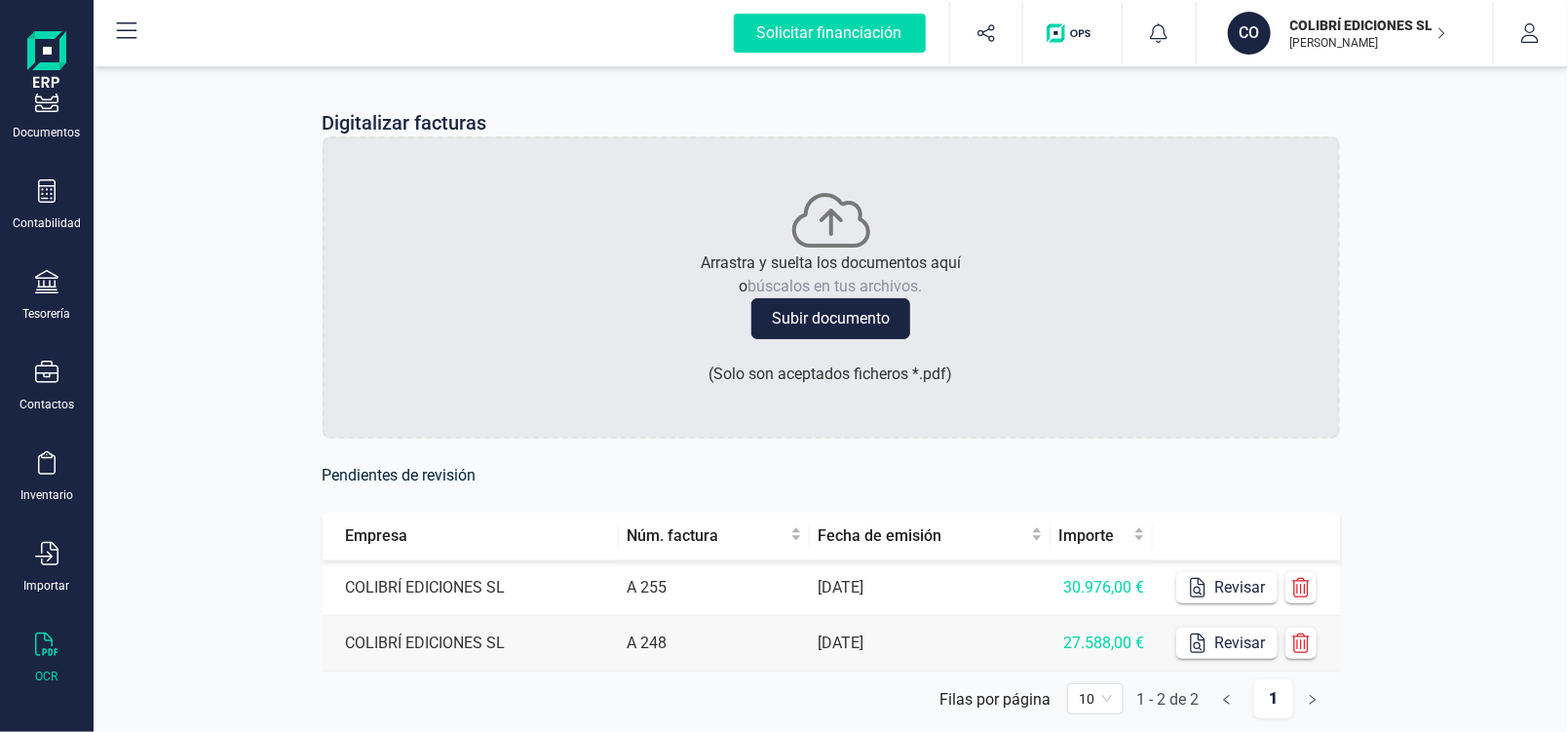
scroll to position [62, 0]
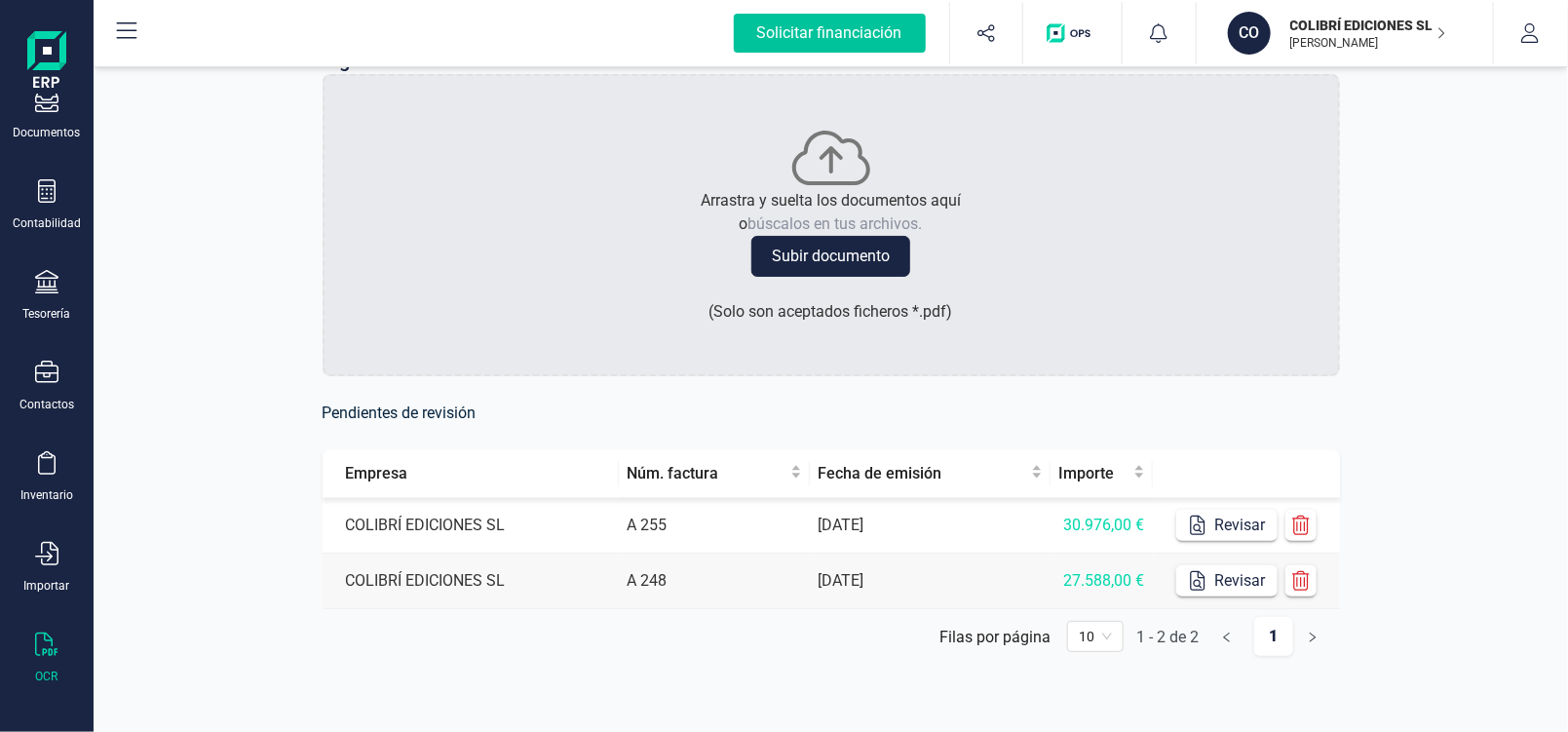
click at [858, 31] on div "Solicitar financiación" at bounding box center [829, 33] width 192 height 39
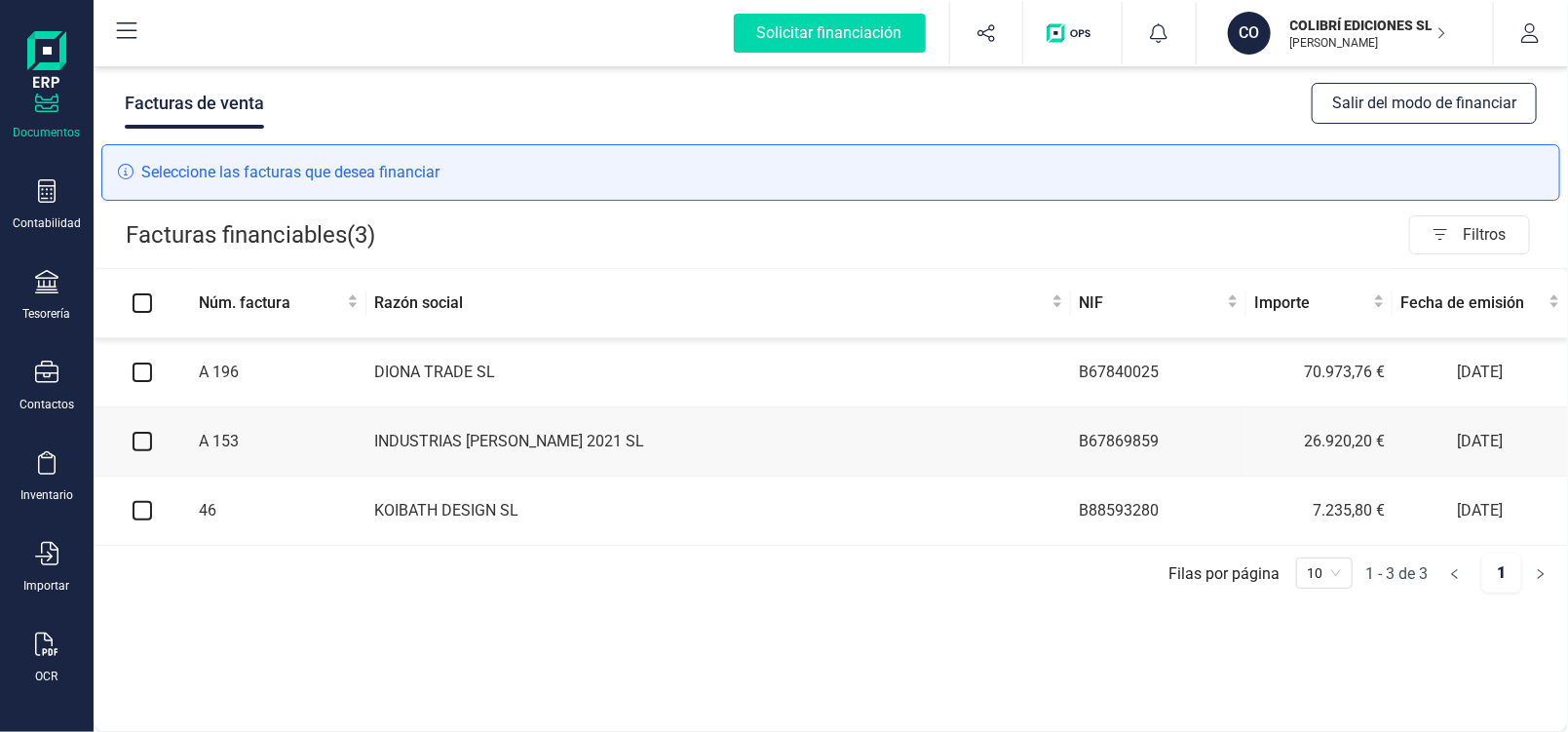
click at [540, 175] on div "Seleccione las facturas que desea financiar" at bounding box center [831, 172] width 1459 height 56
click at [142, 300] on input "Select all" at bounding box center [142, 304] width 20 height 20
checkbox input "true"
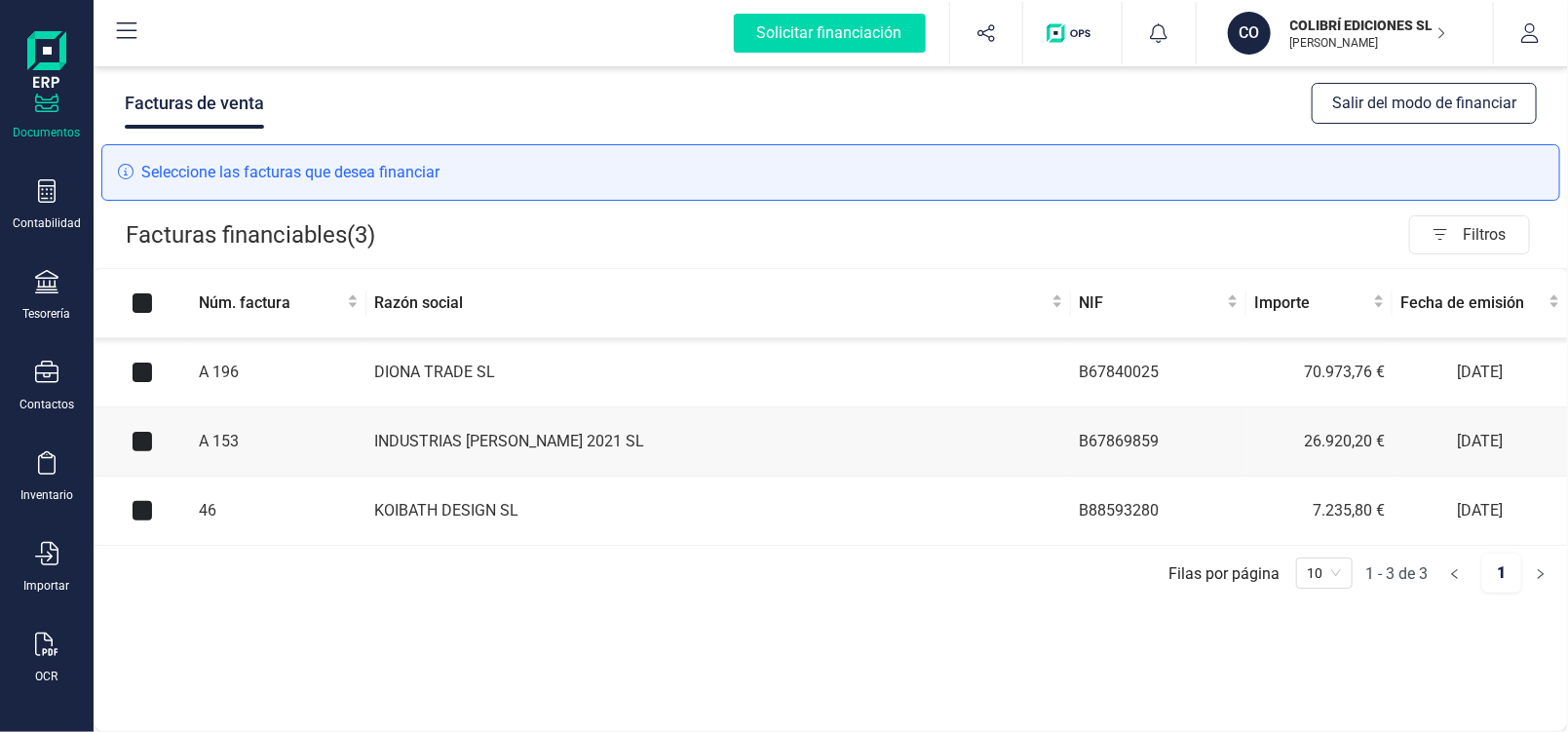
checkbox input "true"
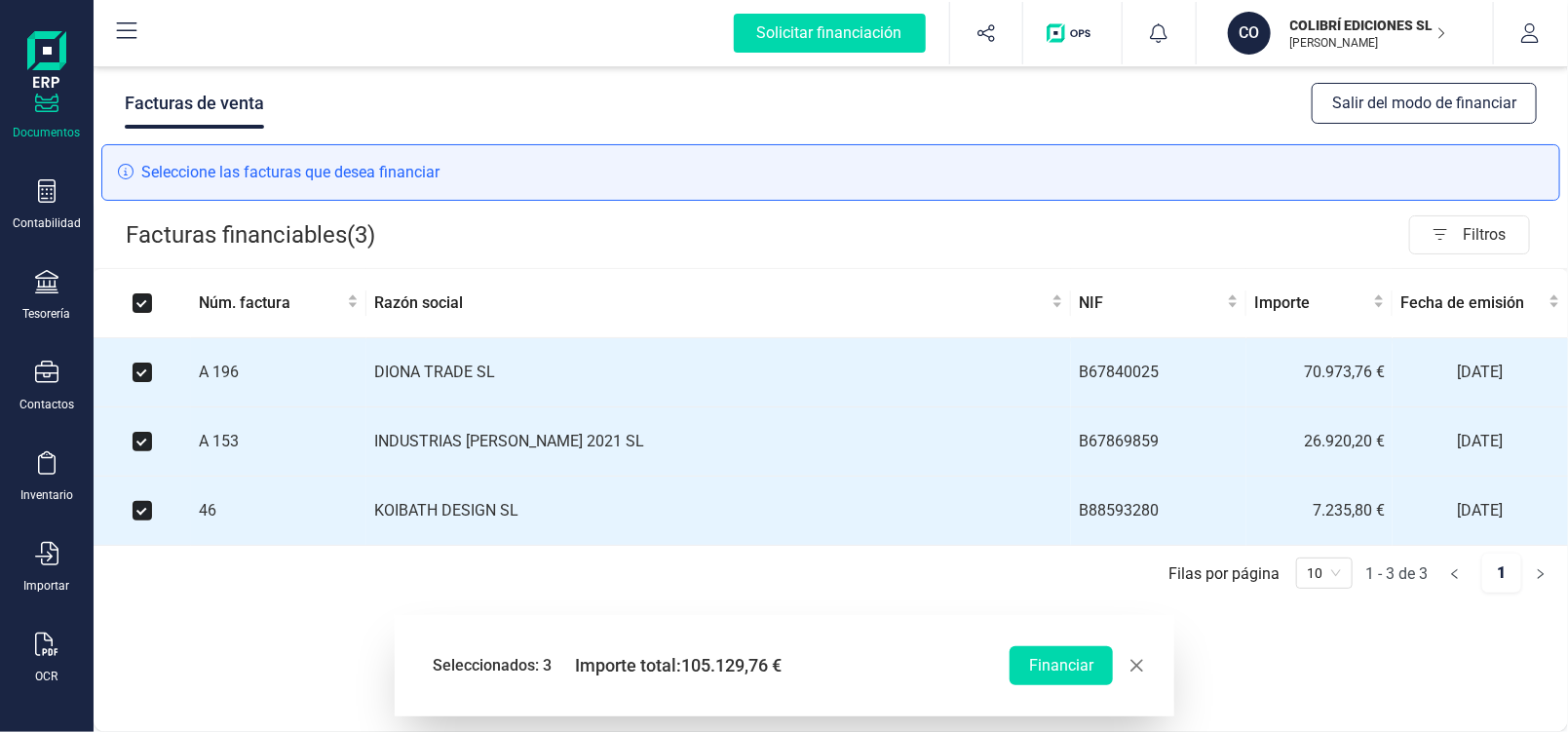
click at [142, 300] on input "Select all" at bounding box center [142, 304] width 20 height 20
checkbox input "false"
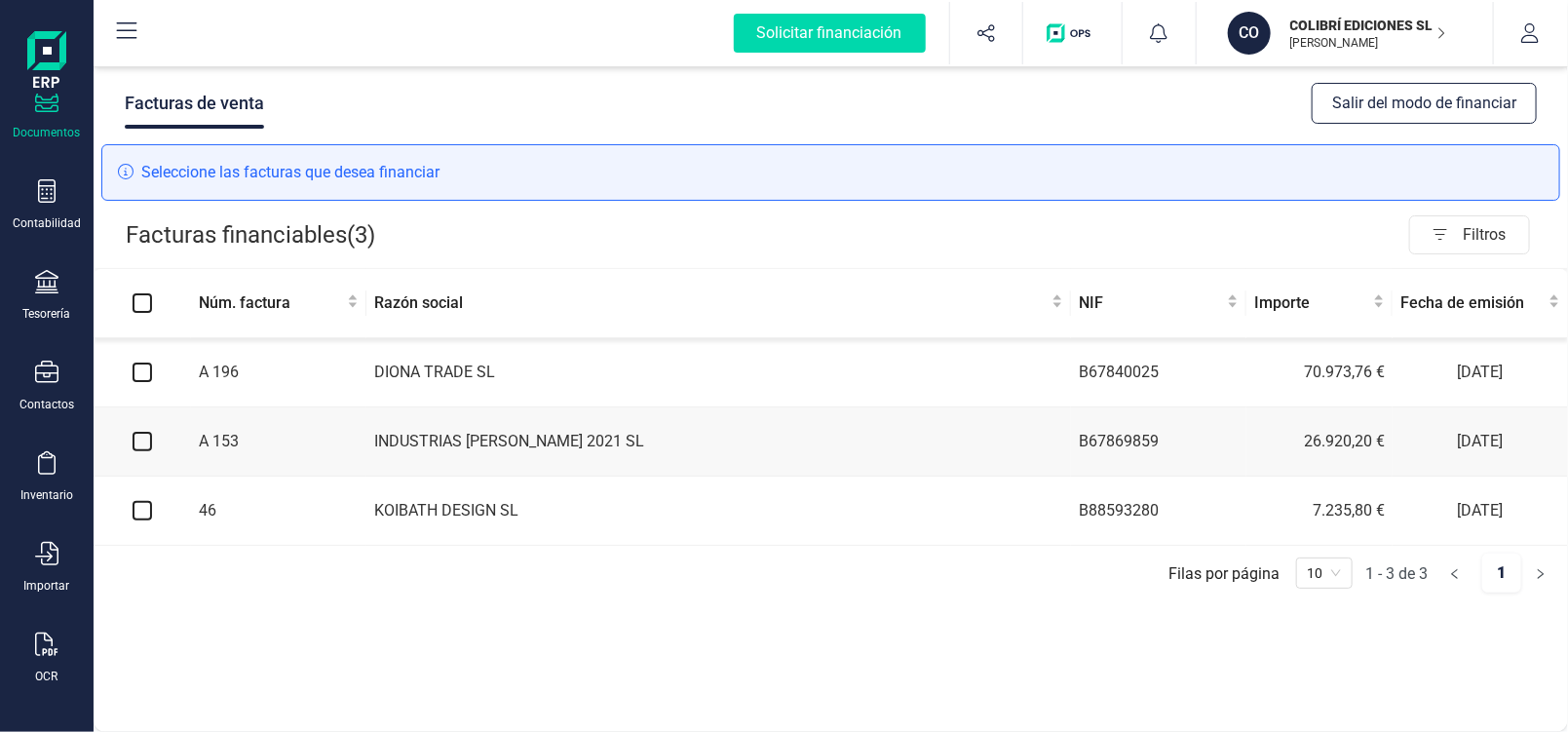
click at [1356, 103] on button "Salir del modo de financiar" at bounding box center [1425, 103] width 225 height 41
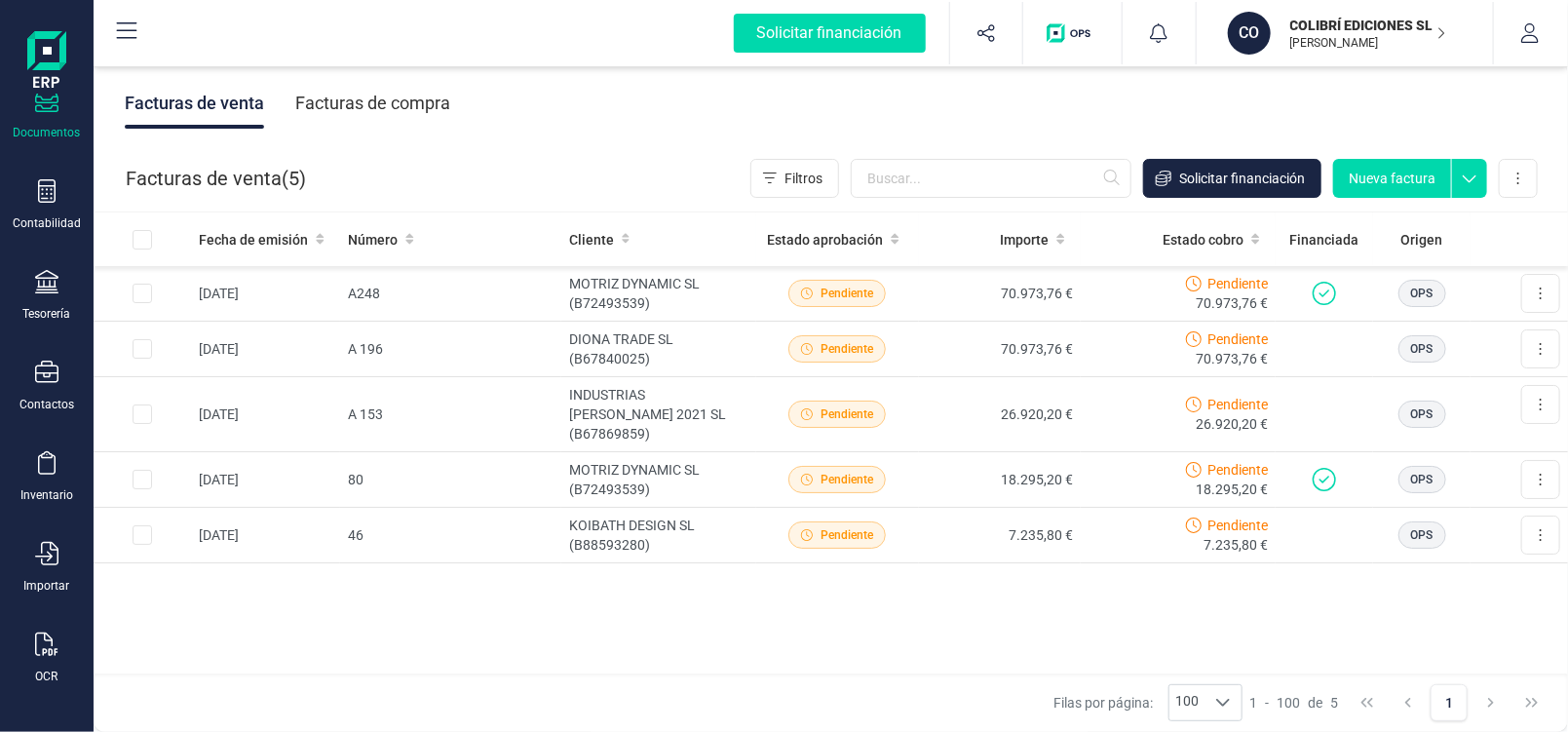
click at [363, 110] on div "Facturas de compra" at bounding box center [373, 103] width 155 height 50
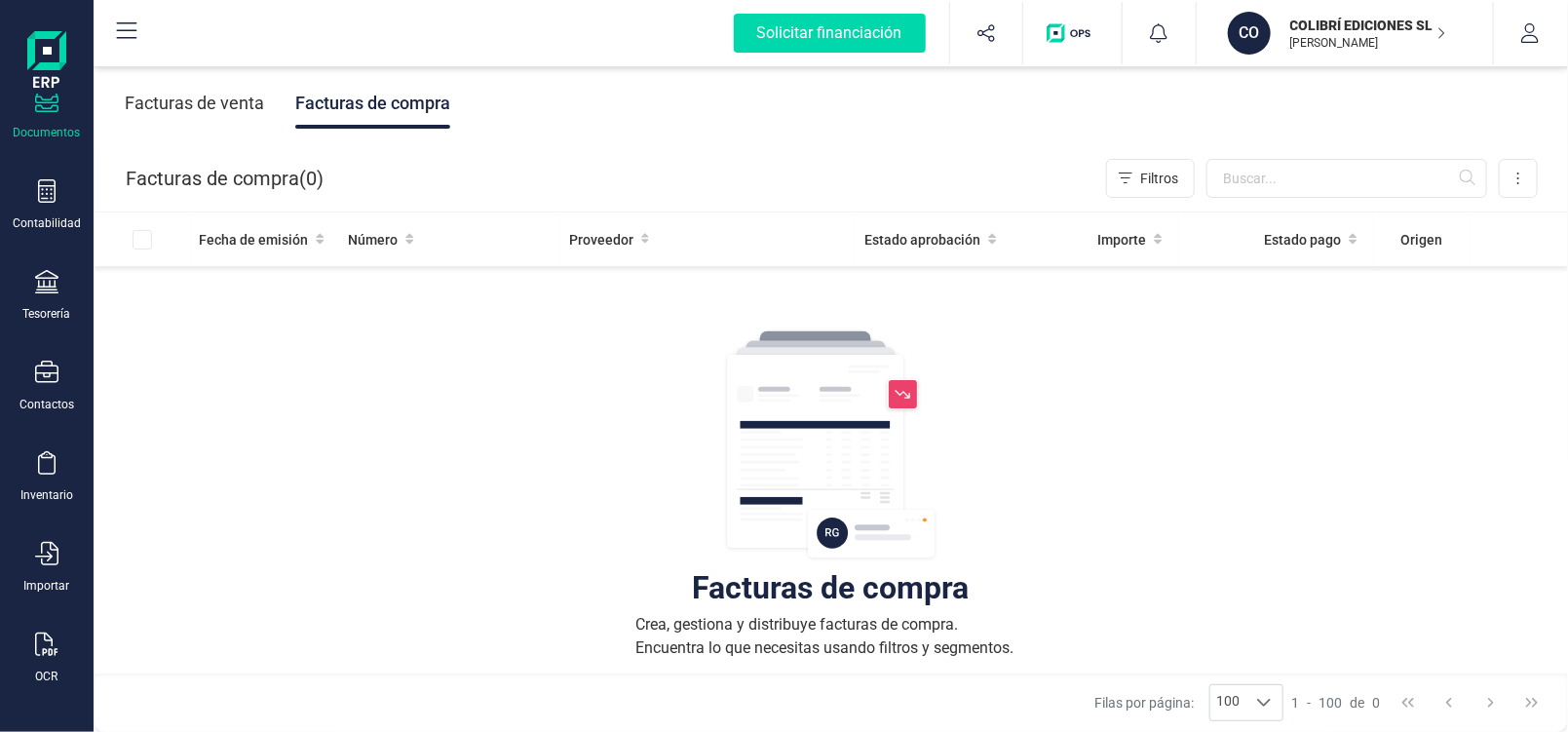
click at [220, 101] on div "Facturas de venta" at bounding box center [194, 103] width 139 height 50
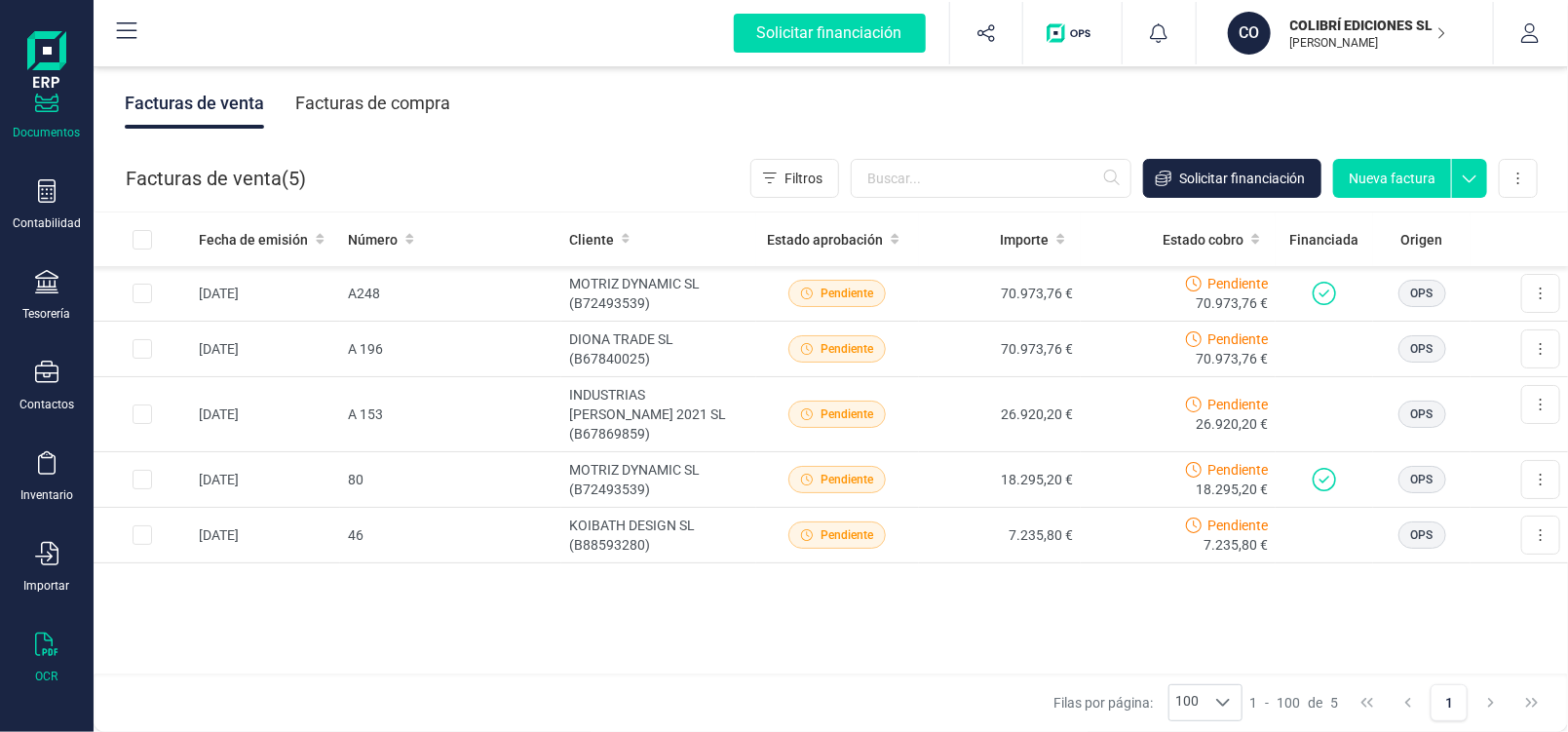
drag, startPoint x: 36, startPoint y: 644, endPoint x: 32, endPoint y: 634, distance: 10.8
click at [35, 640] on icon at bounding box center [46, 645] width 24 height 24
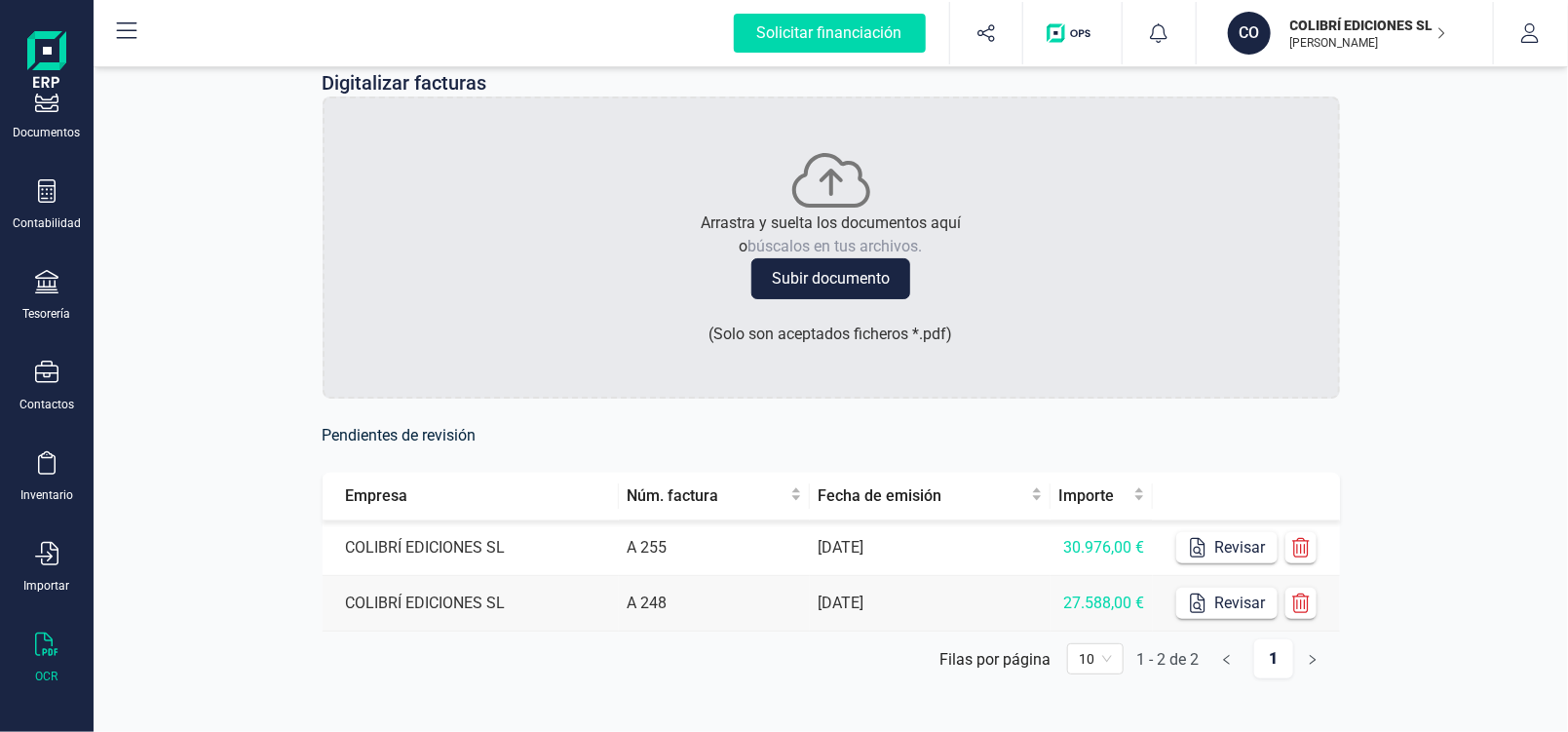
scroll to position [62, 0]
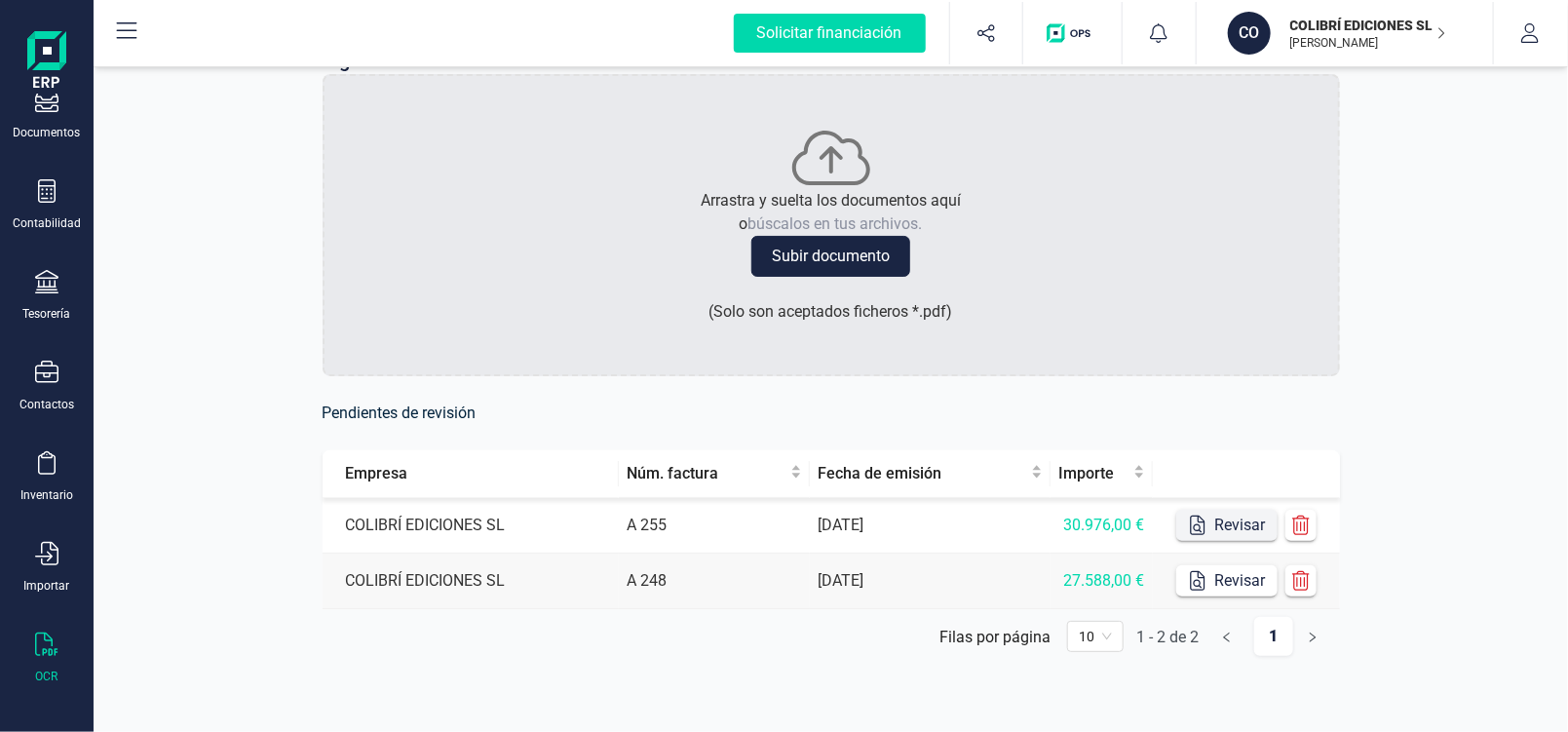
click at [1248, 523] on button "Revisar" at bounding box center [1227, 526] width 102 height 32
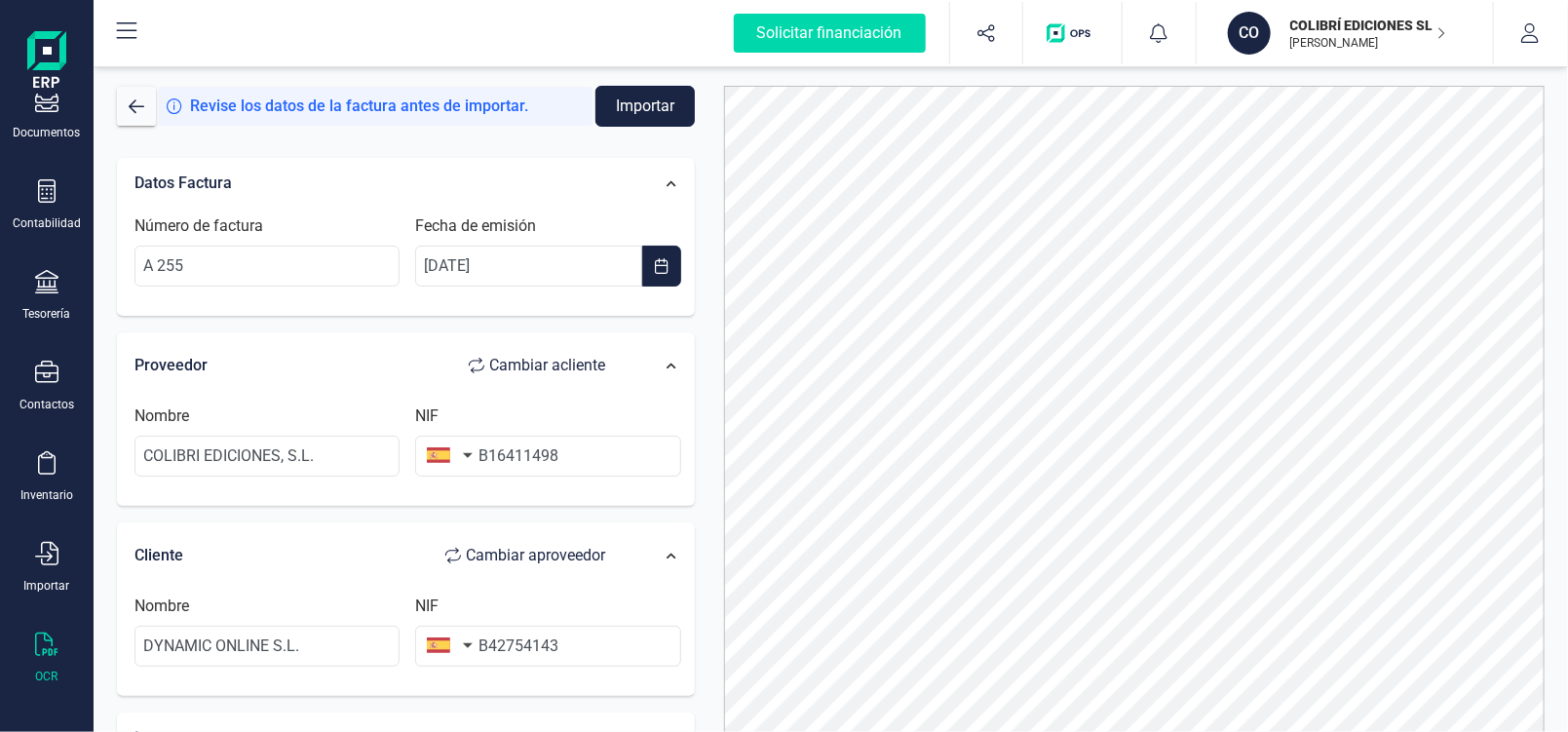
click at [644, 100] on button "Importar" at bounding box center [645, 106] width 100 height 41
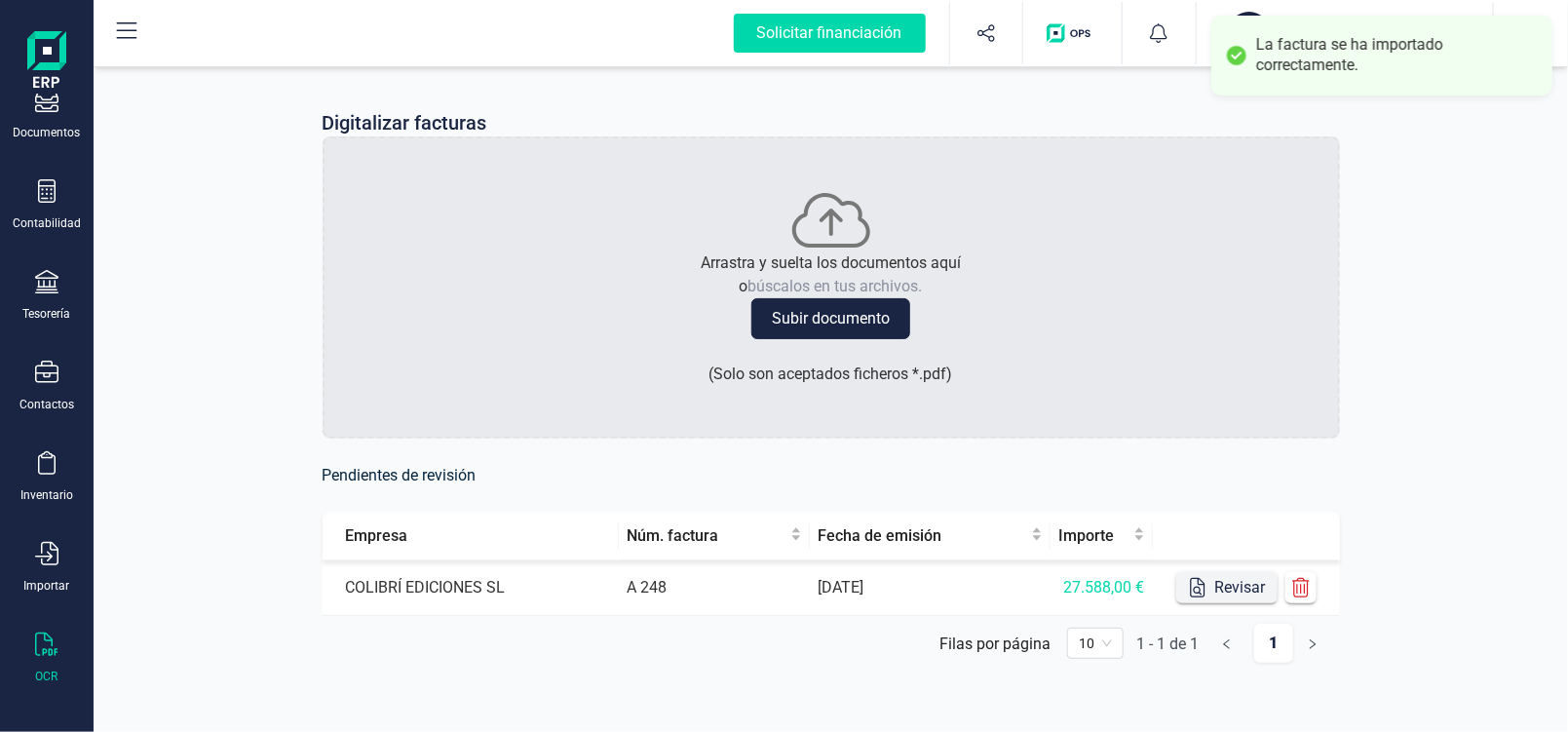
click at [1257, 597] on button "Revisar" at bounding box center [1227, 589] width 102 height 32
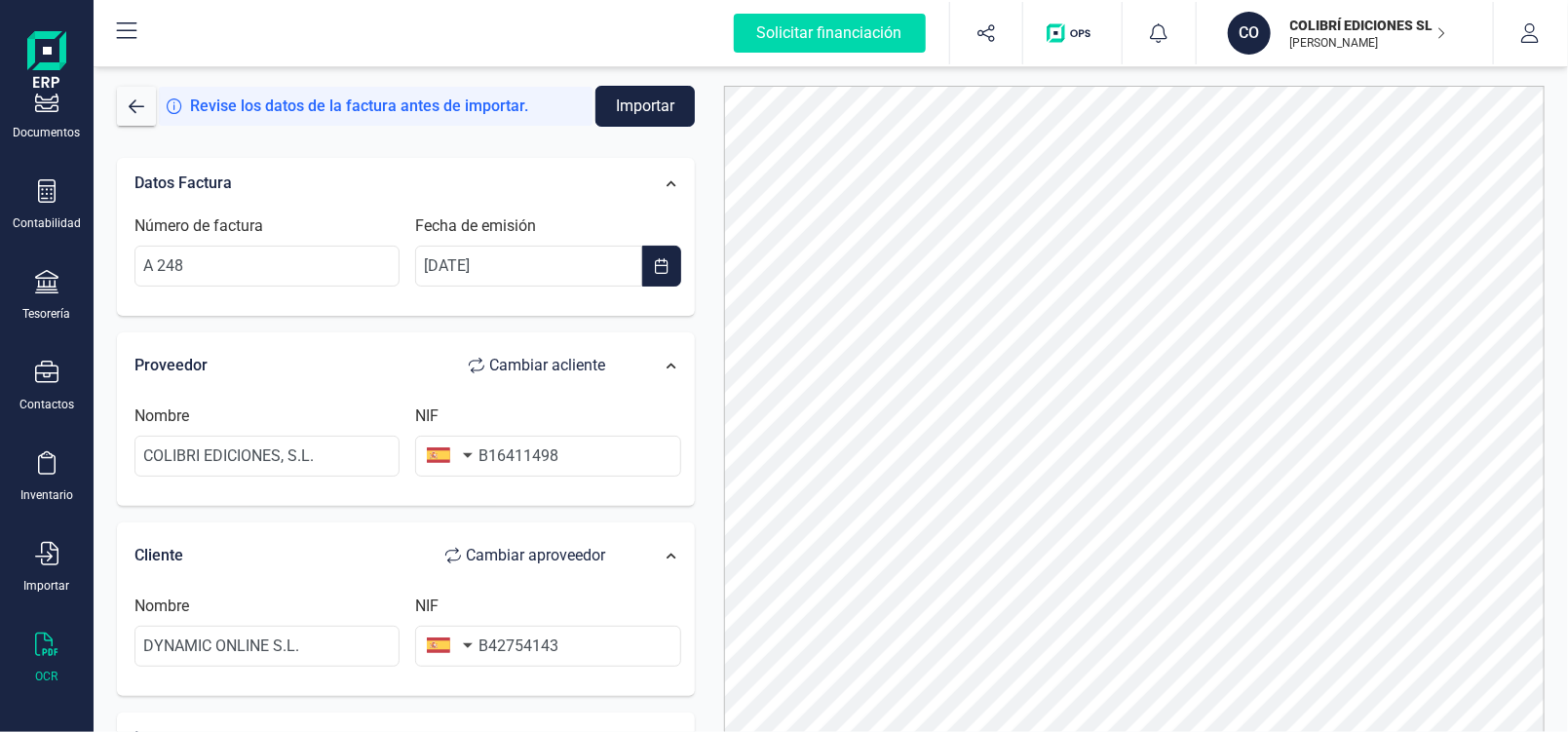
click at [637, 110] on button "Importar" at bounding box center [645, 106] width 100 height 41
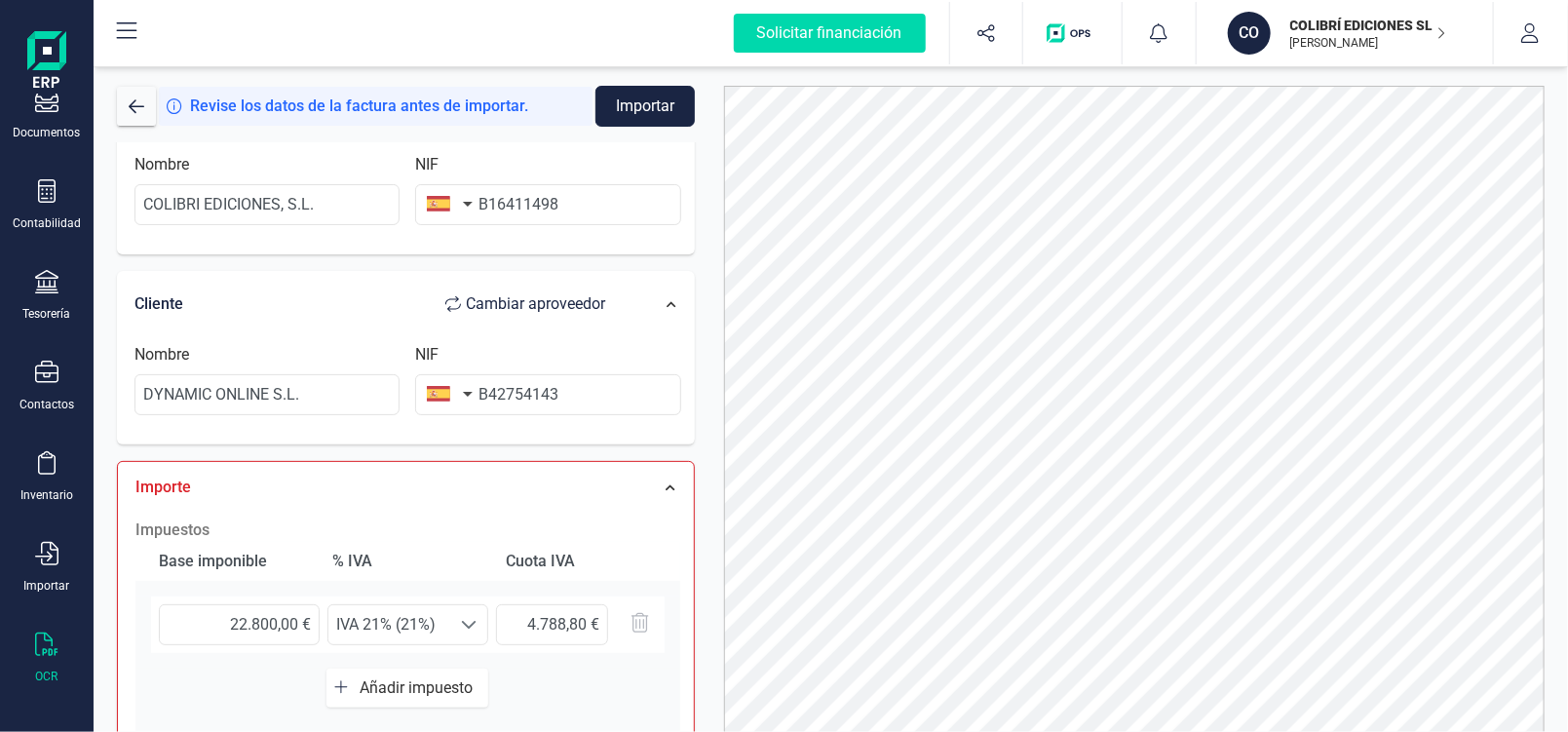
scroll to position [292, 0]
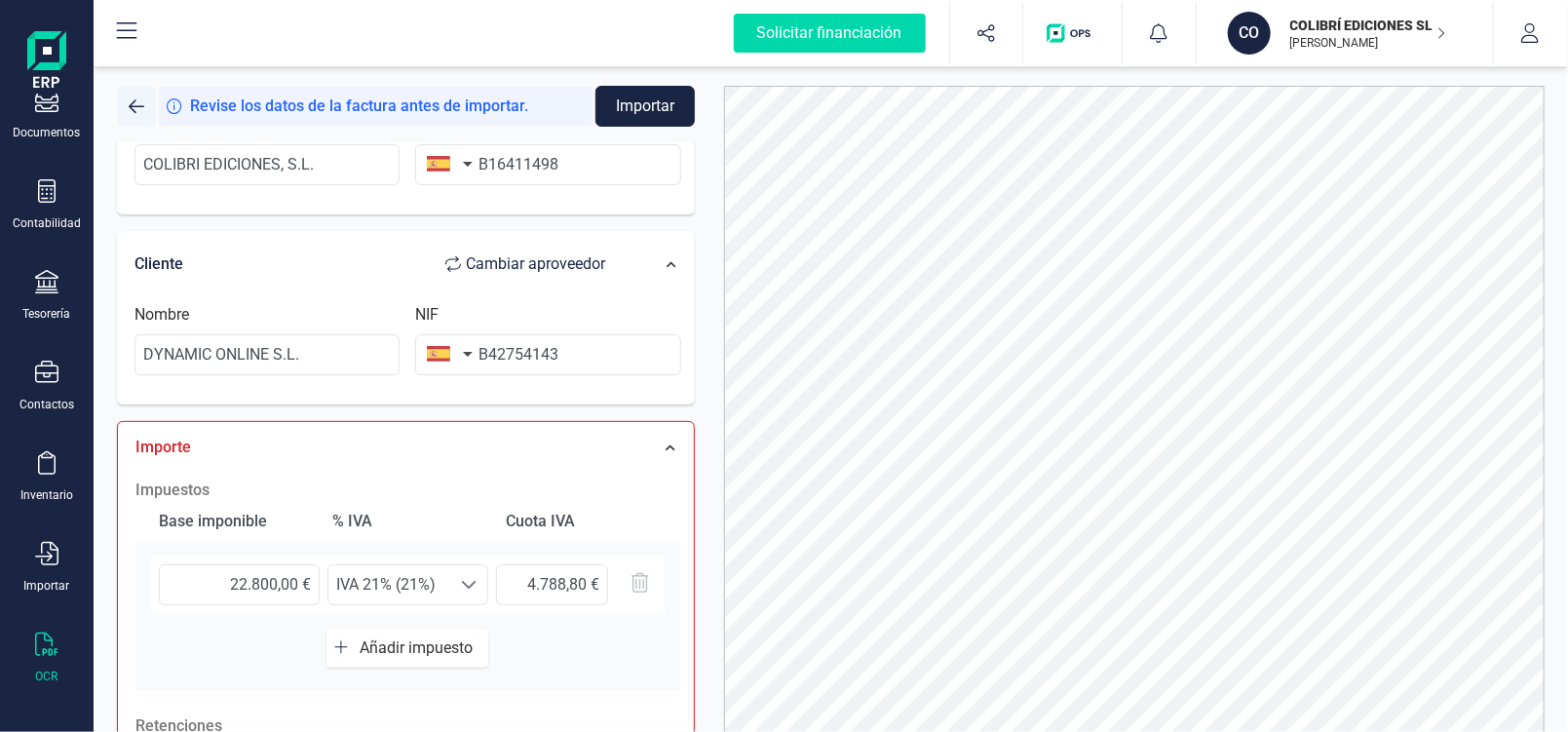
click at [125, 105] on button "button" at bounding box center [135, 106] width 39 height 39
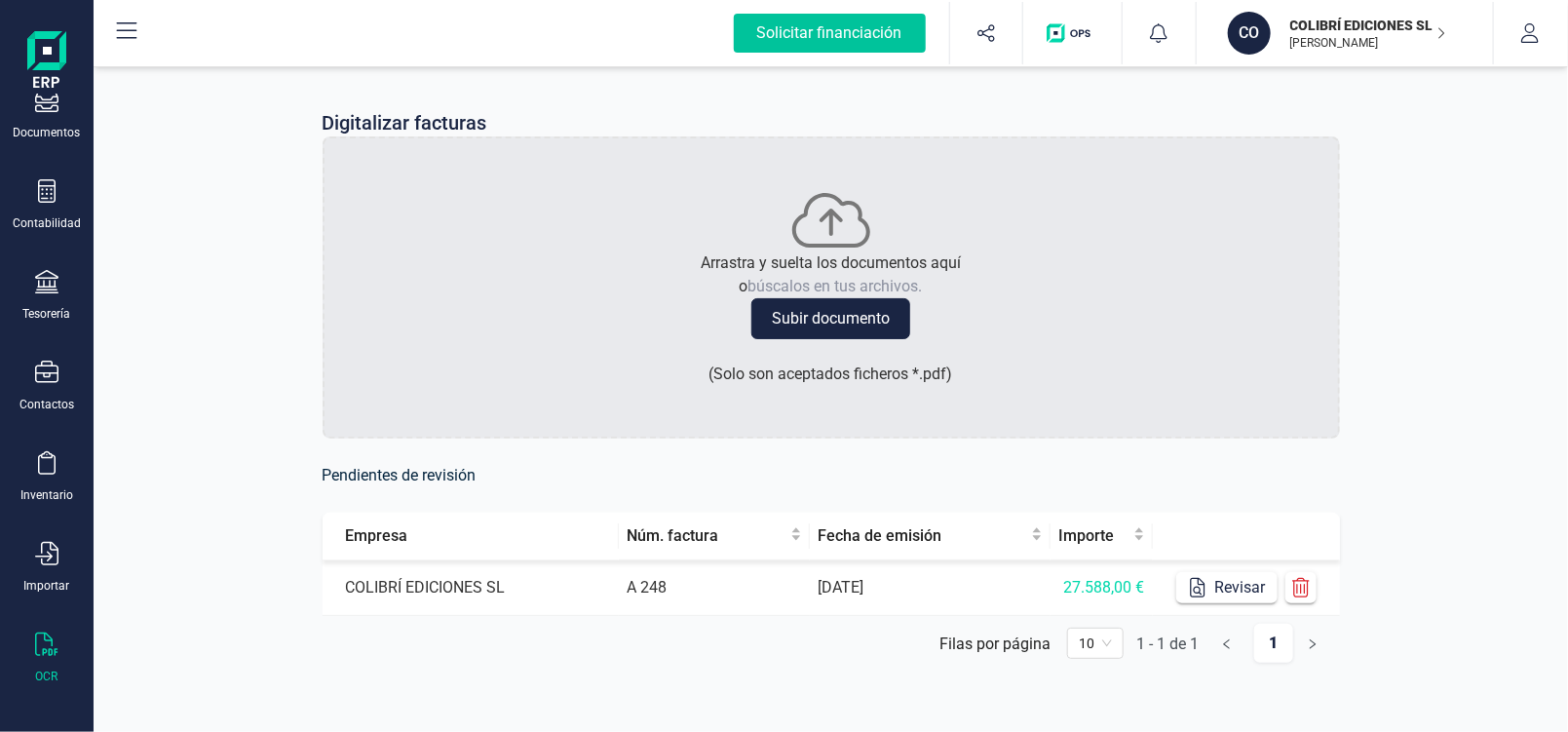
click at [869, 41] on div "Solicitar financiación" at bounding box center [829, 33] width 192 height 39
click at [1303, 587] on icon "button" at bounding box center [1301, 589] width 18 height 20
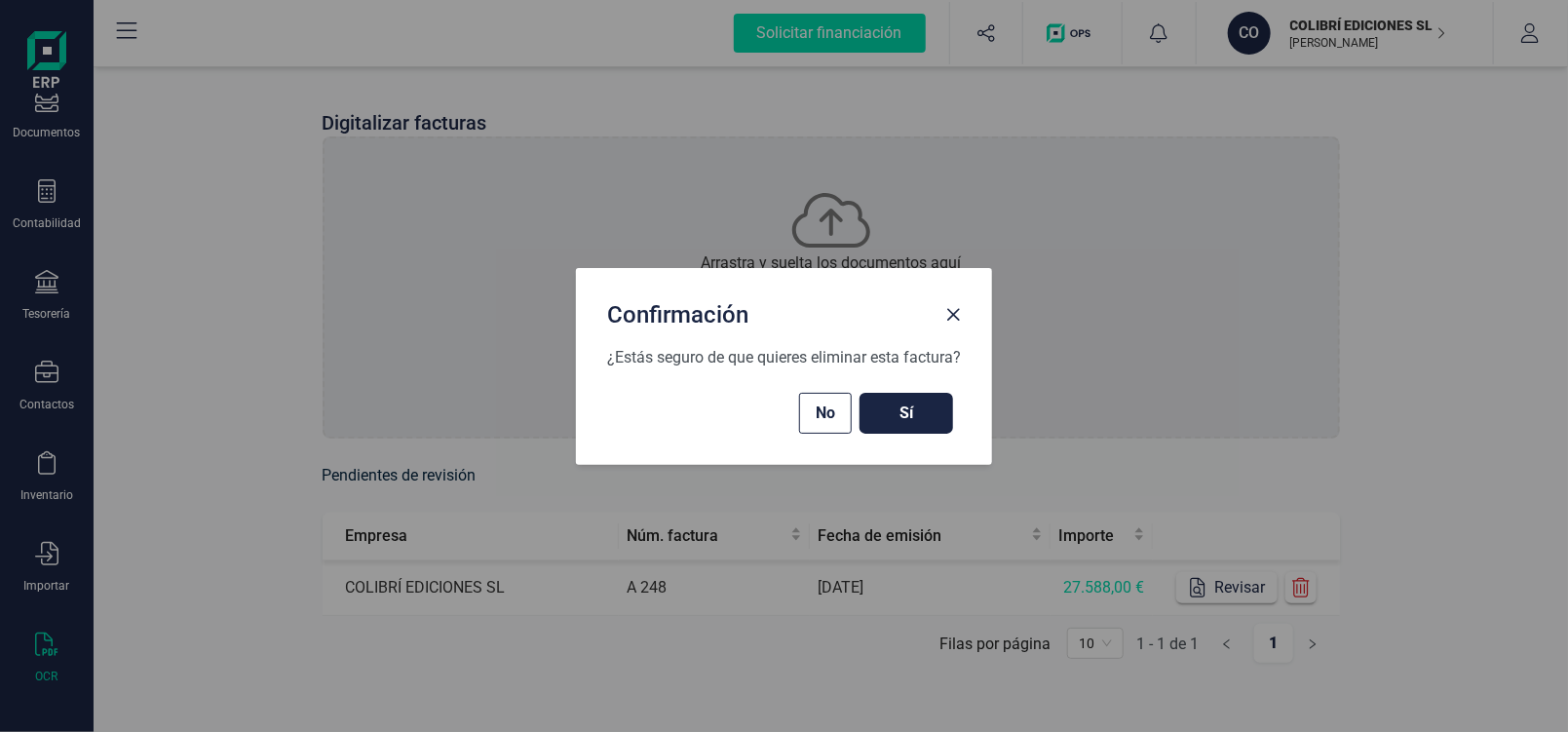
click at [899, 426] on button "Sí" at bounding box center [907, 412] width 94 height 41
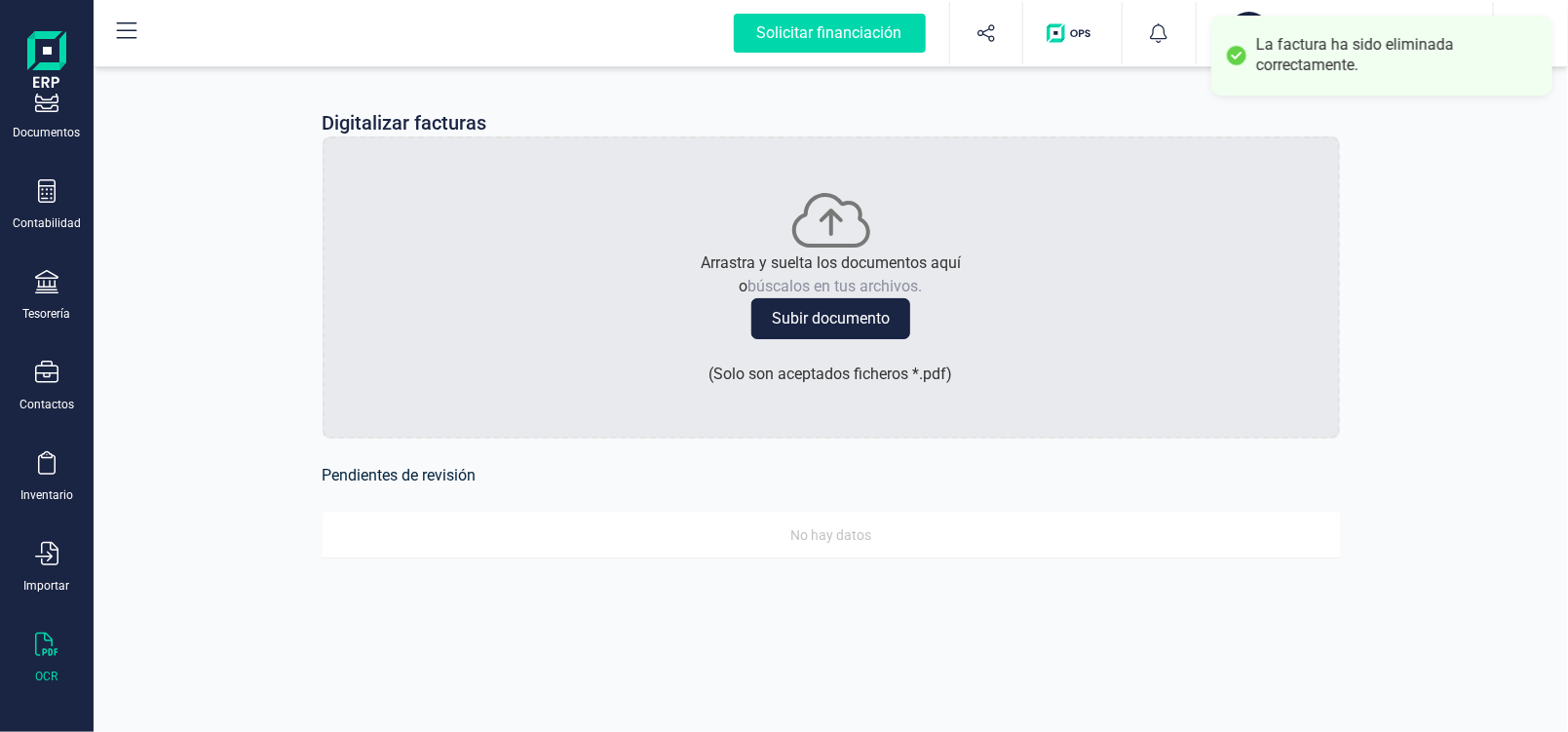
click at [855, 321] on button "Subir documento" at bounding box center [830, 319] width 159 height 41
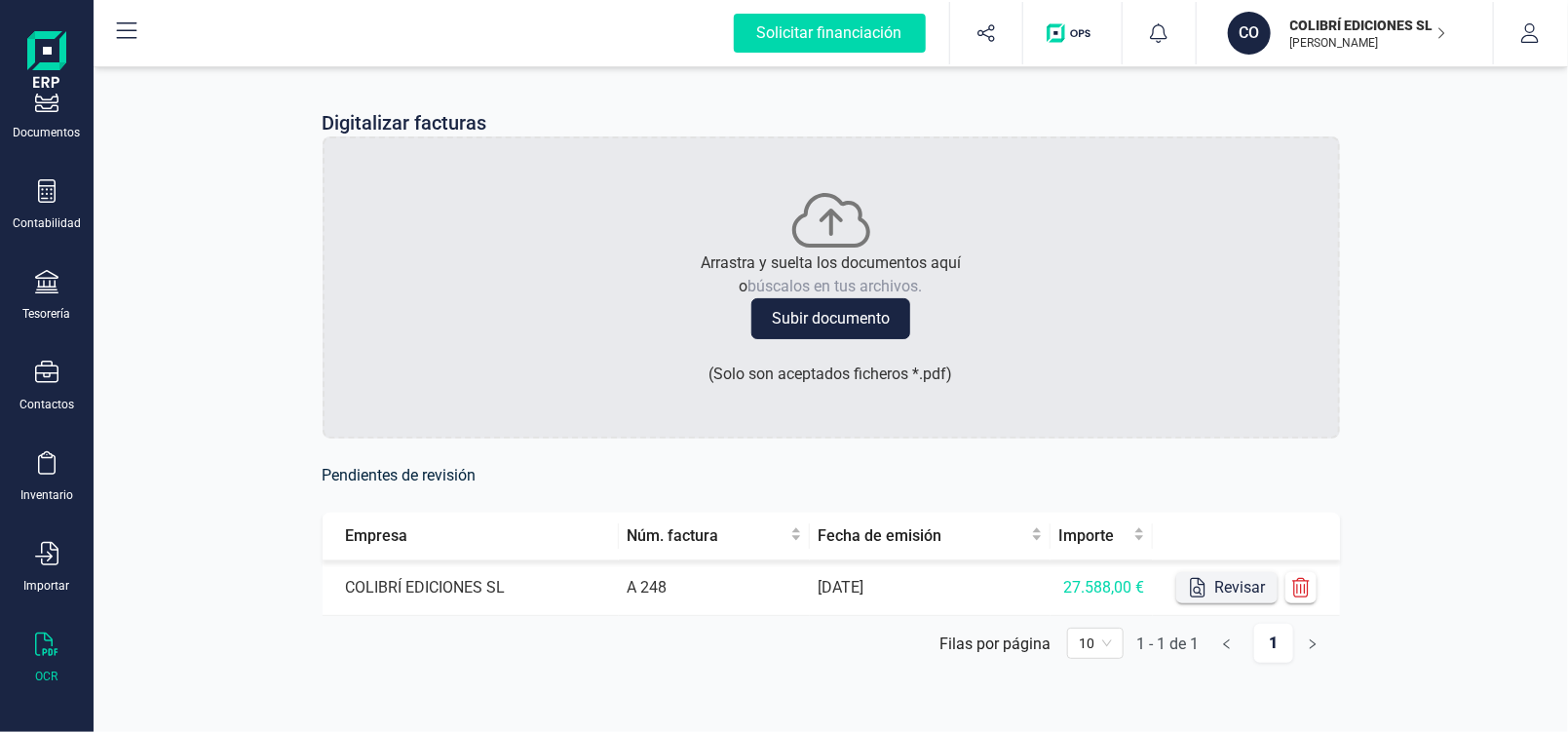
click at [1232, 588] on button "Revisar" at bounding box center [1227, 589] width 102 height 32
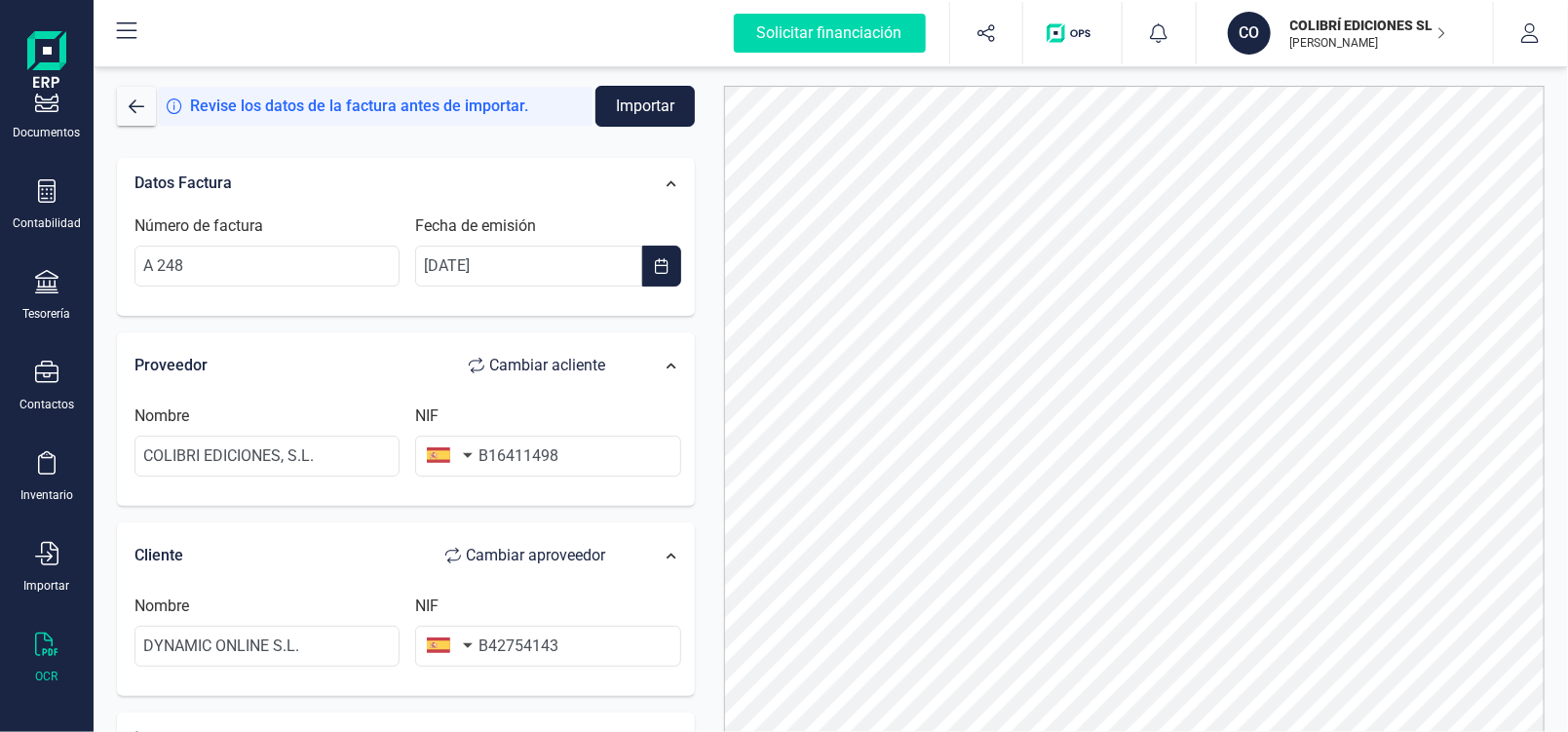
click at [653, 102] on button "Importar" at bounding box center [645, 106] width 100 height 41
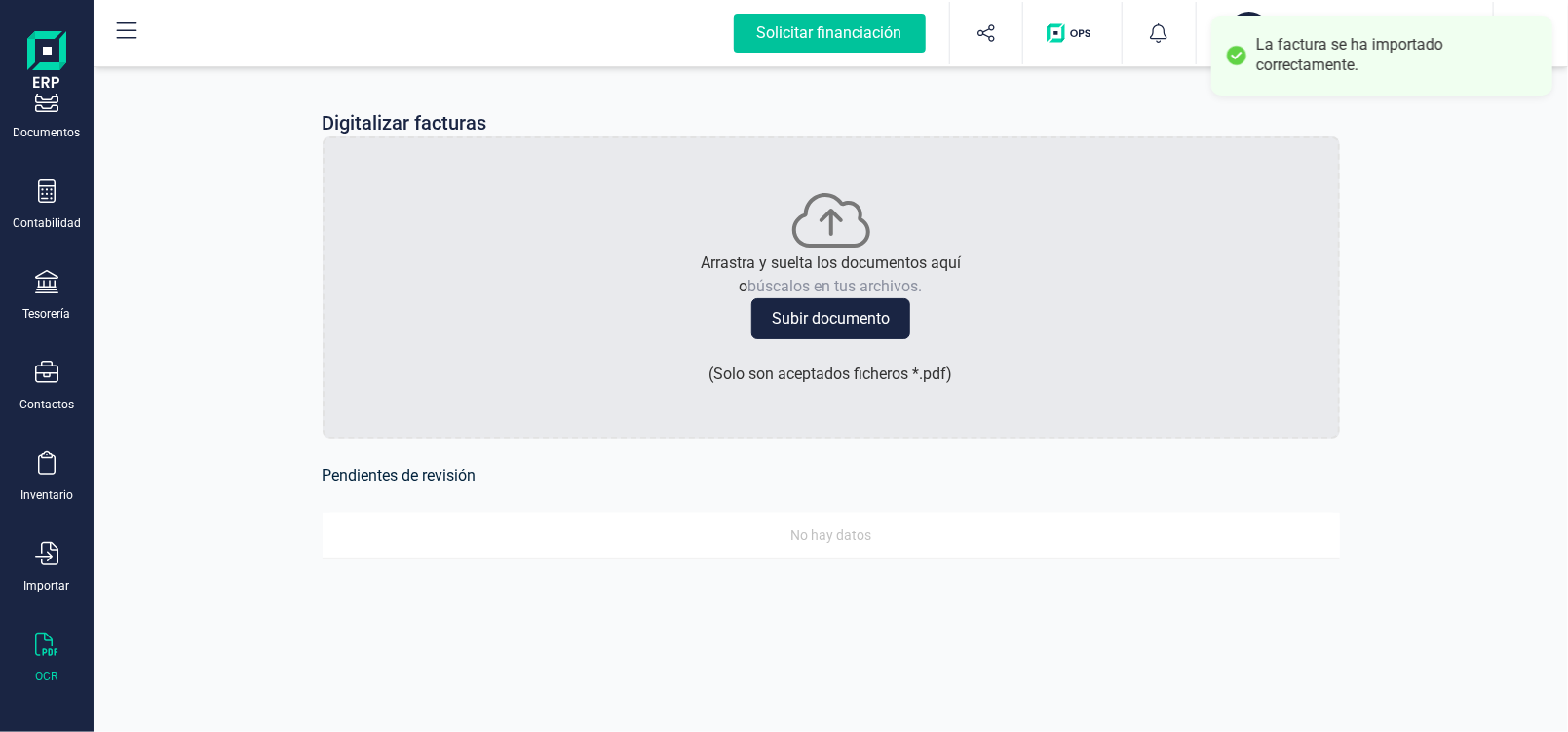
click at [875, 36] on div "Solicitar financiación" at bounding box center [829, 33] width 192 height 39
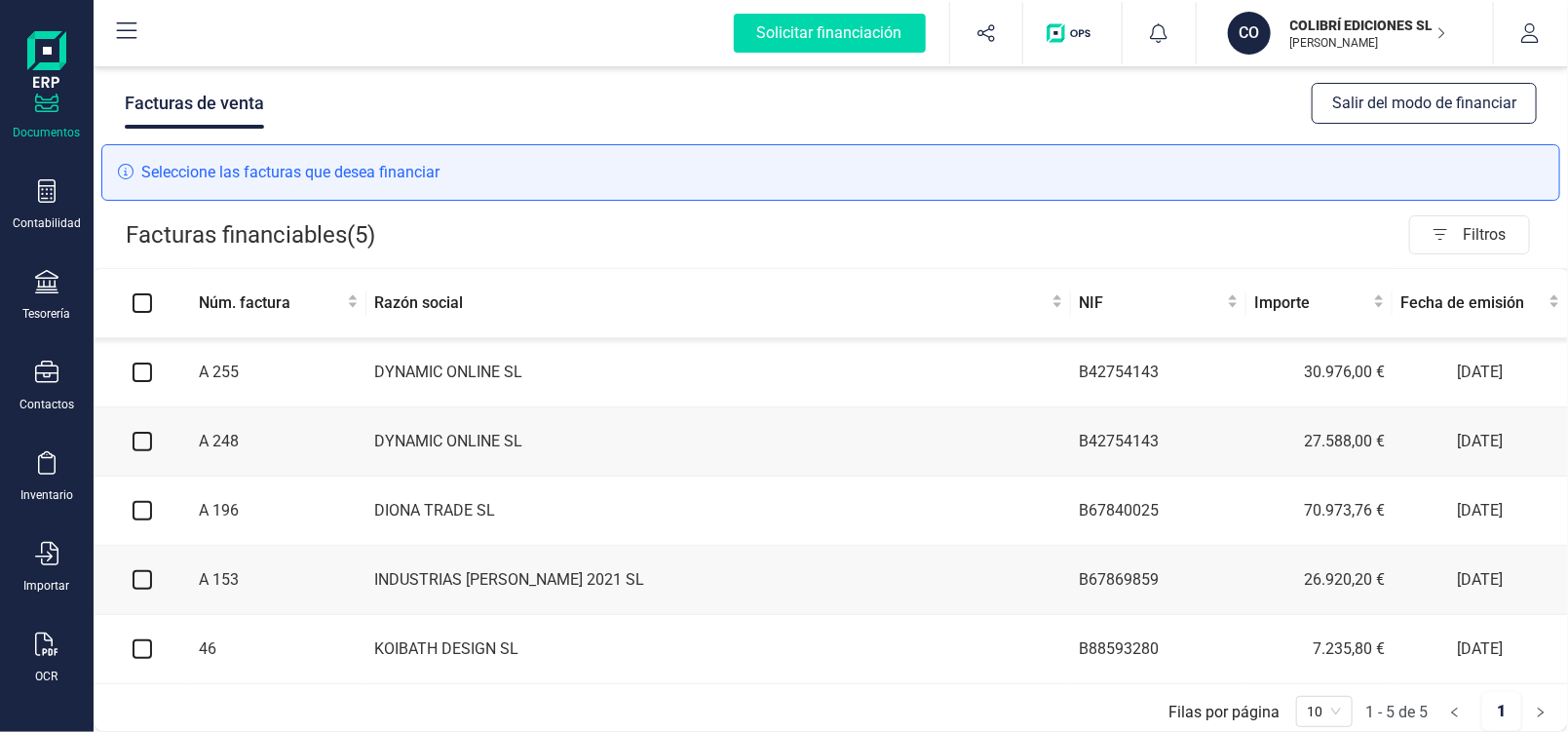
click at [146, 376] on input "checkbox" at bounding box center [142, 373] width 20 height 20
checkbox input "true"
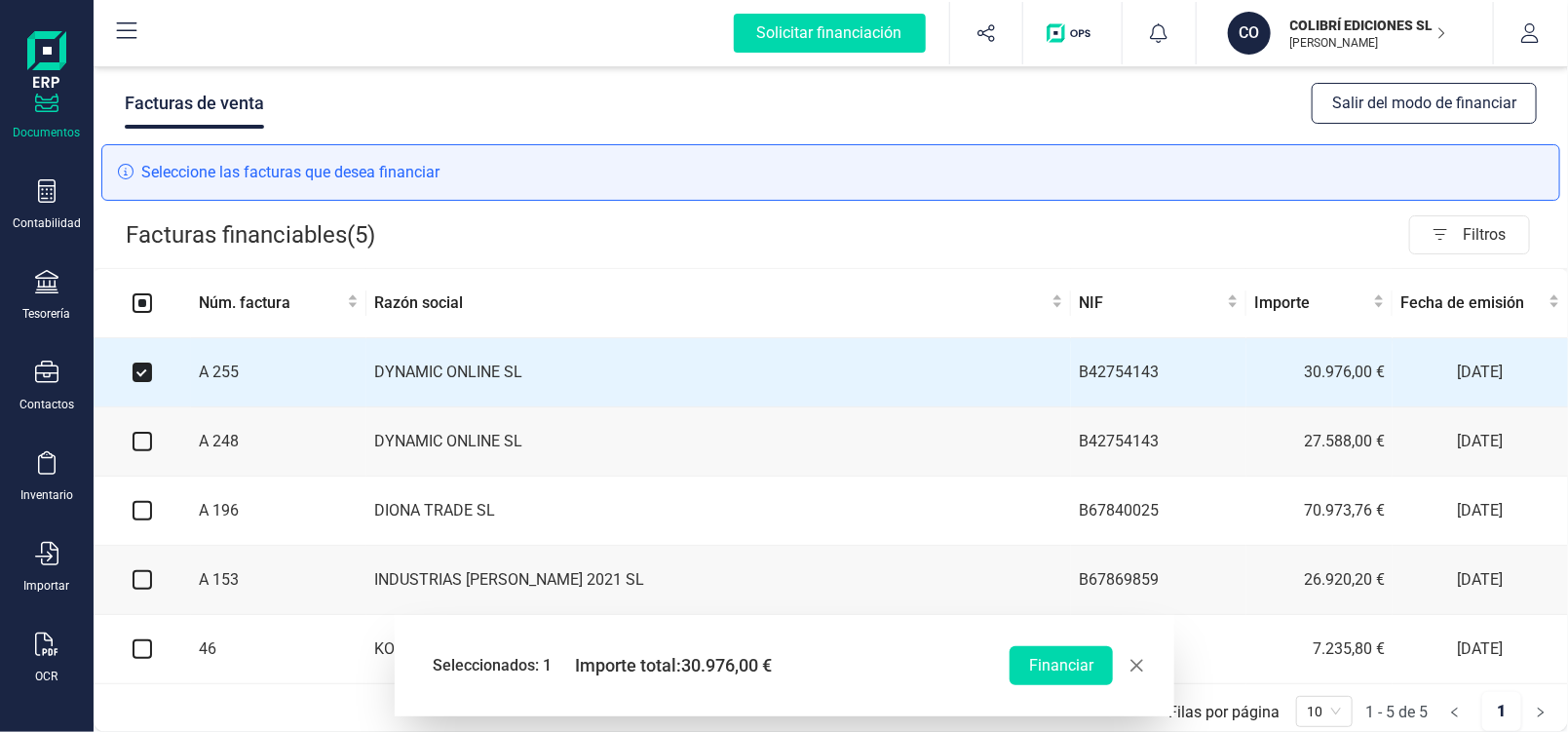
click at [140, 446] on input "checkbox" at bounding box center [142, 442] width 20 height 20
checkbox input "true"
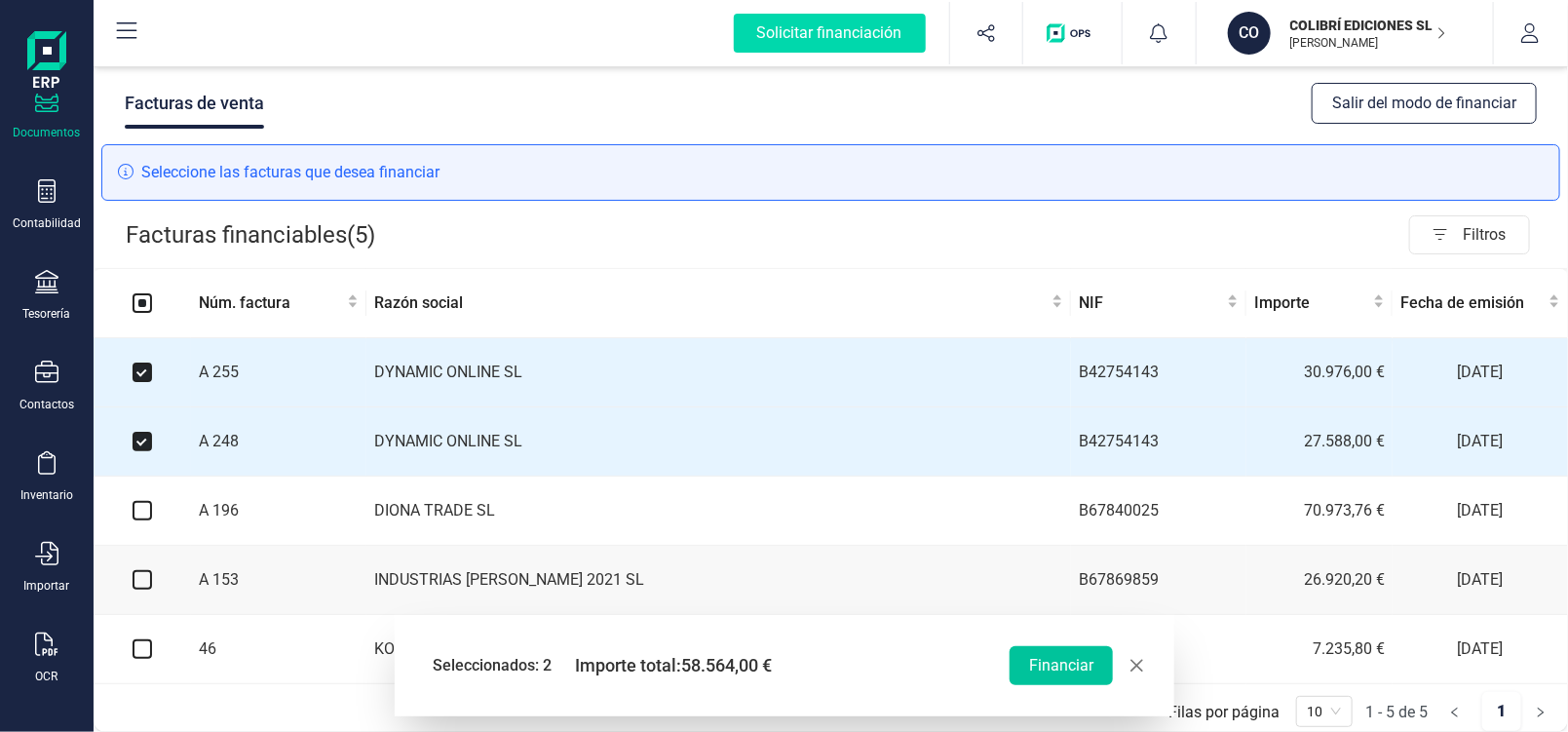
click at [1066, 673] on button "Financiar" at bounding box center [1061, 666] width 104 height 39
